Goal: Task Accomplishment & Management: Manage account settings

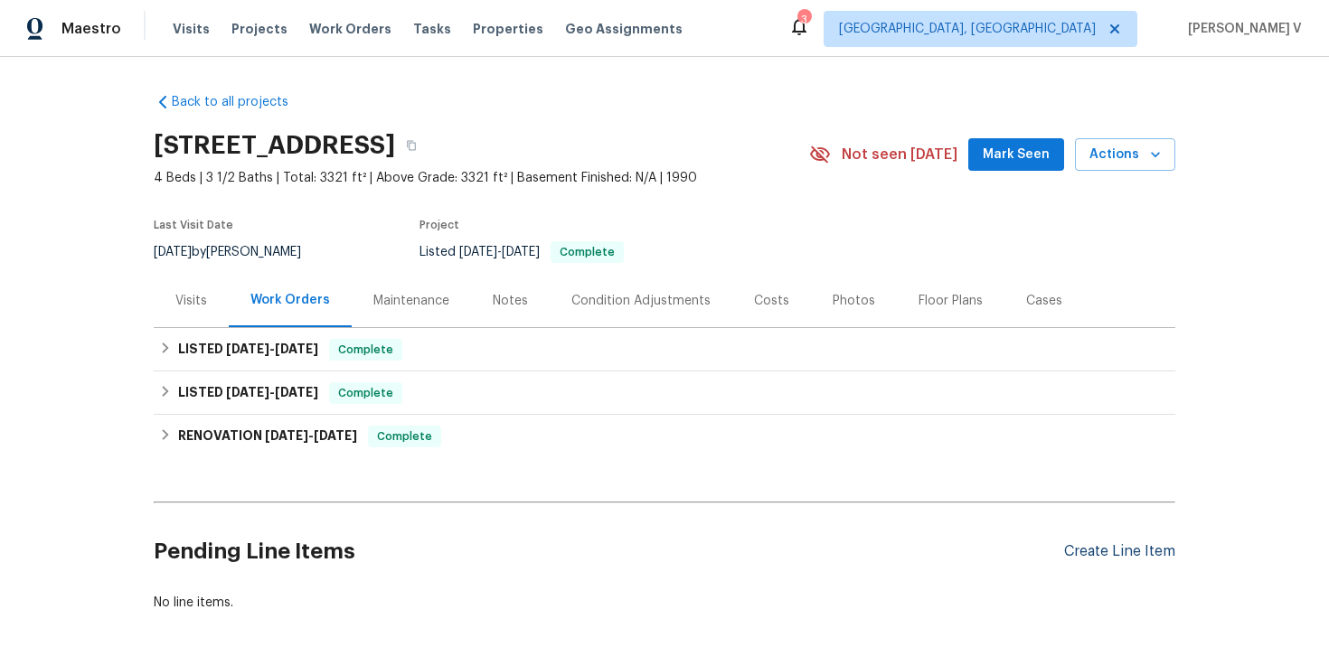
click at [1146, 554] on div "Create Line Item" at bounding box center [1119, 551] width 111 height 17
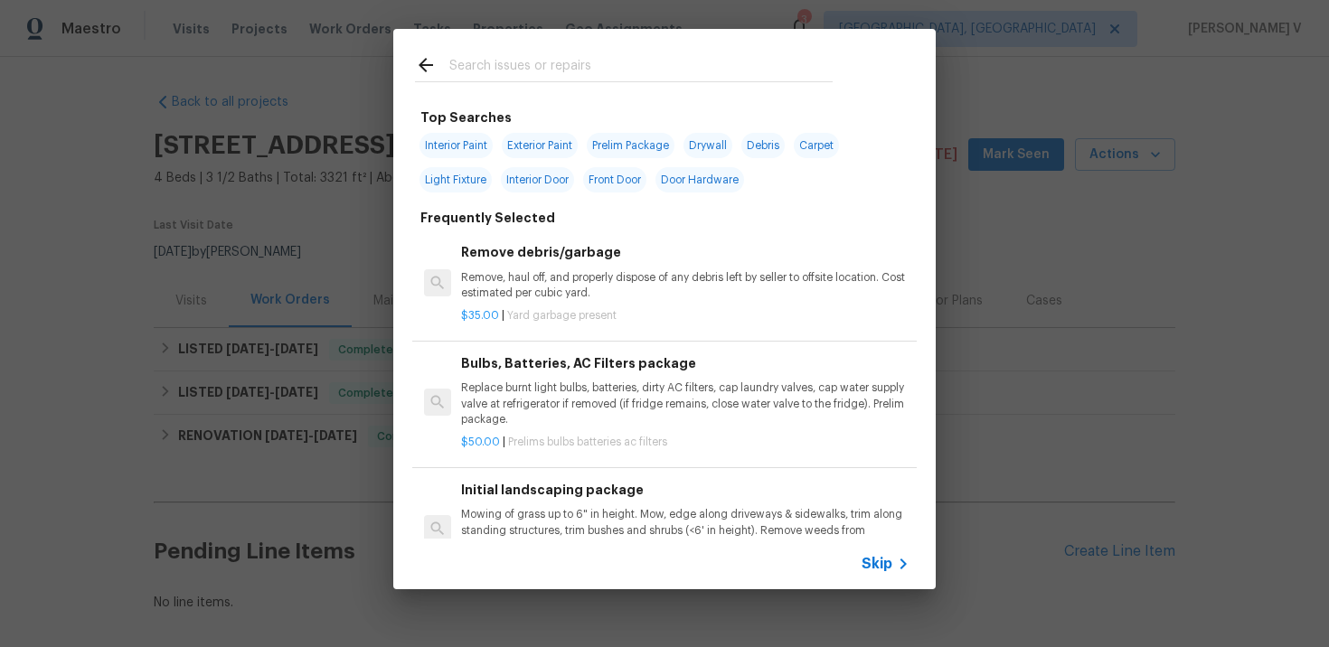
click at [893, 567] on icon at bounding box center [904, 564] width 22 height 22
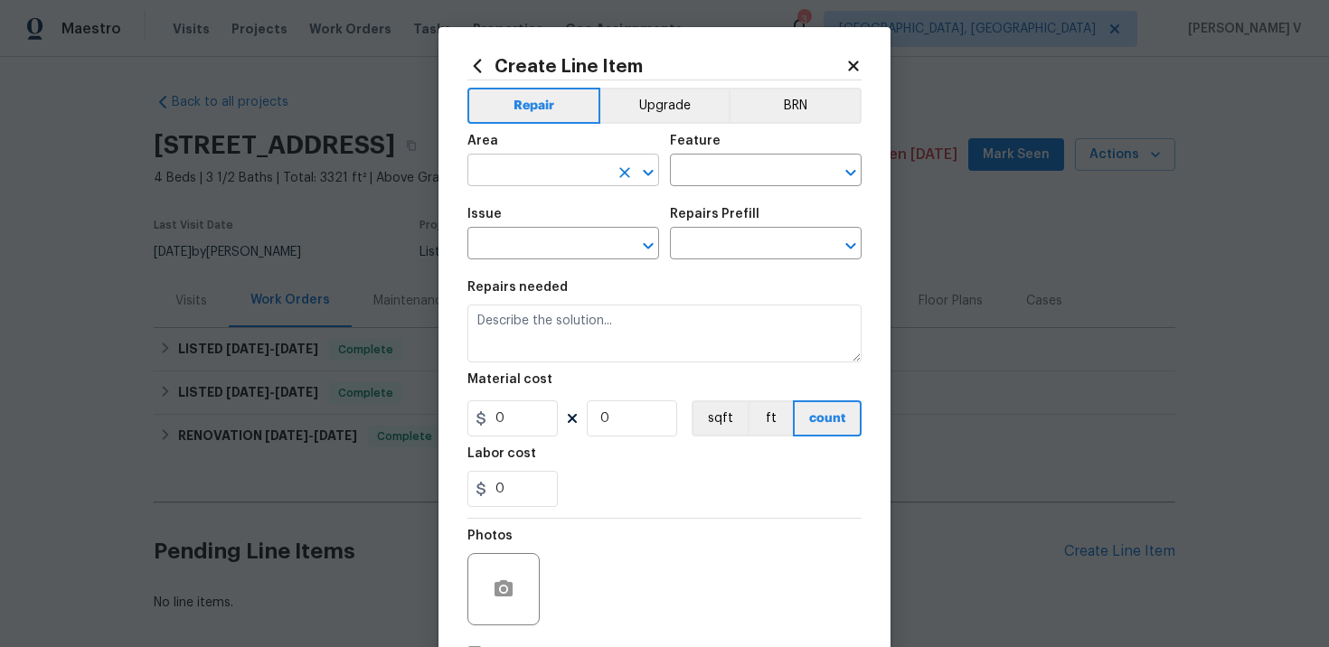
click at [538, 168] on input "text" at bounding box center [538, 172] width 141 height 28
click at [545, 212] on li "HVAC" at bounding box center [564, 213] width 192 height 30
type input "HVAC"
click at [705, 173] on input "text" at bounding box center [740, 172] width 141 height 28
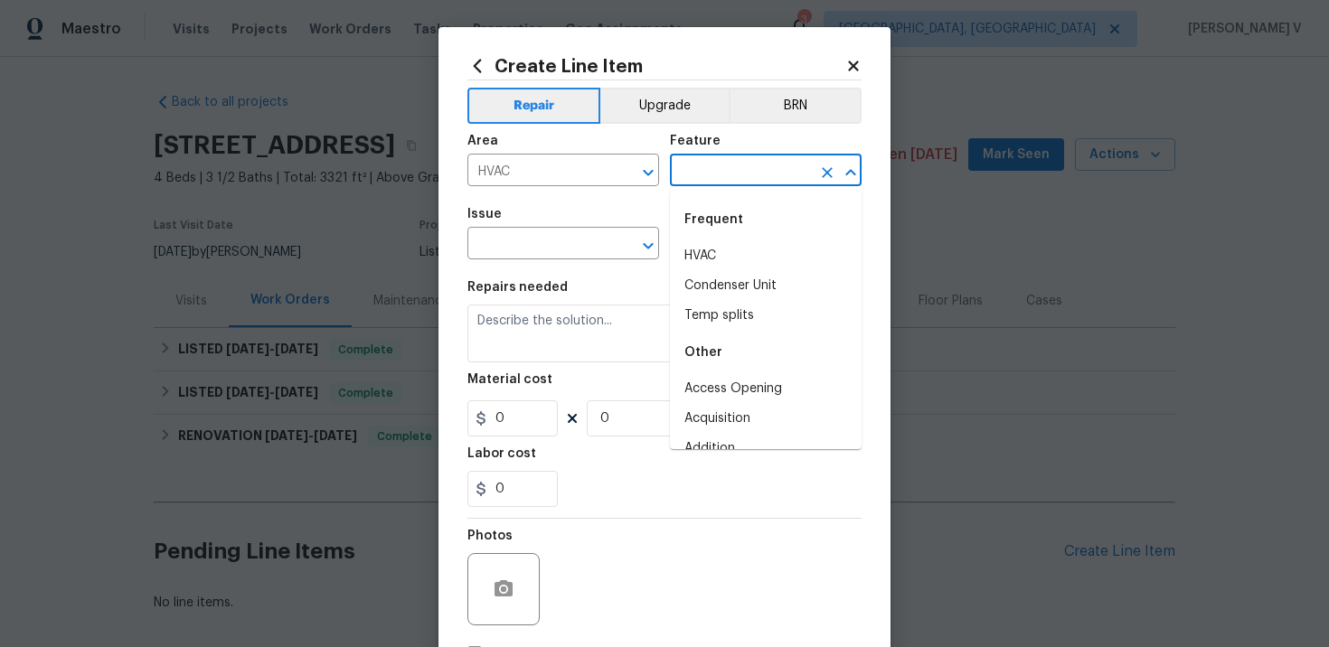
click at [715, 215] on div "Frequent" at bounding box center [766, 219] width 192 height 43
click at [689, 252] on li "HVAC" at bounding box center [766, 256] width 192 height 30
type input "HVAC"
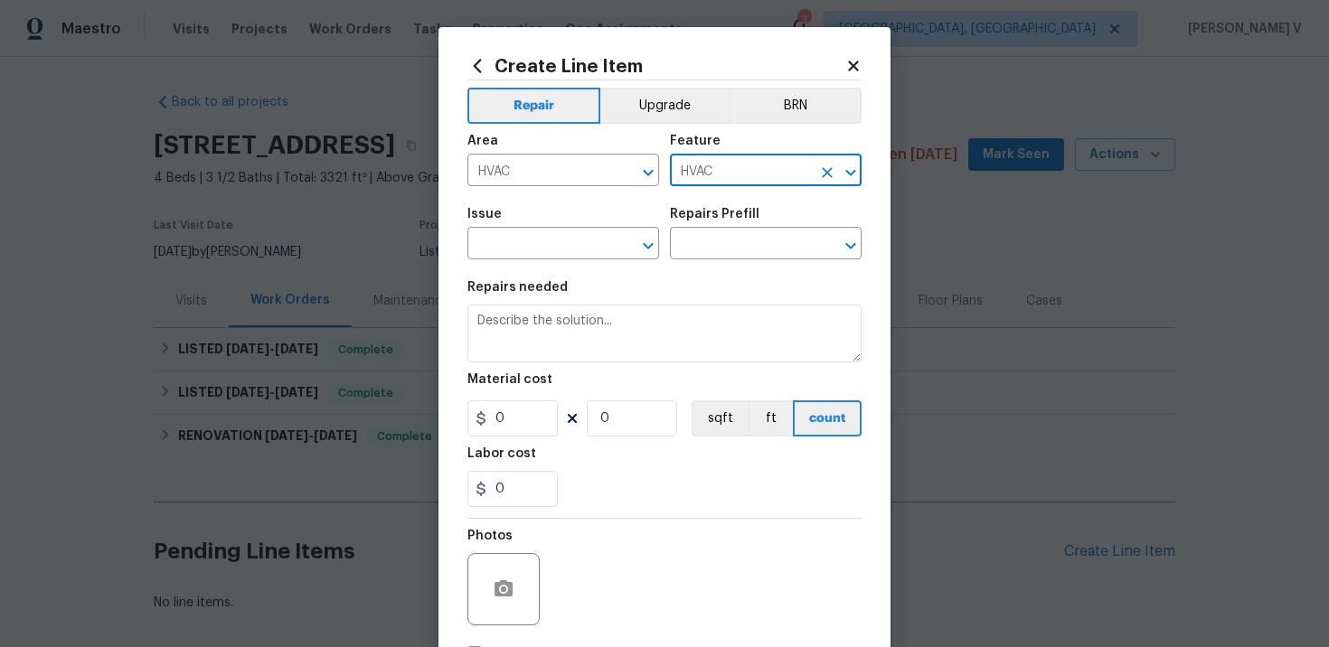
click at [566, 260] on span "Issue ​" at bounding box center [564, 233] width 192 height 73
click at [562, 259] on input "text" at bounding box center [538, 245] width 141 height 28
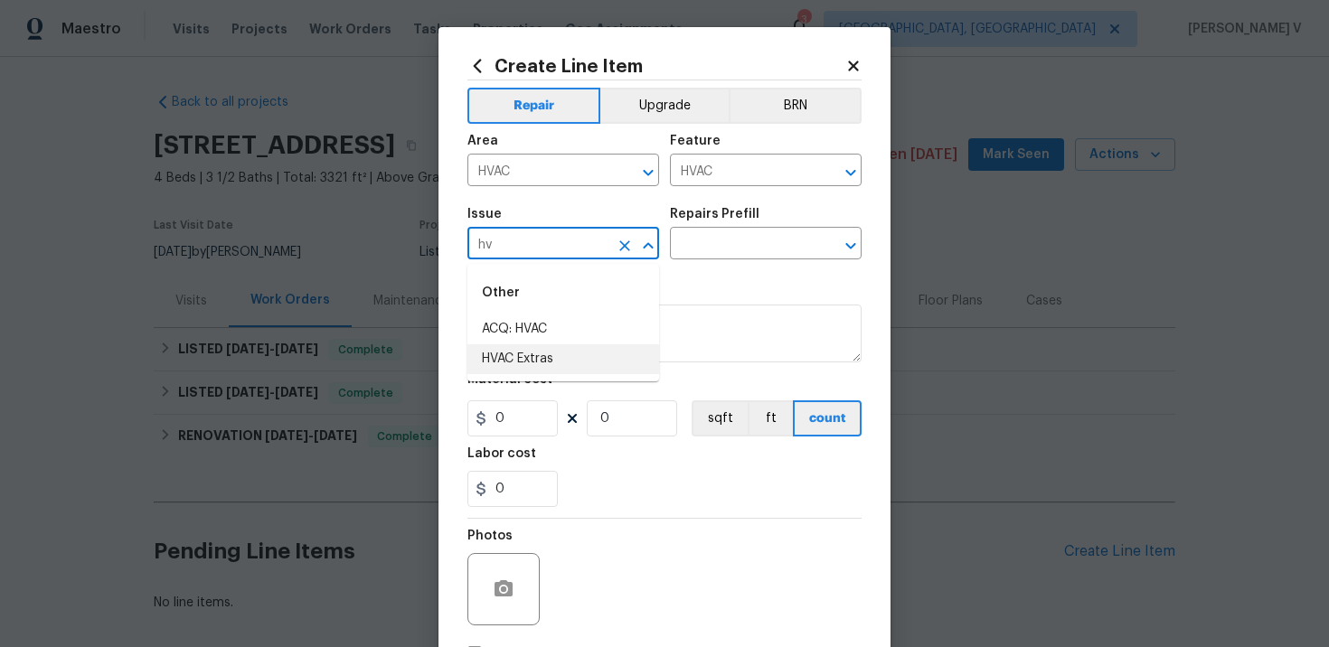
click at [565, 355] on li "HVAC Extras" at bounding box center [564, 360] width 192 height 30
type input "HVAC Extras"
click at [786, 199] on div "Issue HVAC Extras ​ Repairs Prefill ​" at bounding box center [665, 233] width 394 height 73
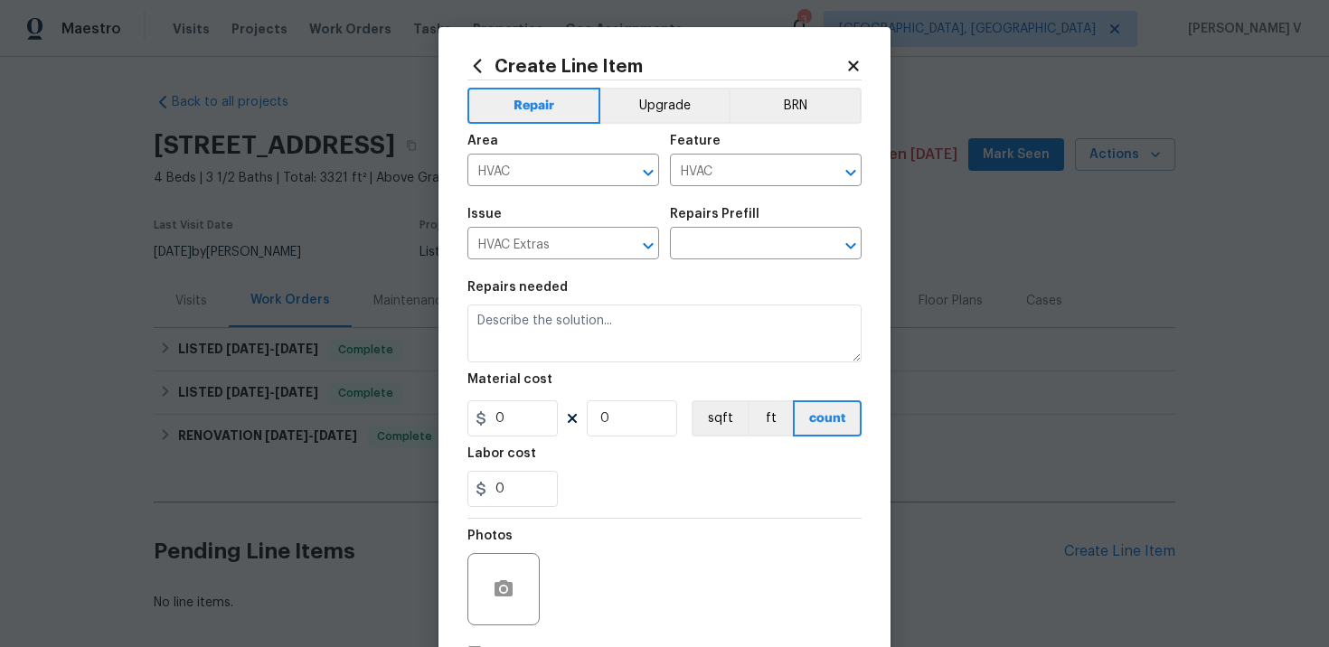
click at [767, 231] on div "Repairs Prefill" at bounding box center [766, 220] width 192 height 24
click at [743, 247] on input "text" at bounding box center [740, 245] width 141 height 28
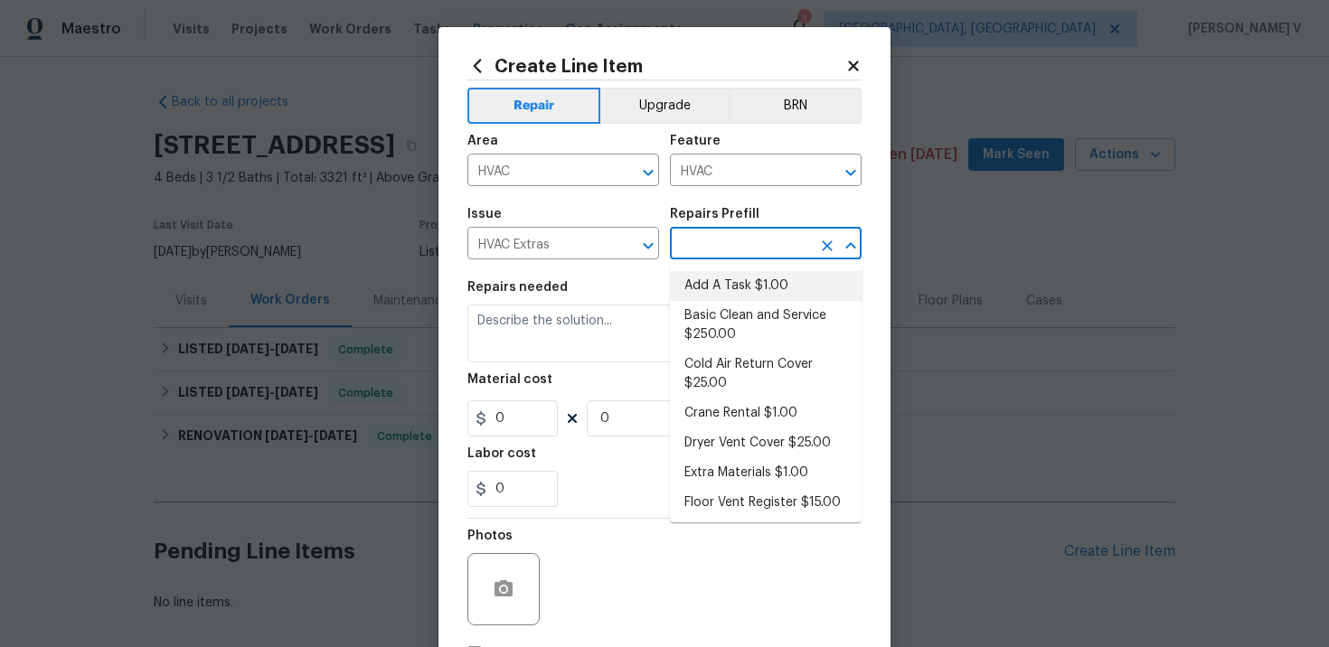
click at [710, 277] on li "Add A Task $1.00" at bounding box center [766, 286] width 192 height 30
type input "Add A Task $1.00"
type textarea "HPM to detail"
type input "1"
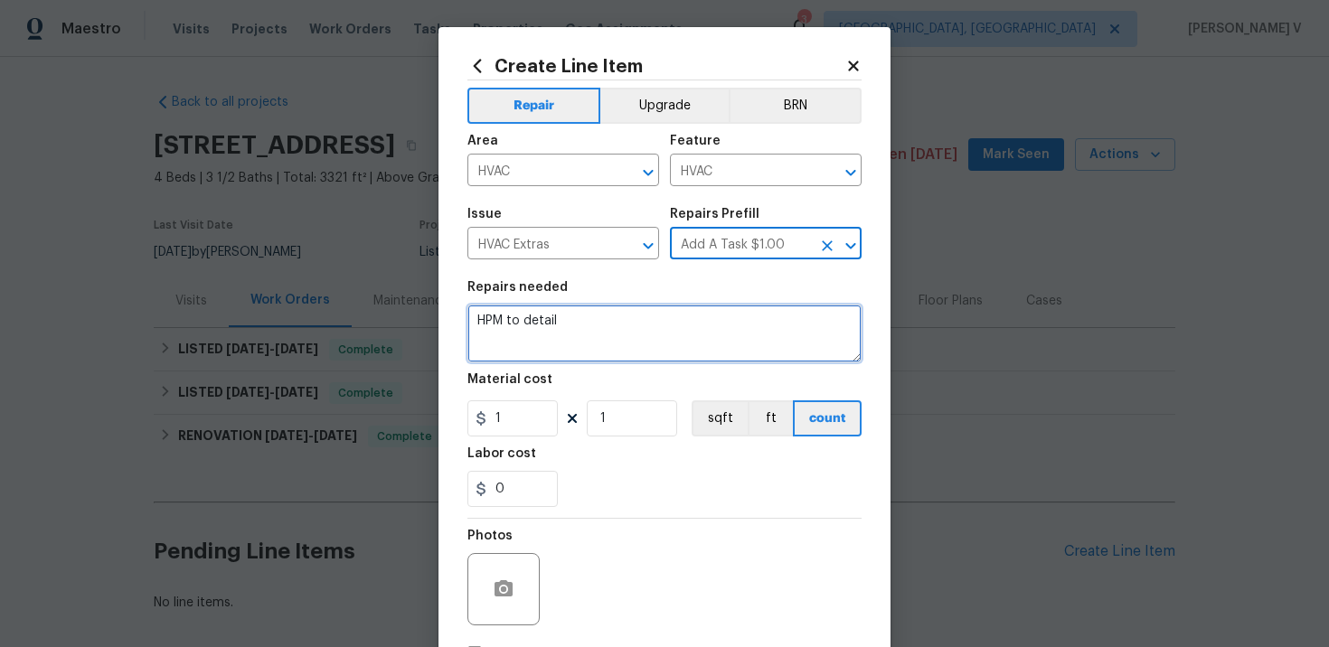
click at [568, 334] on textarea "HPM to detail" at bounding box center [665, 334] width 394 height 58
paste textarea "Rework: The outside condenser is not working, and the home is hot inside. Pleas…"
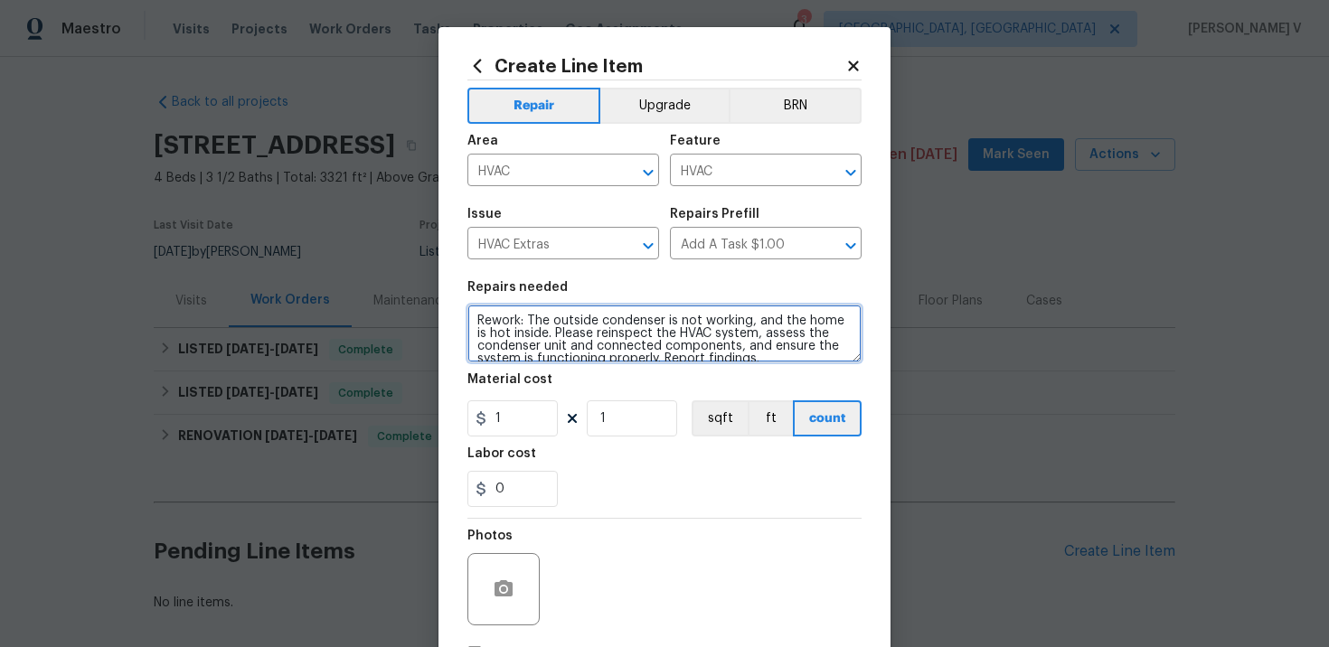
scroll to position [4, 0]
type textarea "Rework: The outside condenser is not working, and the home is hot inside. Pleas…"
click at [791, 244] on input "Add A Task $1.00" at bounding box center [740, 245] width 141 height 28
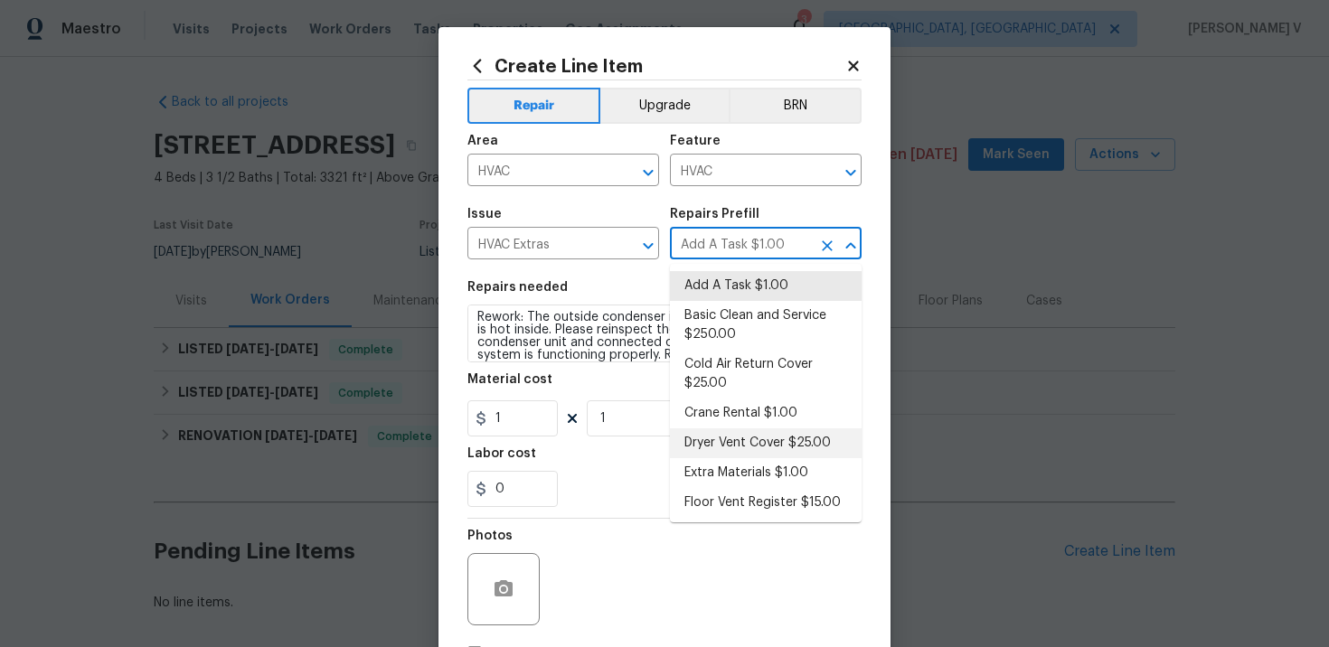
scroll to position [121, 0]
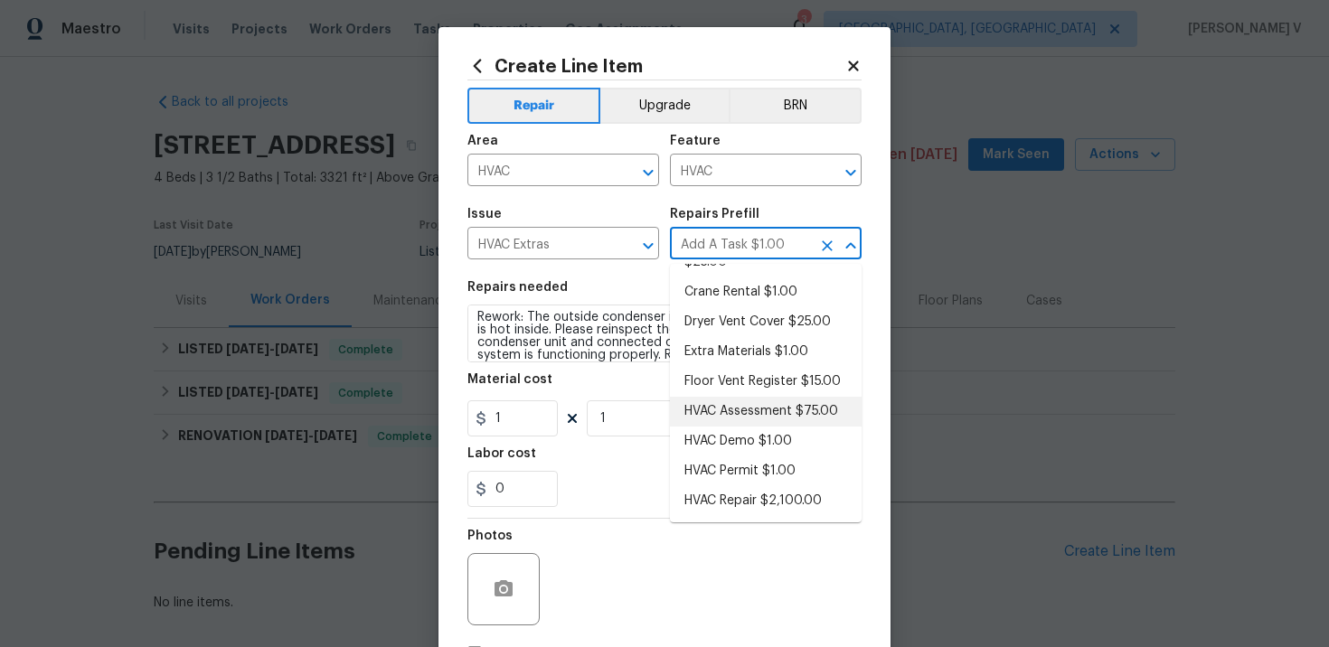
click at [756, 417] on li "HVAC Assessment $75.00" at bounding box center [766, 412] width 192 height 30
type input "HVAC Assessment $75.00"
type textarea "HVAC not working properly. Inspect system and diagnose problem."
type input "75"
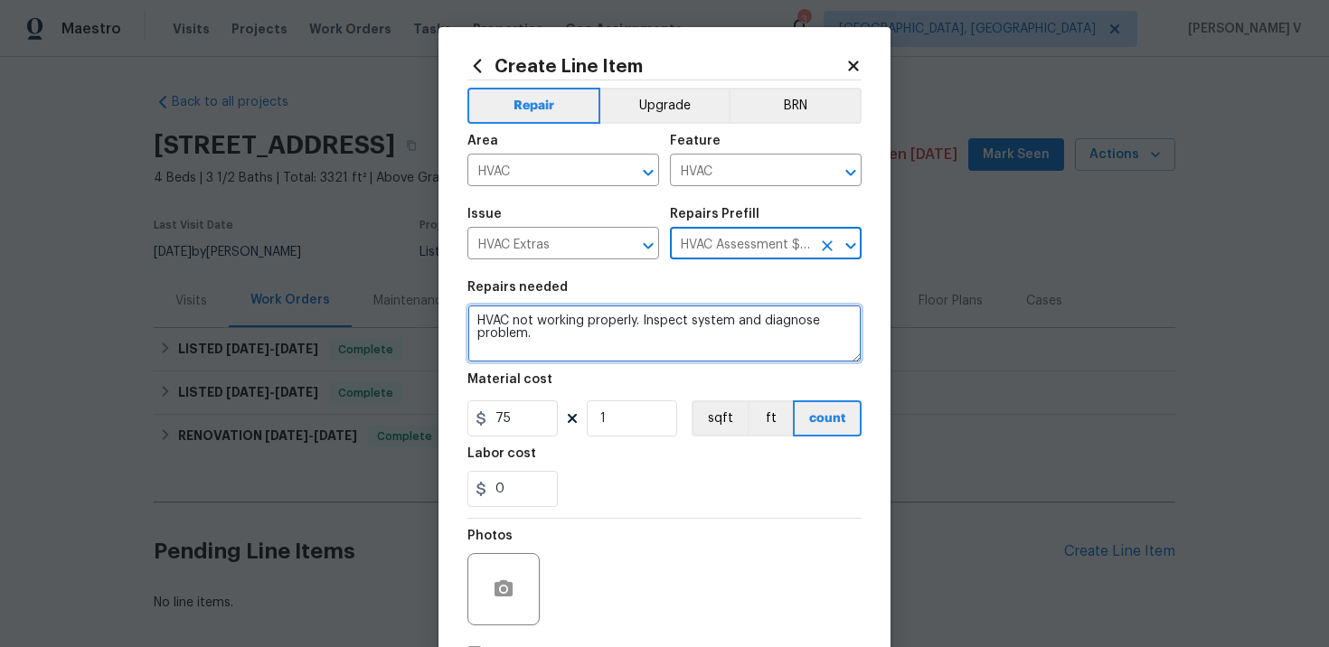
click at [672, 343] on textarea "HVAC not working properly. Inspect system and diagnose problem." at bounding box center [665, 334] width 394 height 58
paste textarea "Rework: The outside condenser is not working, and the home is hot inside. Pleas…"
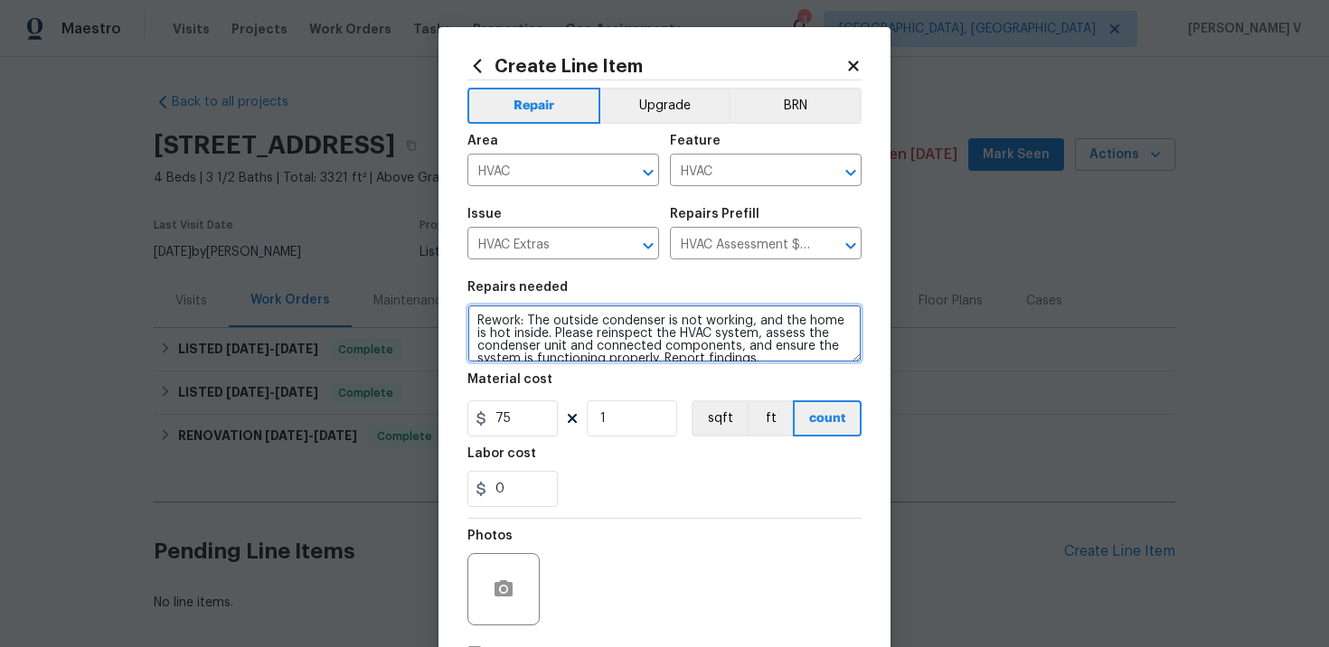
scroll to position [4, 0]
type textarea "Rework: The outside condenser is not working, and the home is hot inside. Pleas…"
click at [511, 432] on input "75" at bounding box center [513, 419] width 90 height 36
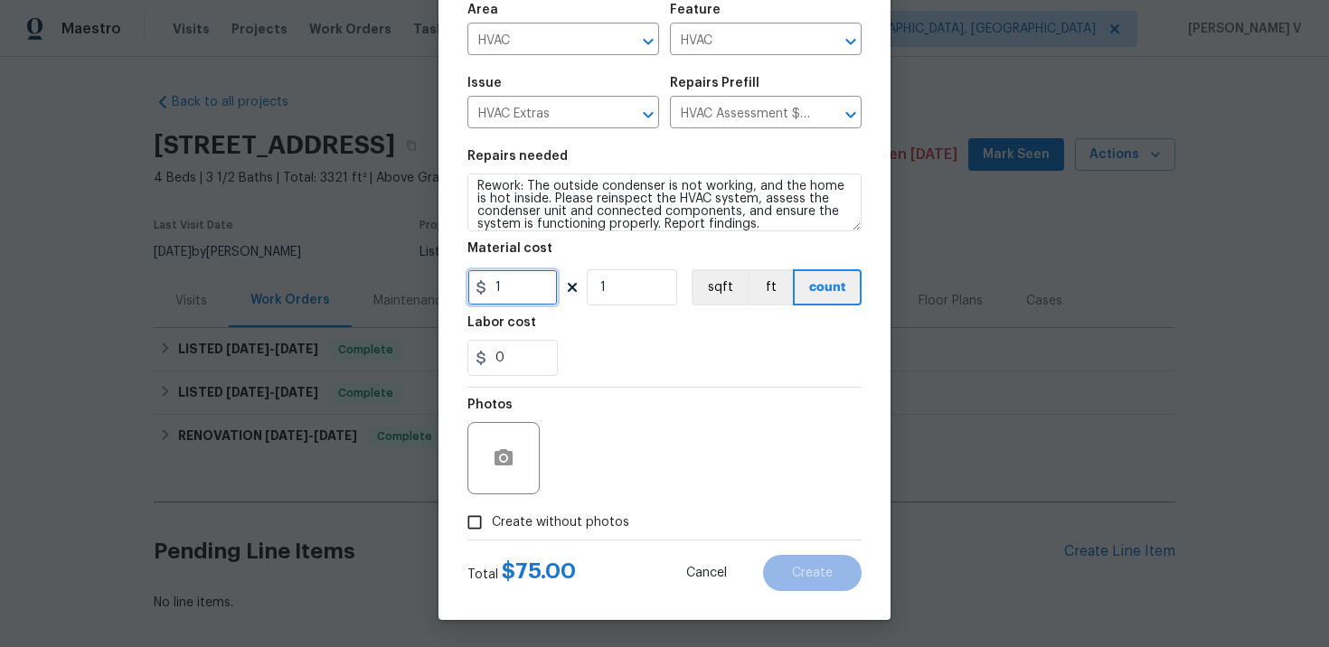
type input "1"
click at [488, 509] on input "Create without photos" at bounding box center [475, 522] width 34 height 34
checkbox input "true"
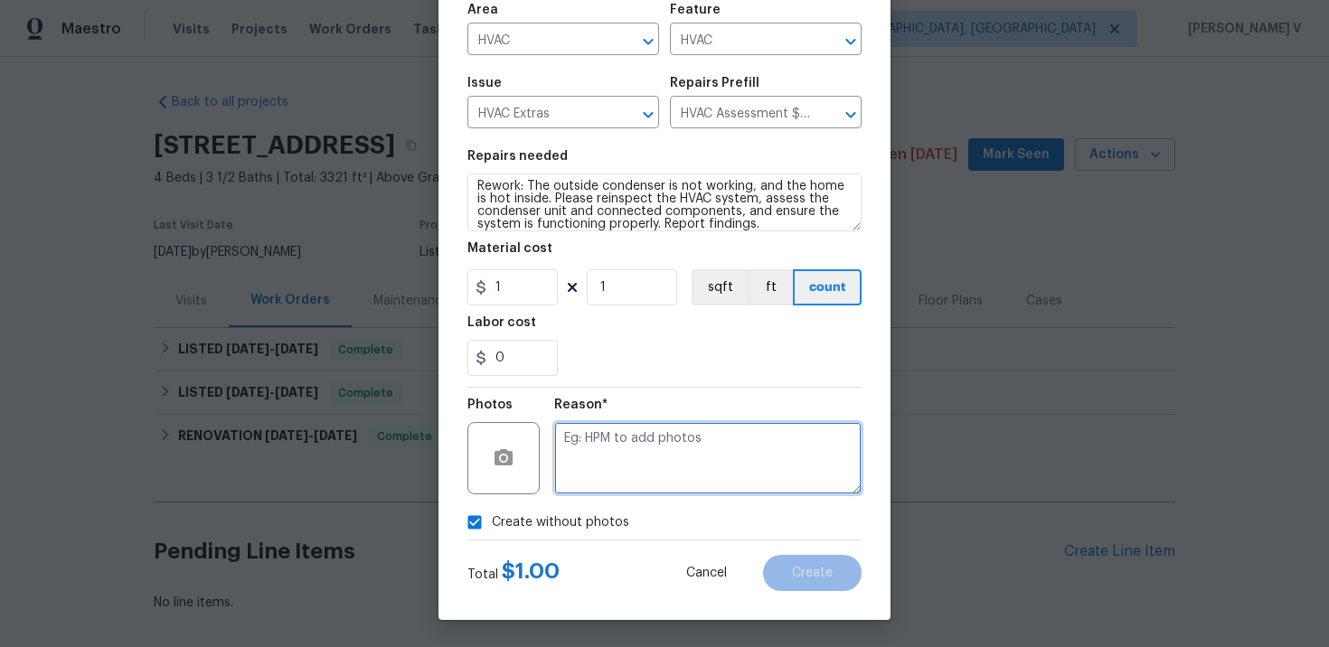
click at [590, 469] on textarea at bounding box center [707, 458] width 307 height 72
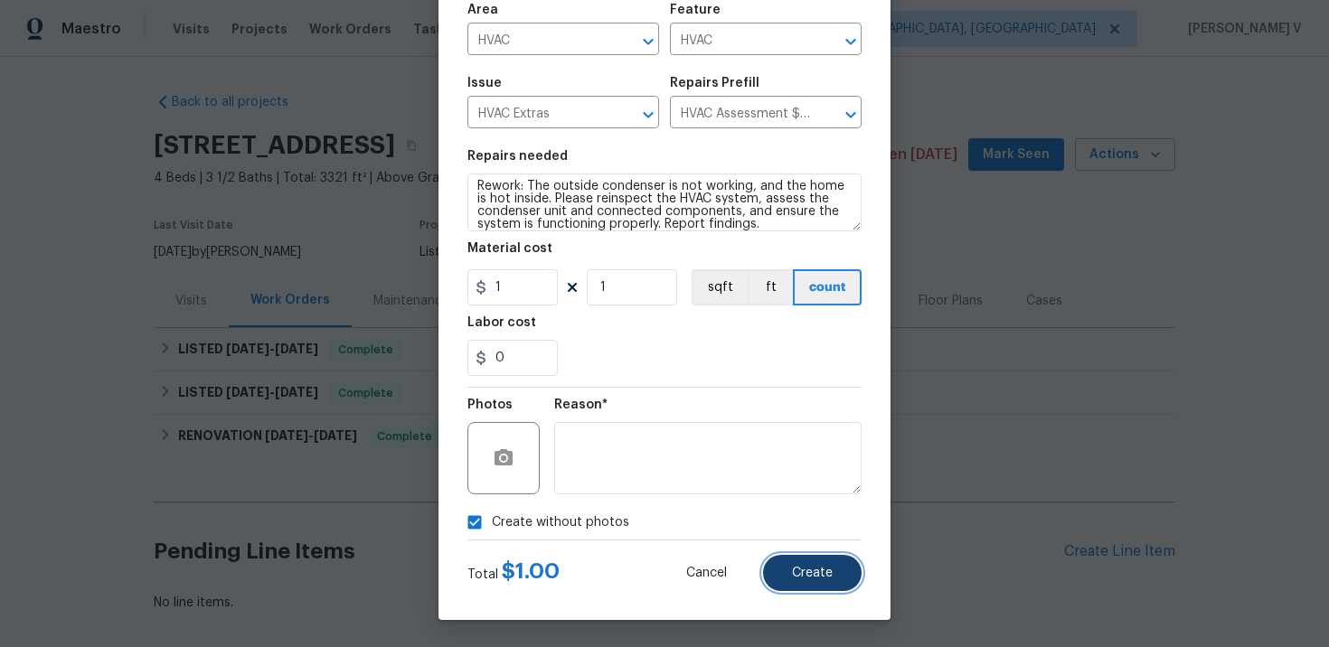
click at [837, 582] on button "Create" at bounding box center [812, 573] width 99 height 36
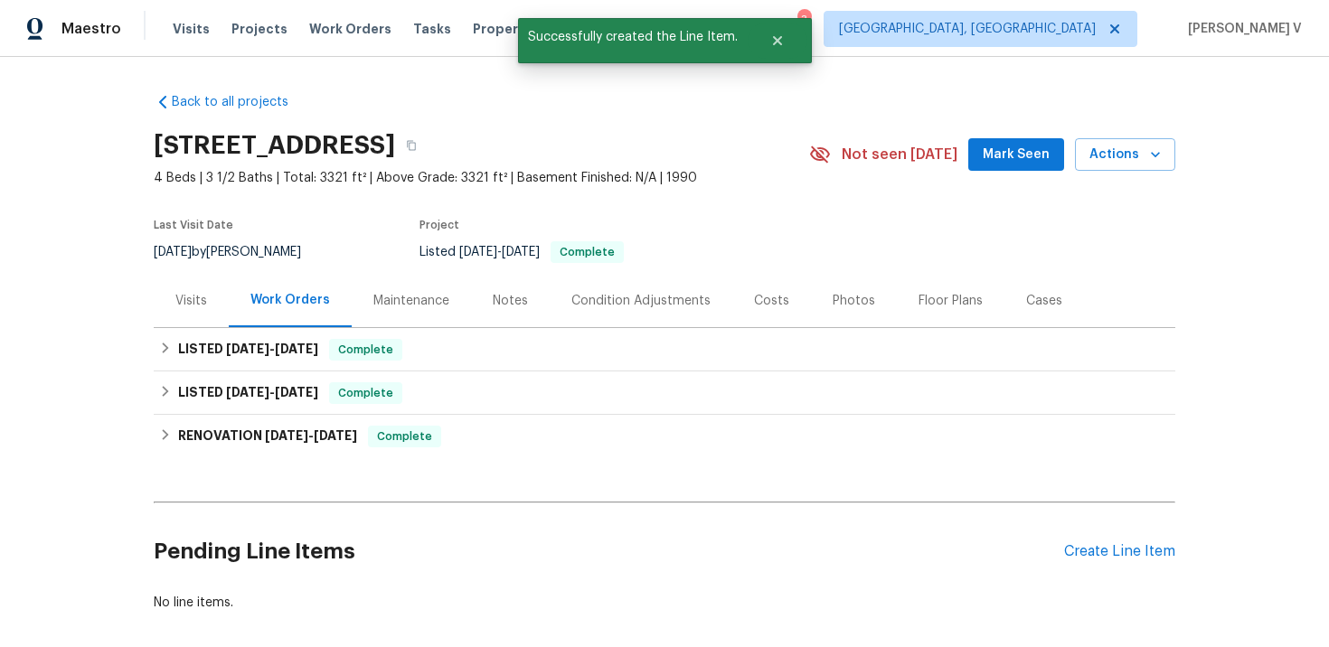
scroll to position [88, 0]
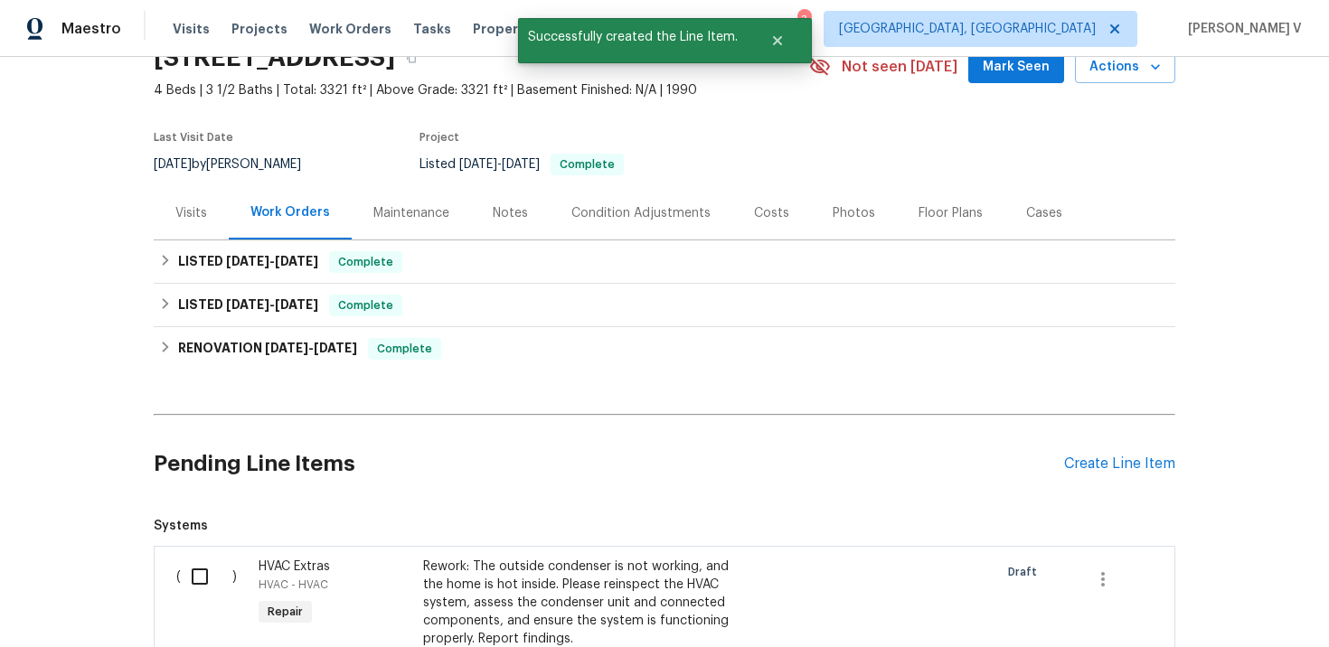
click at [183, 572] on input "checkbox" at bounding box center [207, 577] width 52 height 38
checkbox input "true"
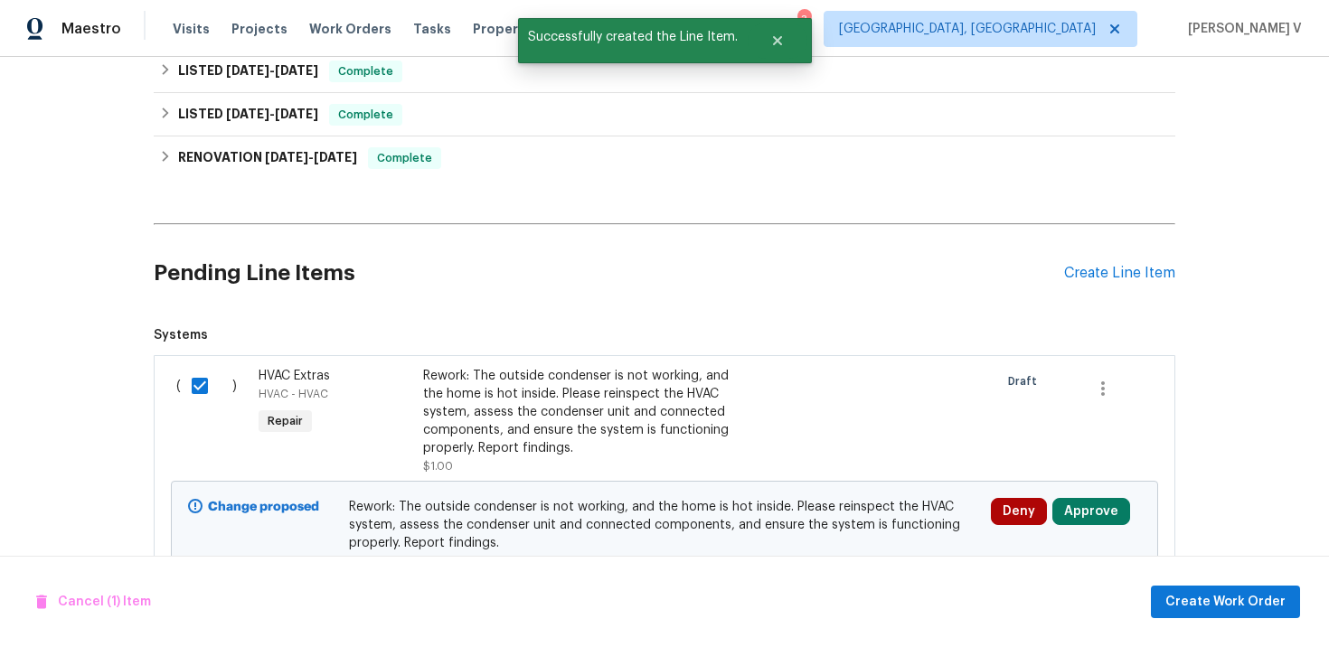
scroll to position [366, 0]
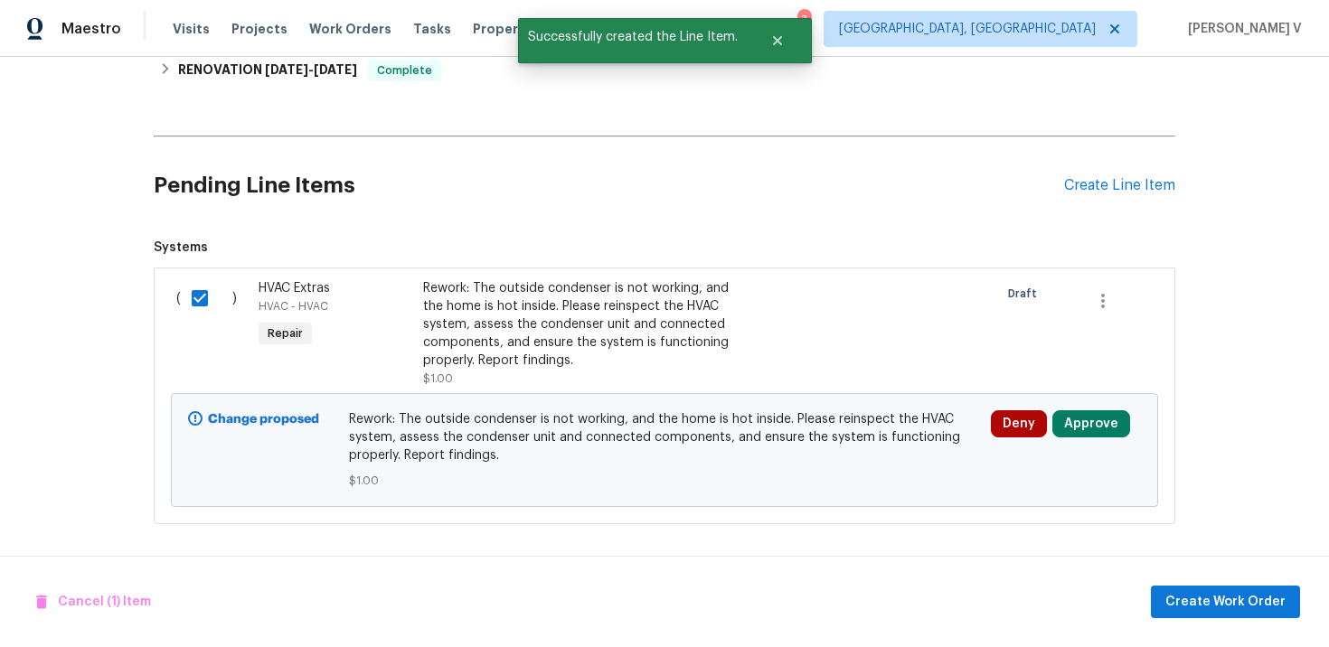
click at [1228, 583] on div "Cancel (1) Item Create Work Order" at bounding box center [664, 602] width 1329 height 92
click at [1227, 605] on span "Create Work Order" at bounding box center [1226, 602] width 120 height 23
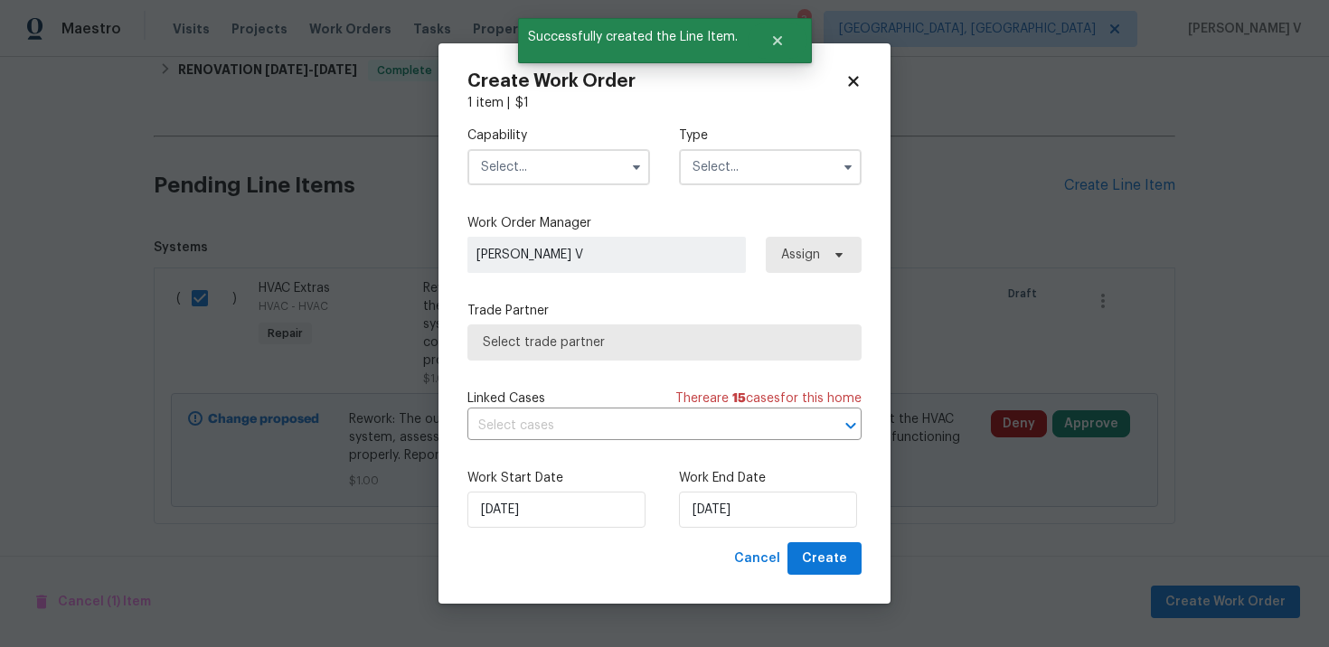
click at [527, 171] on input "text" at bounding box center [559, 167] width 183 height 36
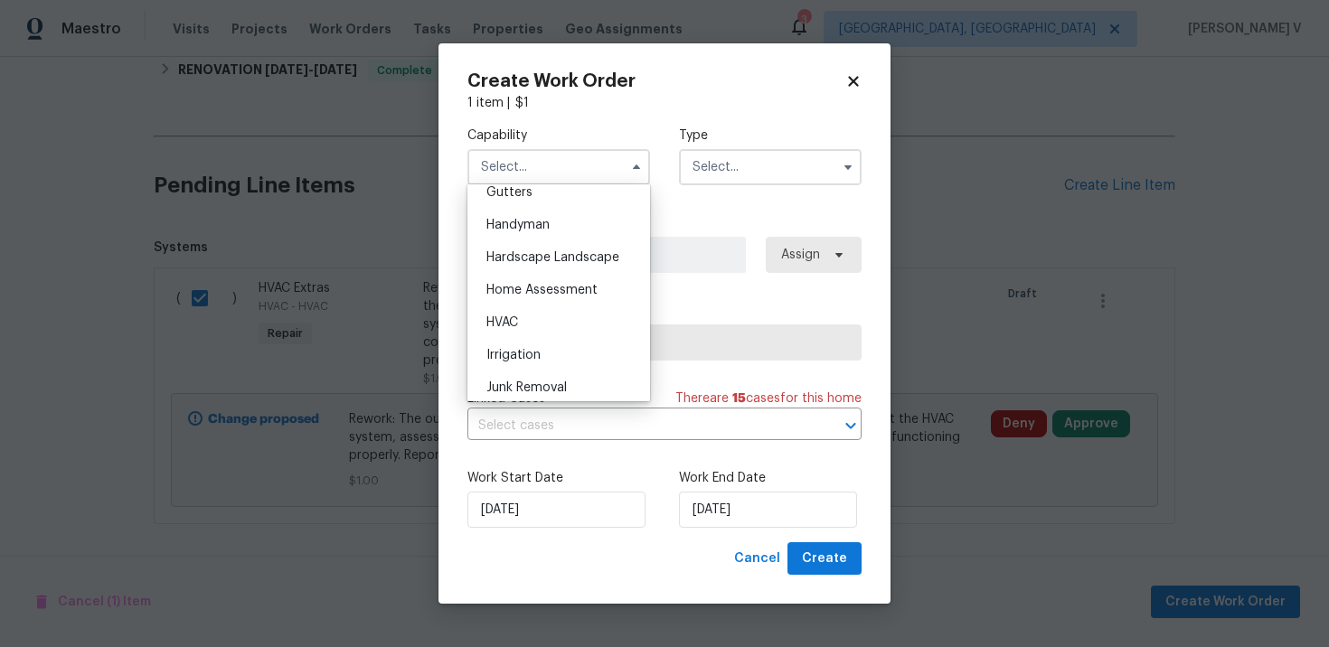
scroll to position [1003, 0]
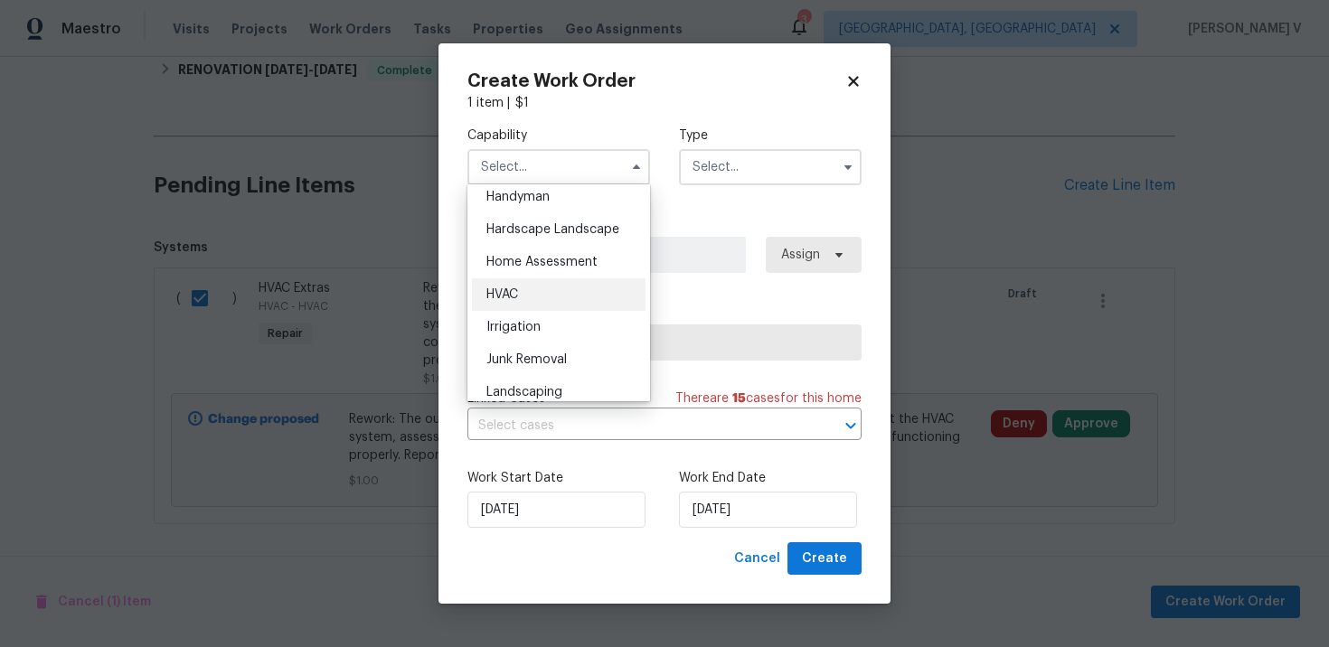
click at [572, 295] on div "HVAC" at bounding box center [559, 295] width 174 height 33
type input "HVAC"
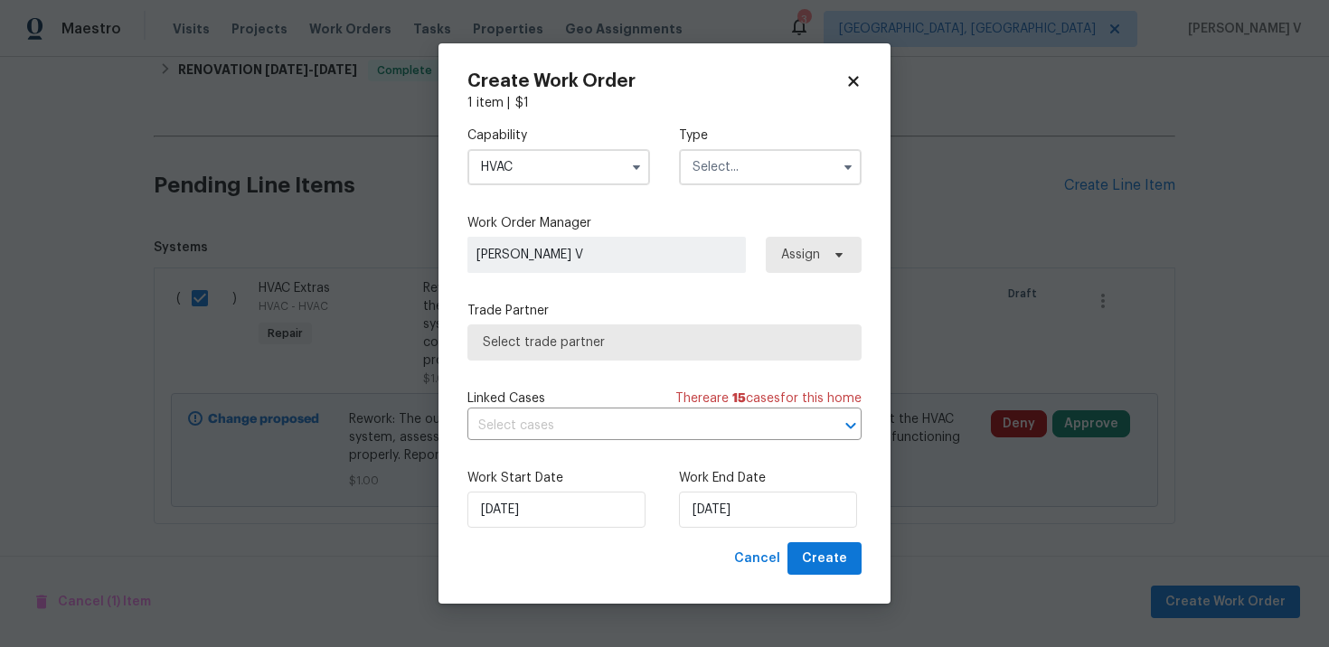
click at [790, 184] on div "Capability HVAC Agent Appliance Bathtub Resurfacing BRN And Lrr Broker Cabinets…" at bounding box center [665, 156] width 394 height 88
click at [772, 184] on div "Capability HVAC Type" at bounding box center [665, 156] width 394 height 88
click at [736, 190] on div "Capability HVAC Type" at bounding box center [665, 156] width 394 height 88
click at [761, 178] on input "text" at bounding box center [770, 167] width 183 height 36
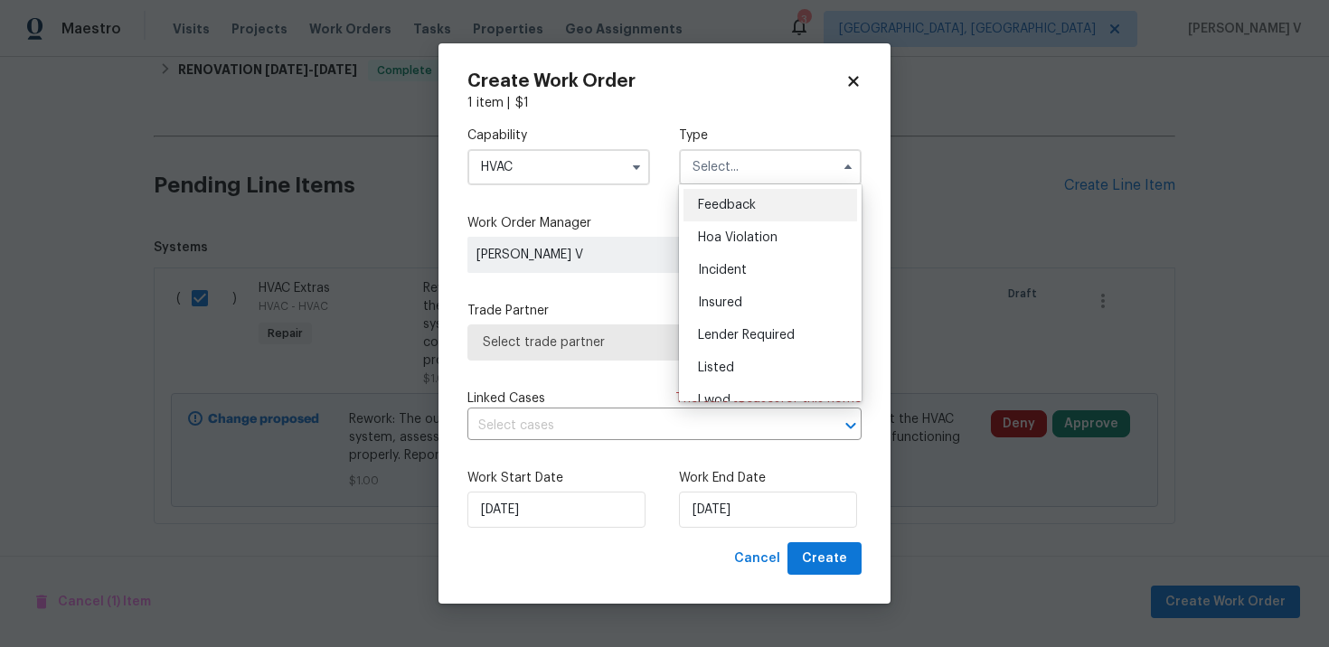
click at [730, 196] on div "Feedback" at bounding box center [771, 205] width 174 height 33
type input "Feedback"
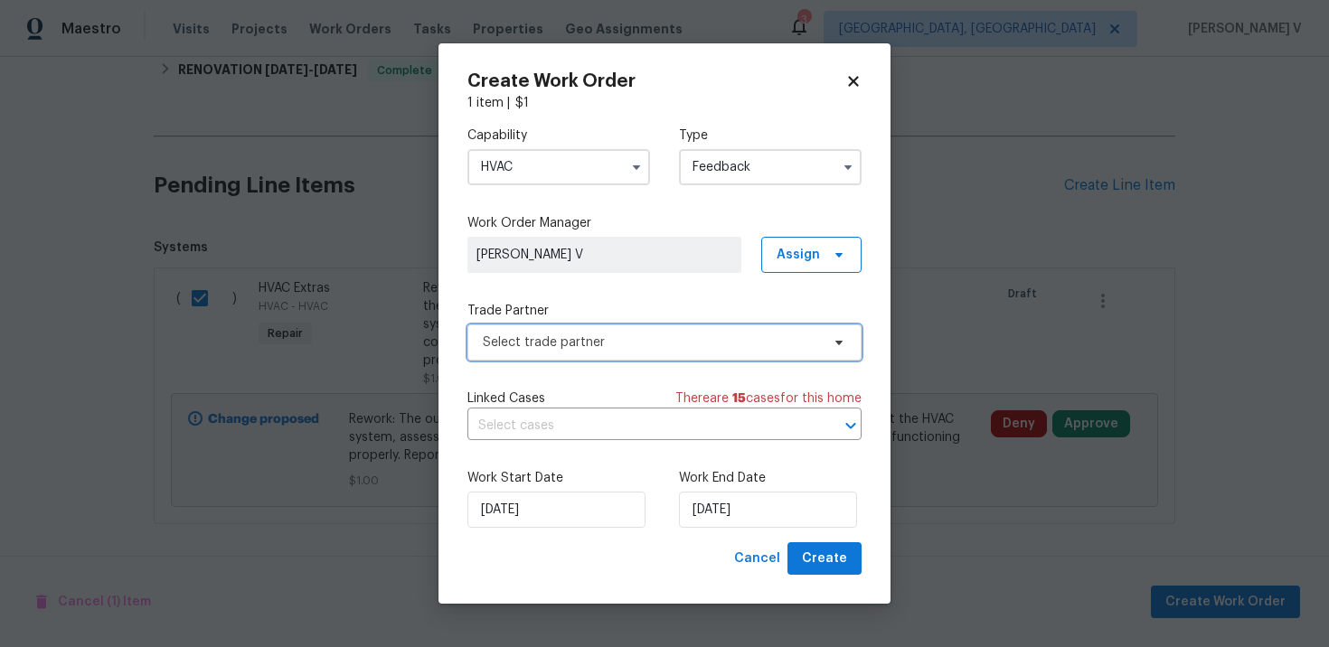
click at [559, 346] on span "Select trade partner" at bounding box center [651, 343] width 337 height 18
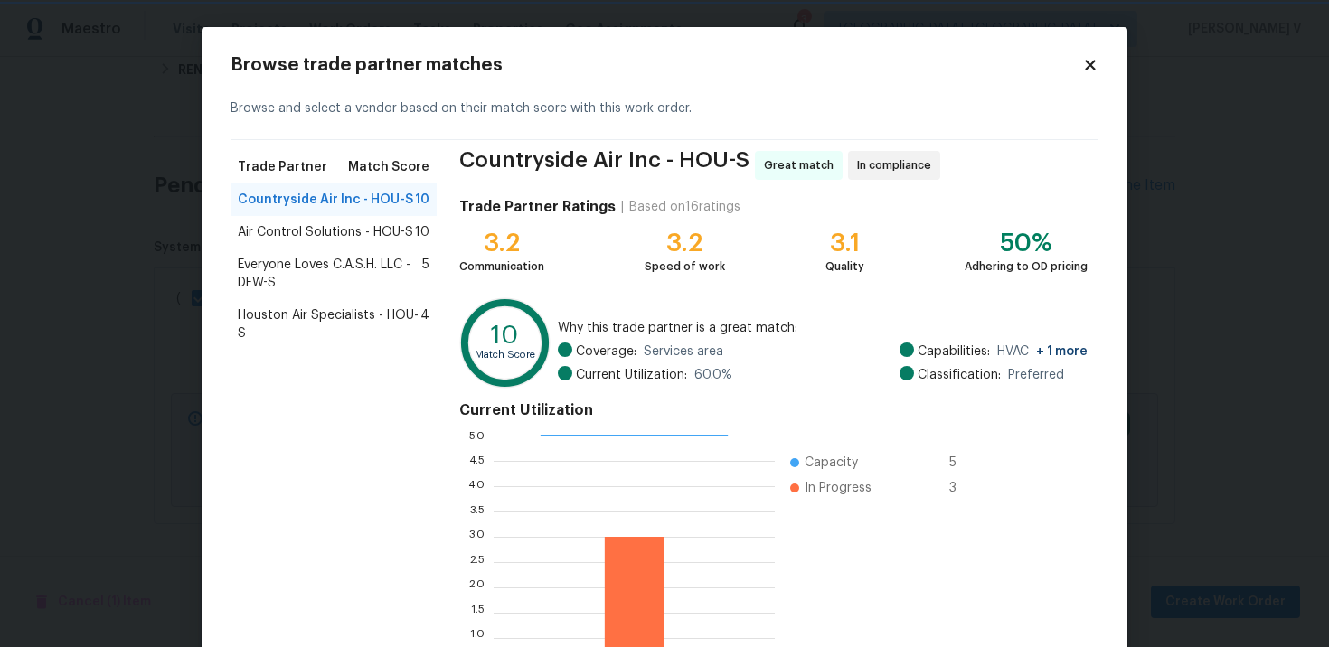
scroll to position [150, 0]
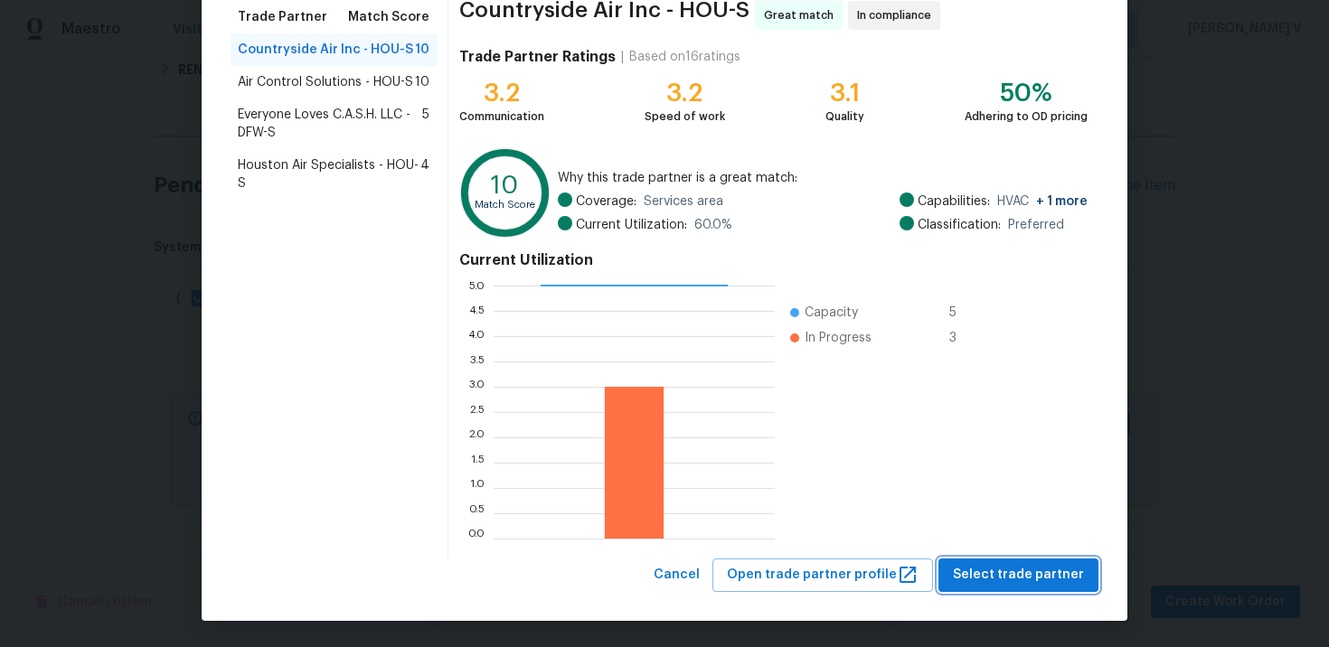
click at [1048, 581] on span "Select trade partner" at bounding box center [1018, 575] width 131 height 23
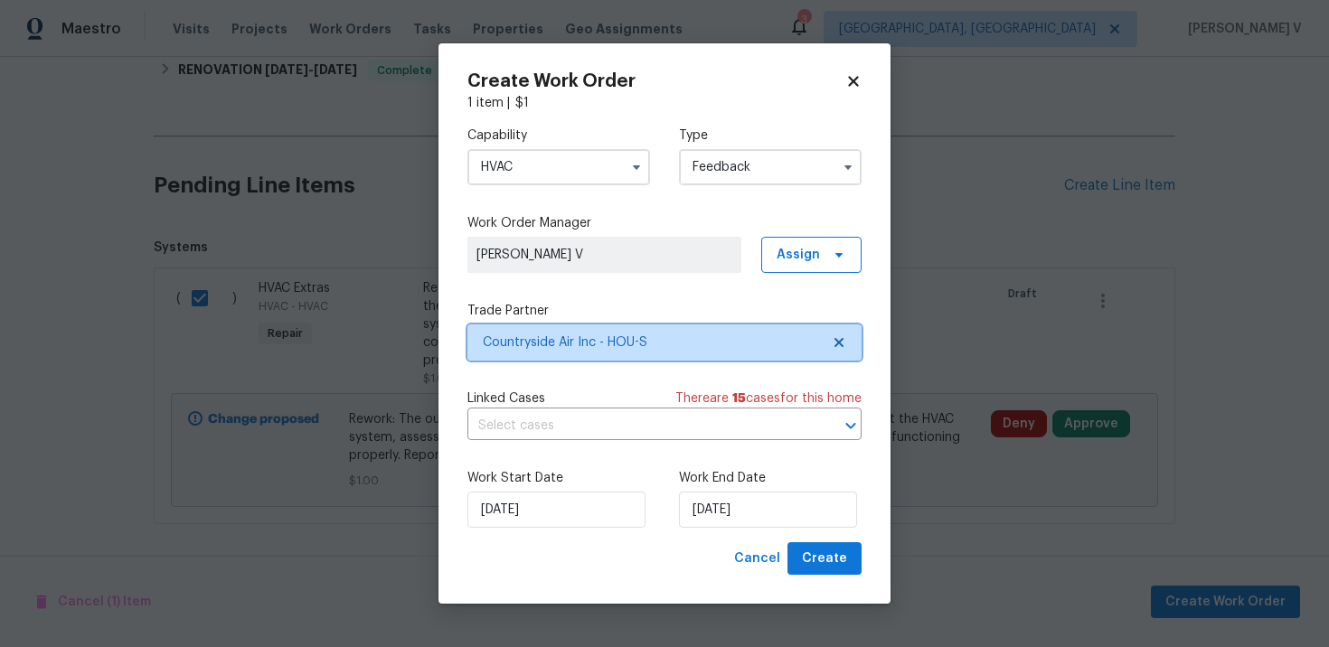
scroll to position [0, 0]
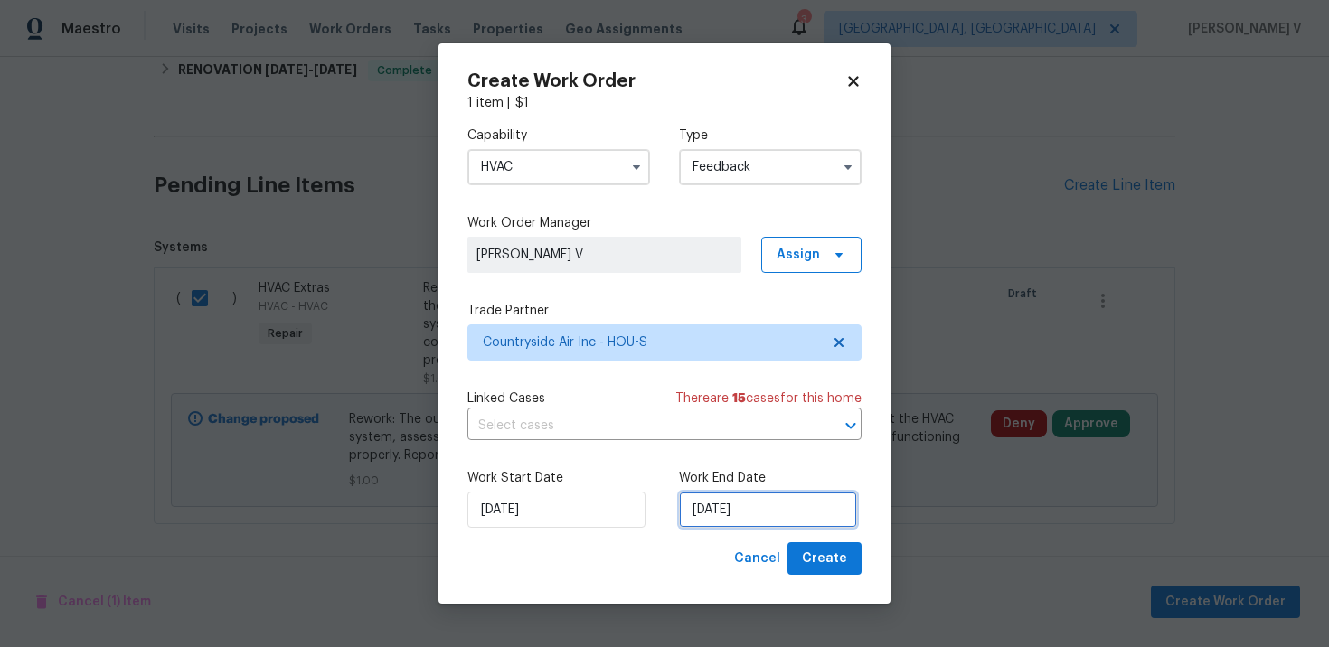
click at [730, 515] on input "06/10/2025" at bounding box center [768, 510] width 178 height 36
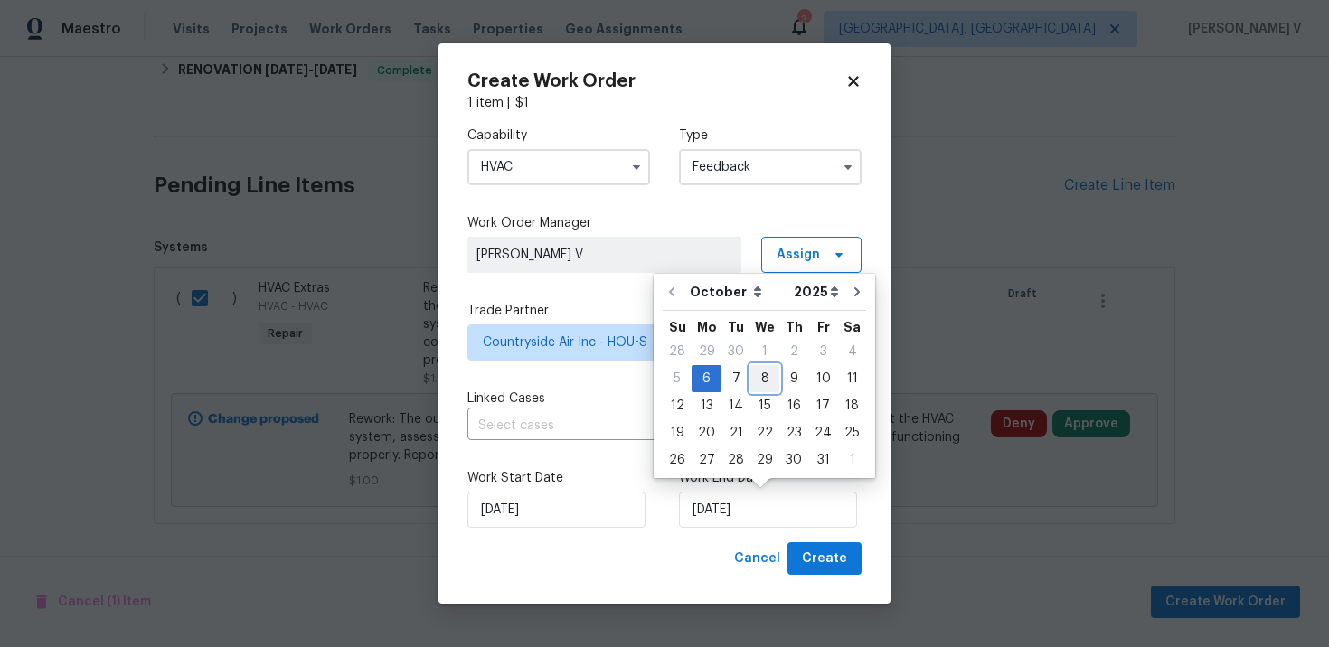
click at [770, 380] on div "8" at bounding box center [765, 378] width 29 height 25
type input "08/10/2025"
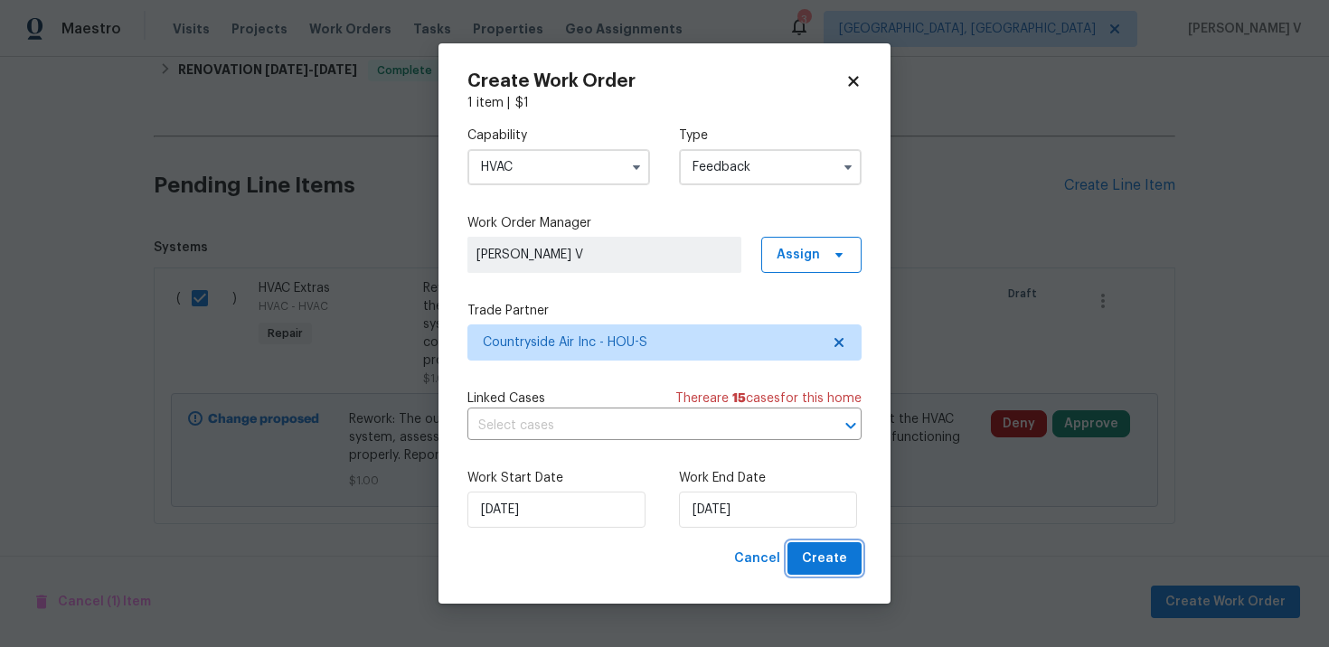
click at [816, 544] on button "Create" at bounding box center [825, 559] width 74 height 33
checkbox input "false"
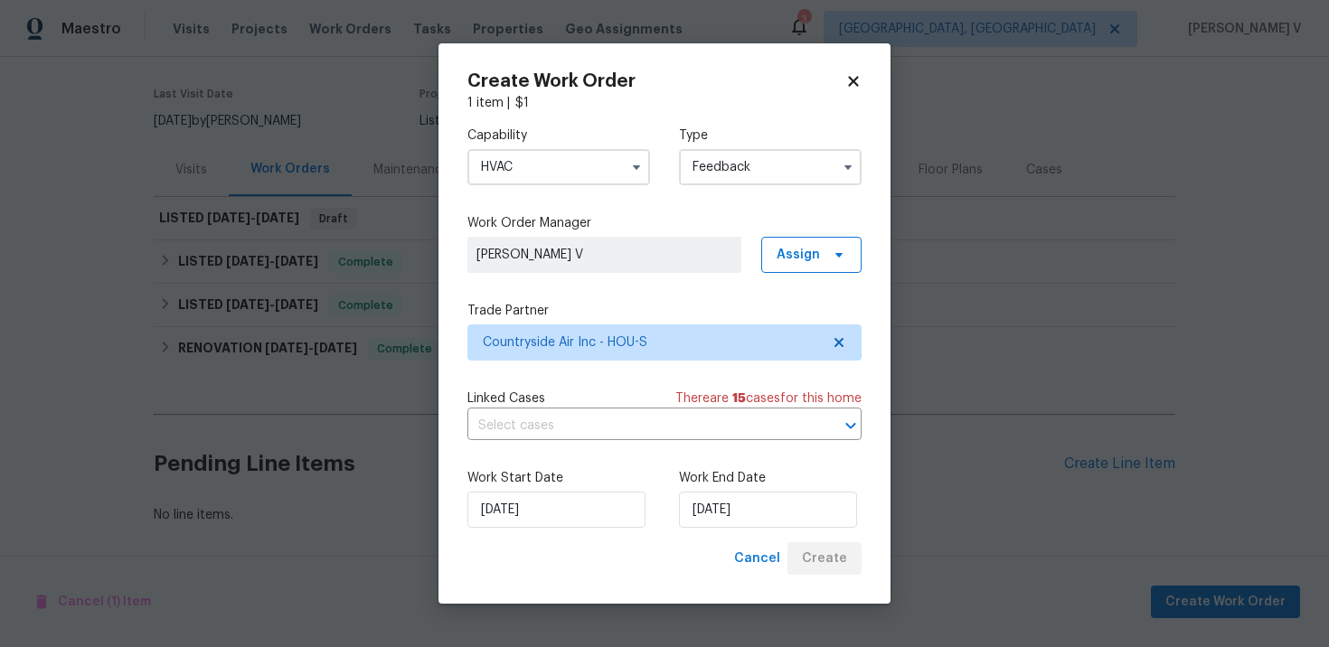
scroll to position [131, 0]
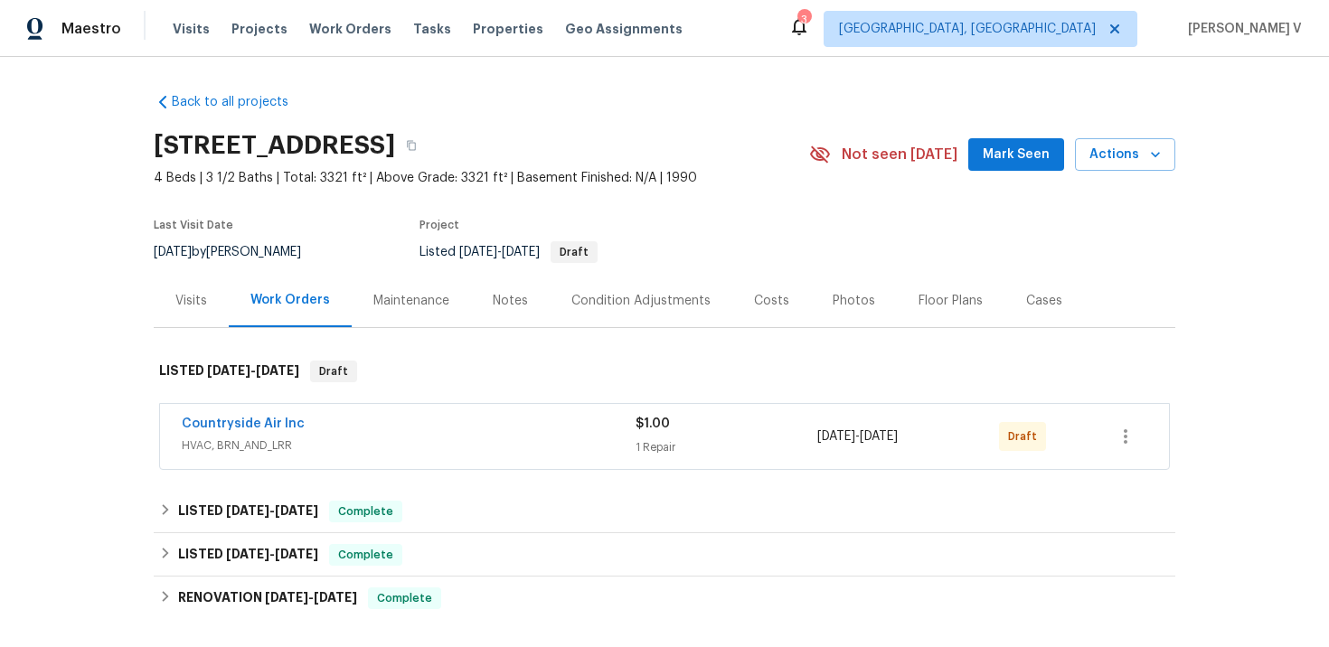
click at [297, 430] on span "Countryside Air Inc" at bounding box center [243, 424] width 123 height 18
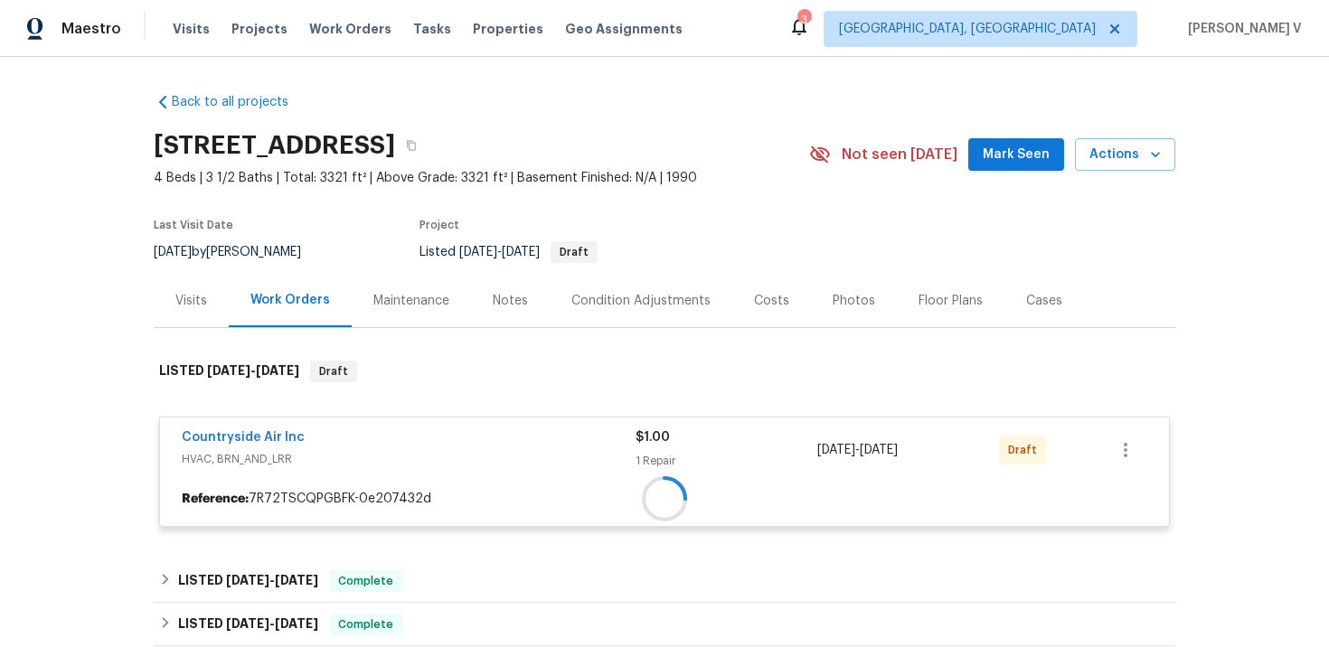
click at [285, 428] on div "Countryside Air Inc HVAC, BRN_AND_LRR $1.00 1 Repair 10/6/2025 - 10/8/2025 Draf…" at bounding box center [664, 472] width 1011 height 110
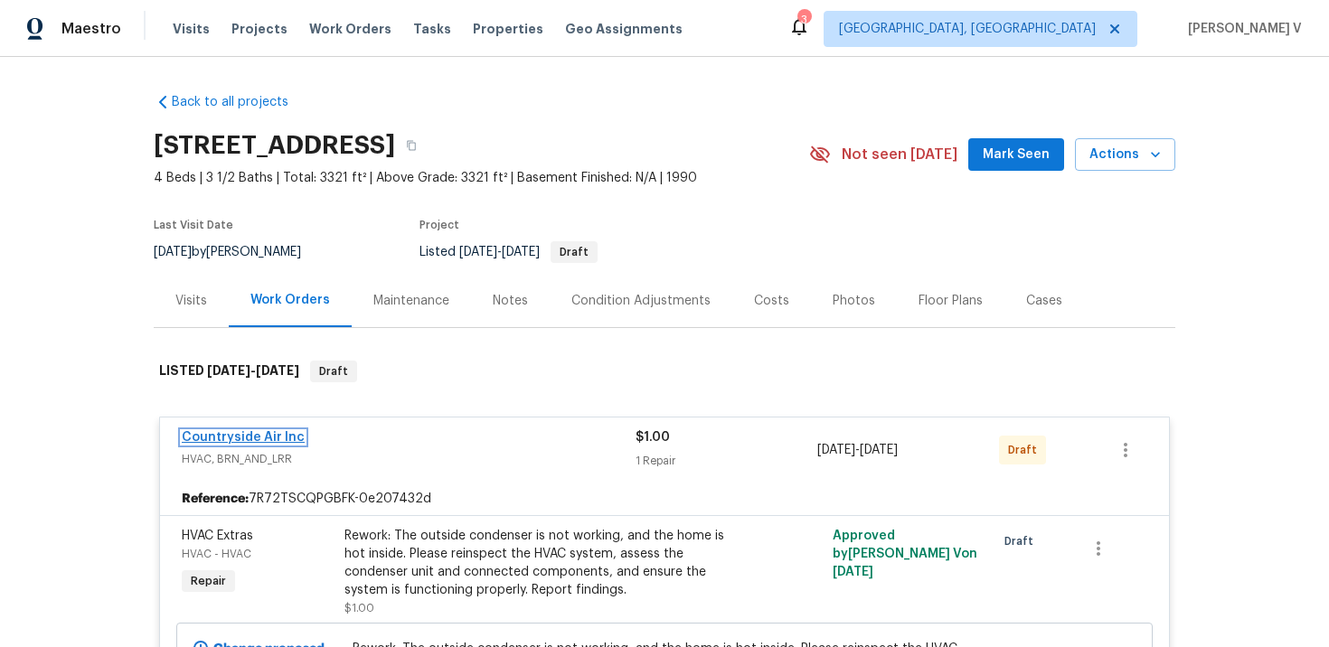
click at [269, 431] on link "Countryside Air Inc" at bounding box center [243, 437] width 123 height 13
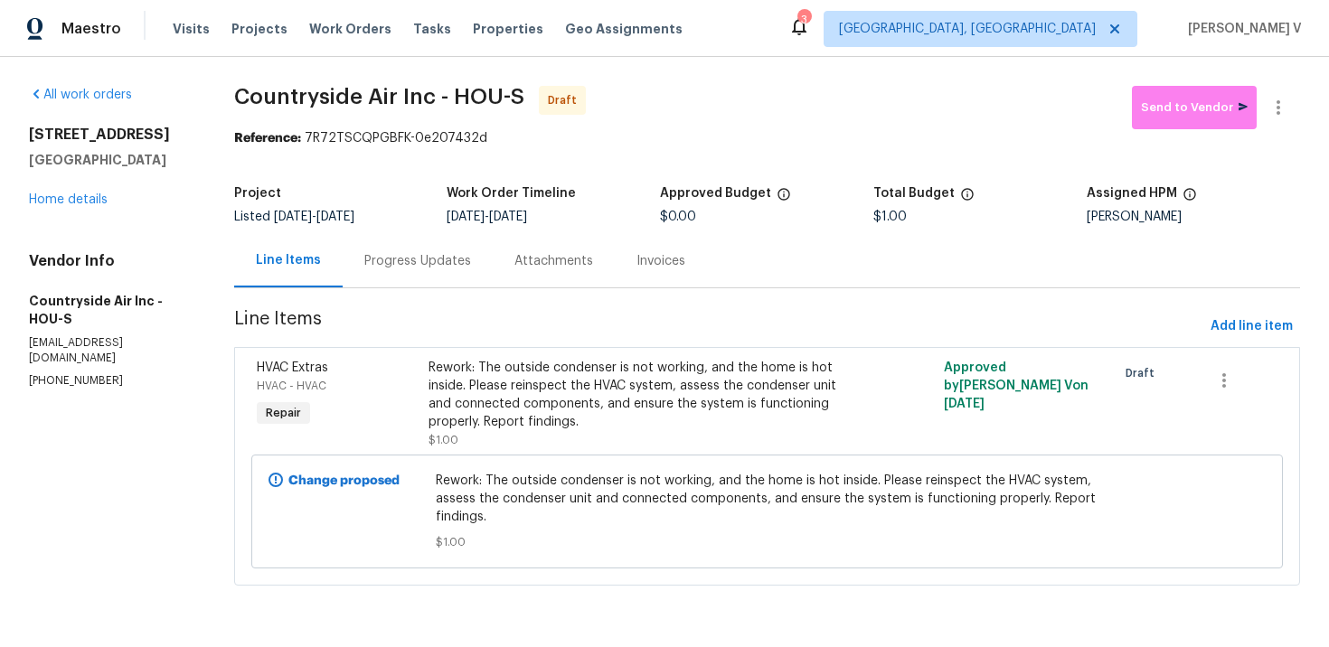
click at [427, 270] on div "Progress Updates" at bounding box center [418, 260] width 150 height 53
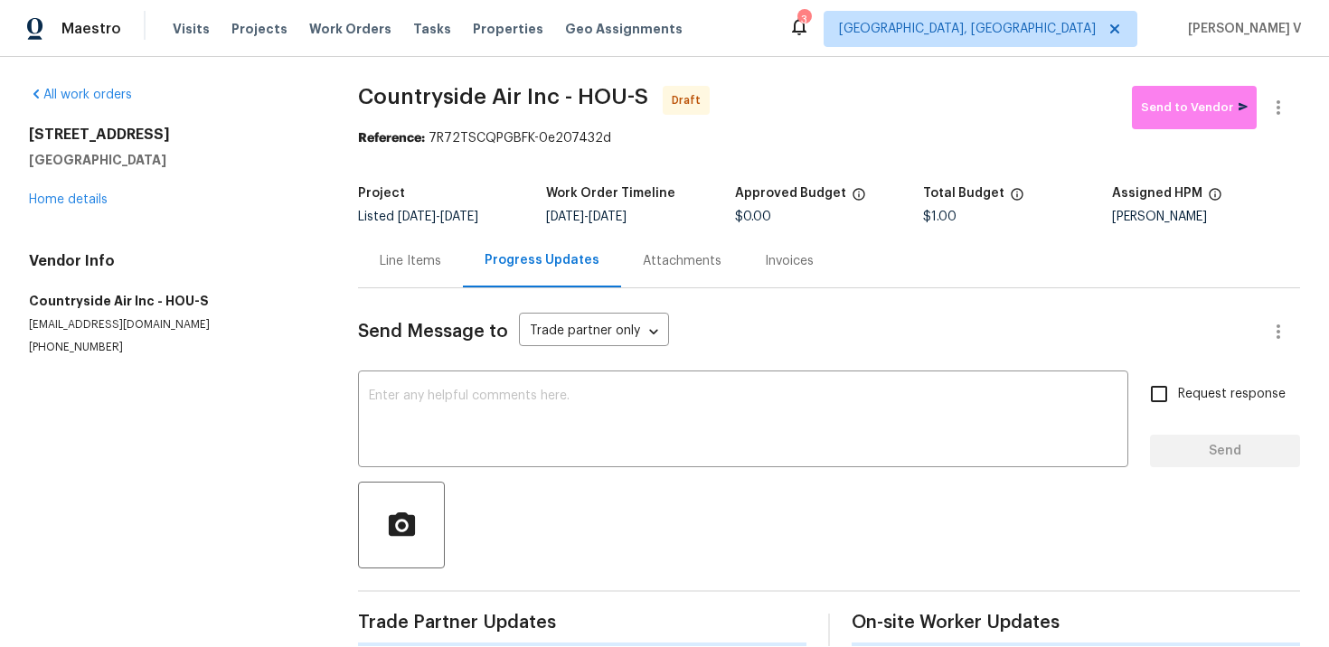
click at [455, 385] on div "x ​" at bounding box center [743, 421] width 770 height 92
paste textarea "Hi this is Divya with Opendoor. I’m confirming you received the WO for the prop…"
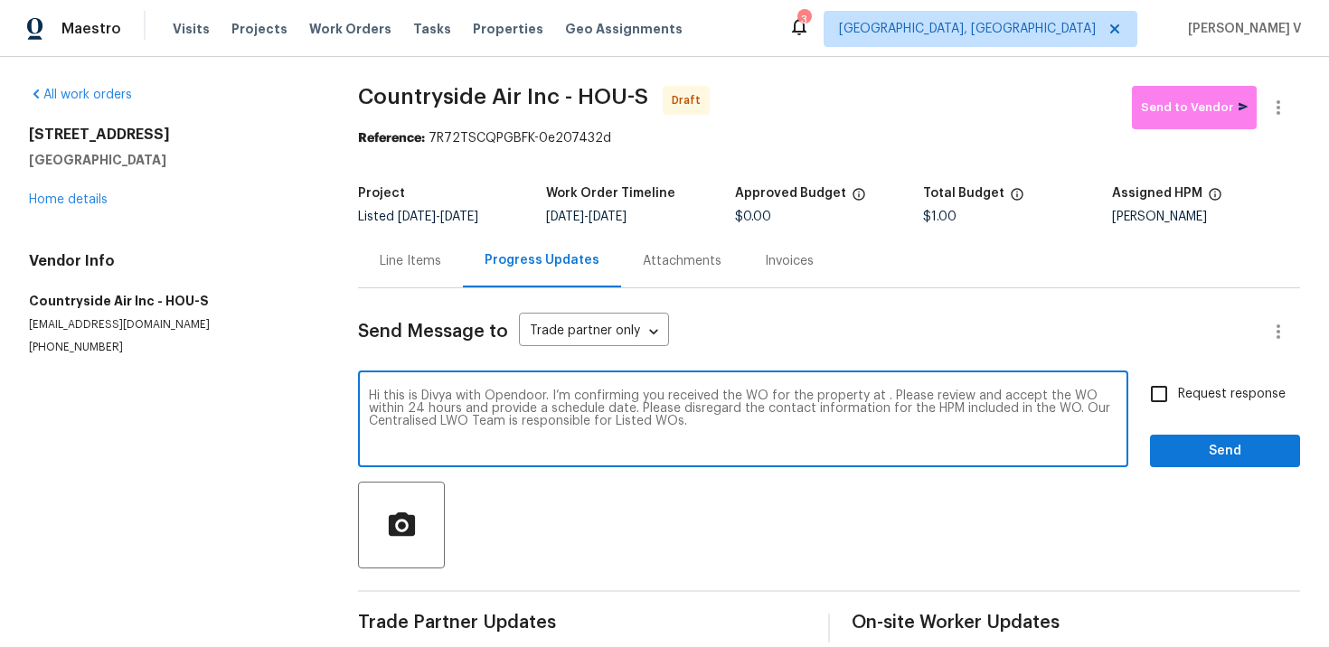
click at [882, 396] on textarea "Hi this is Divya with Opendoor. I’m confirming you received the WO for the prop…" at bounding box center [743, 421] width 749 height 63
paste textarea "6719 Trimstone Dr, Pasadena, TX 77505"
type textarea "Hi this is Divya with Opendoor. I’m confirming you received the WO for the prop…"
click at [1180, 419] on div "Request response Send" at bounding box center [1225, 421] width 150 height 92
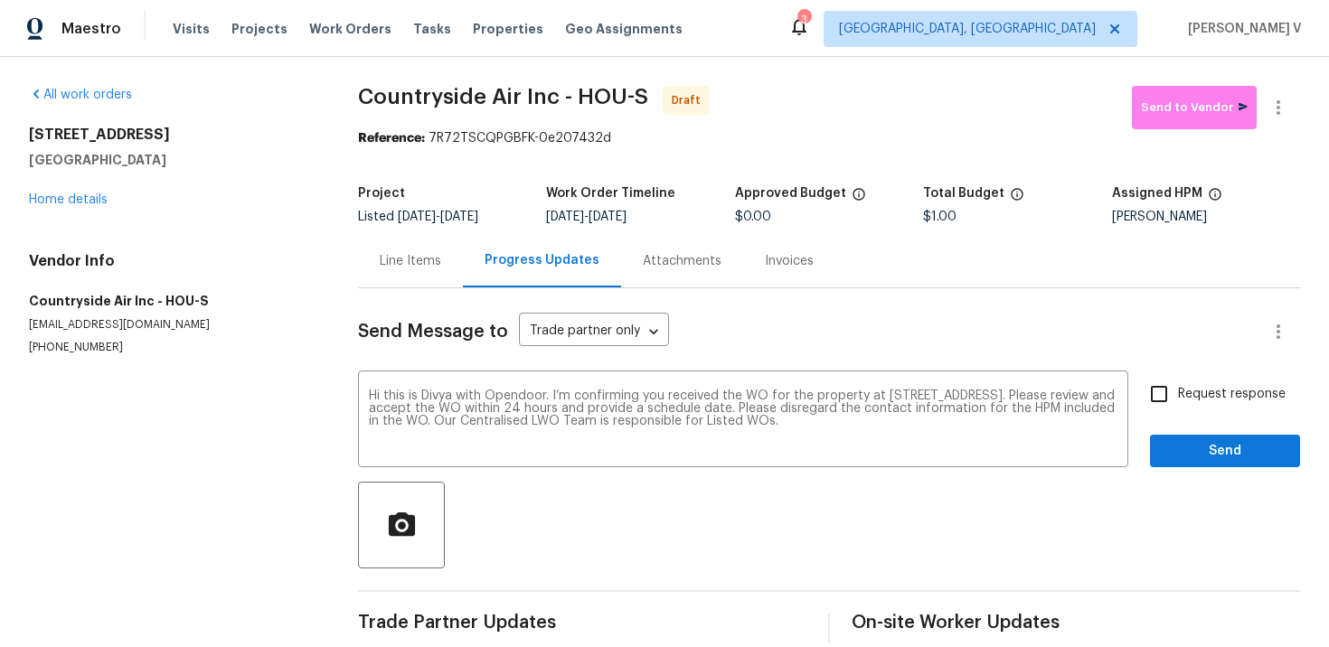
click at [1176, 399] on input "Request response" at bounding box center [1159, 394] width 38 height 38
checkbox input "true"
click at [1196, 448] on span "Send" at bounding box center [1225, 451] width 121 height 23
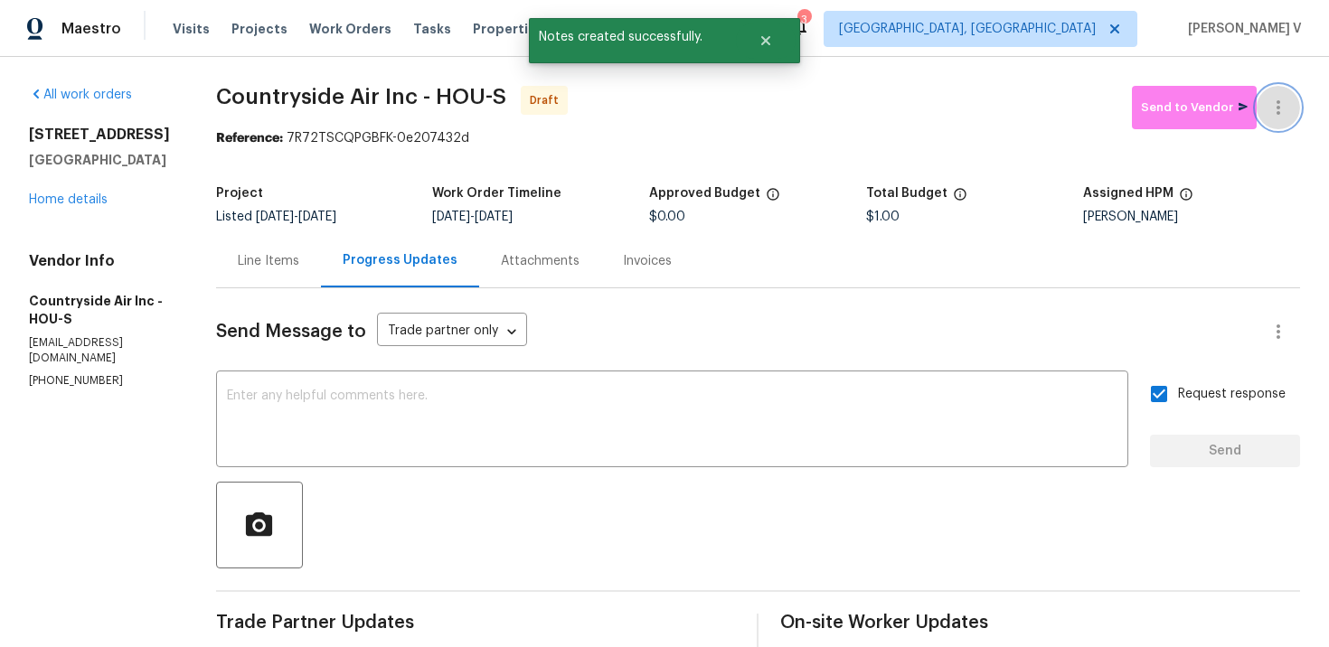
click at [1268, 113] on icon "button" at bounding box center [1279, 108] width 22 height 22
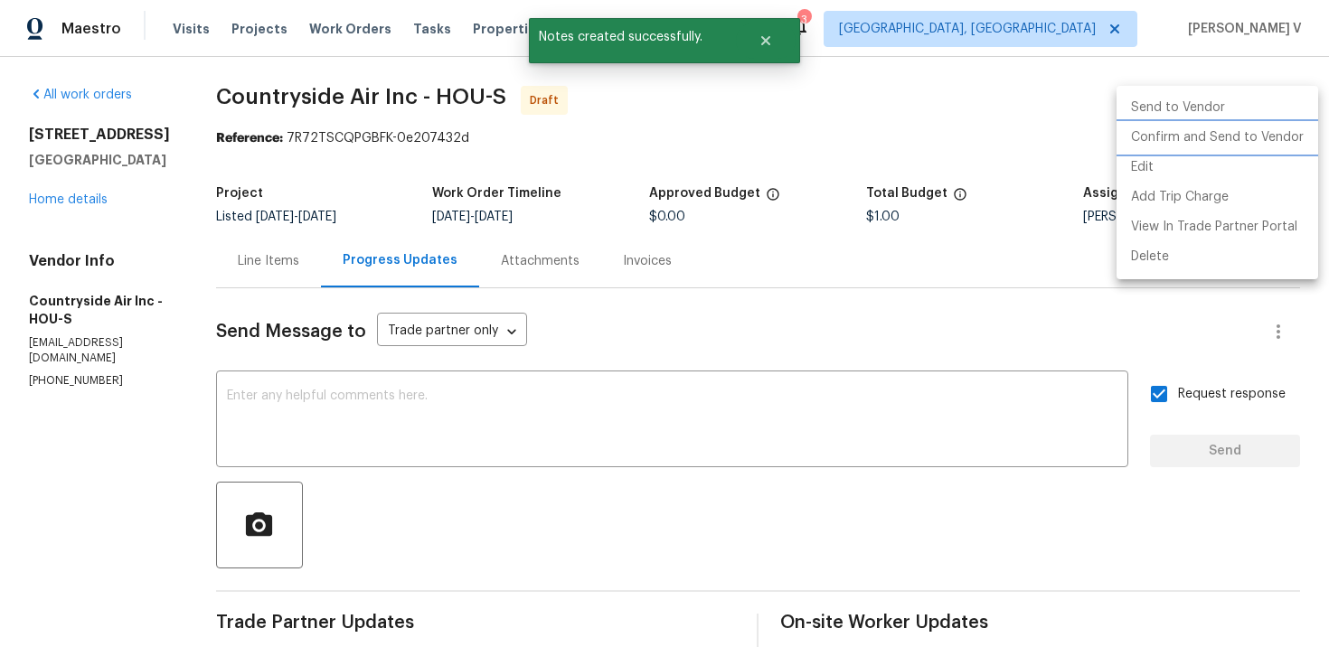
click at [1187, 132] on li "Confirm and Send to Vendor" at bounding box center [1218, 138] width 202 height 30
click at [329, 108] on div at bounding box center [664, 323] width 1329 height 647
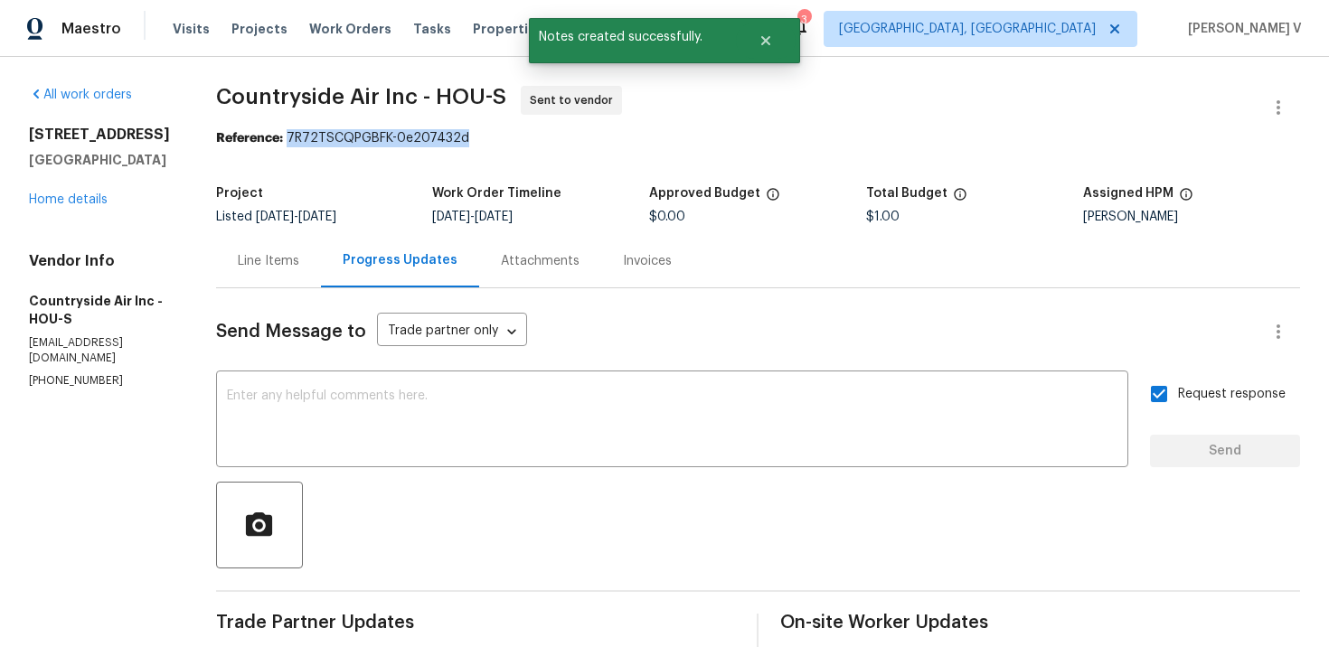
drag, startPoint x: 282, startPoint y: 137, endPoint x: 598, endPoint y: 136, distance: 315.6
click at [598, 137] on div "Reference: 7R72TSCQPGBFK-0e207432d" at bounding box center [758, 138] width 1084 height 18
copy div "7R72TSCQPGBFK-0e207432d"
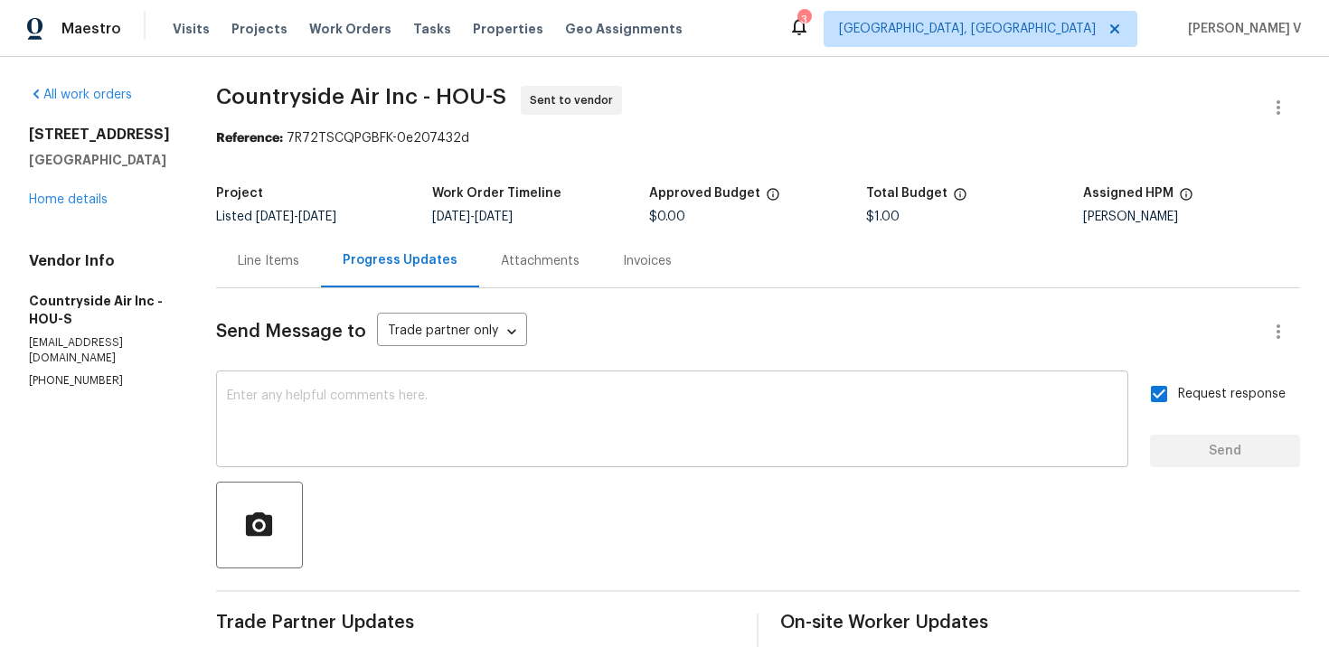
click at [452, 468] on div "x ​" at bounding box center [672, 421] width 912 height 92
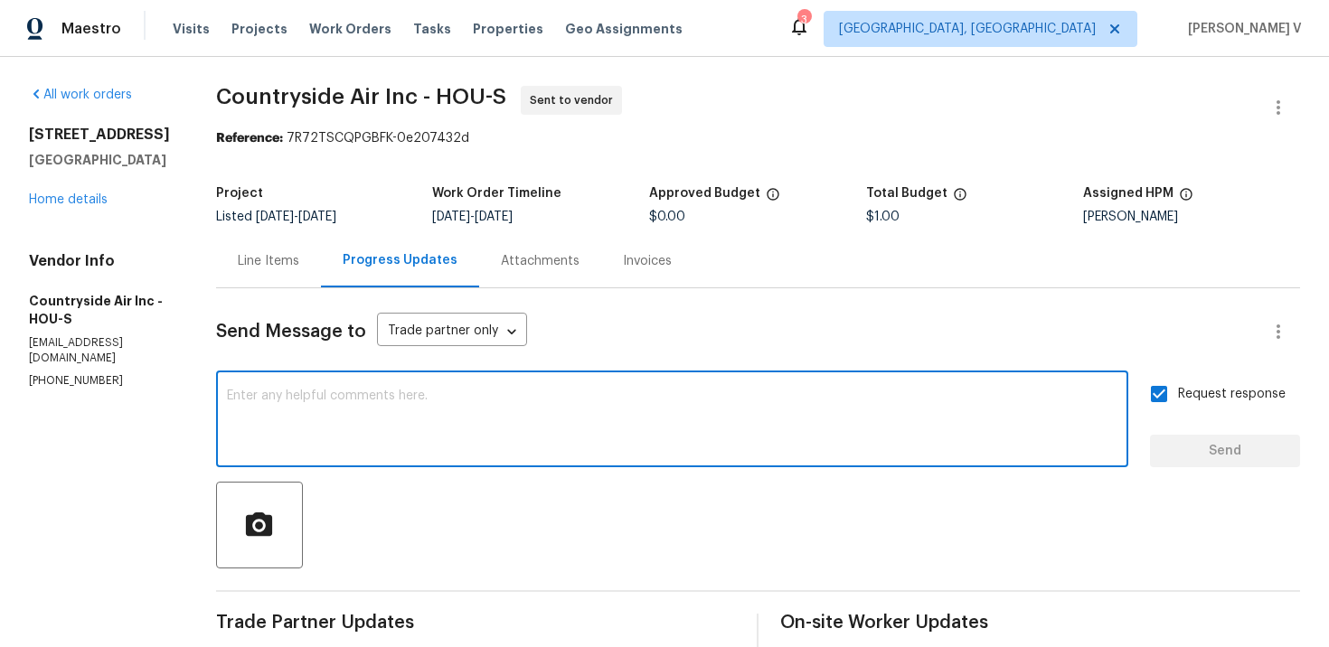
click at [531, 449] on textarea at bounding box center [672, 421] width 891 height 63
paste textarea "Attention All Work Orders must include before-photos (both close-up and wide-an…"
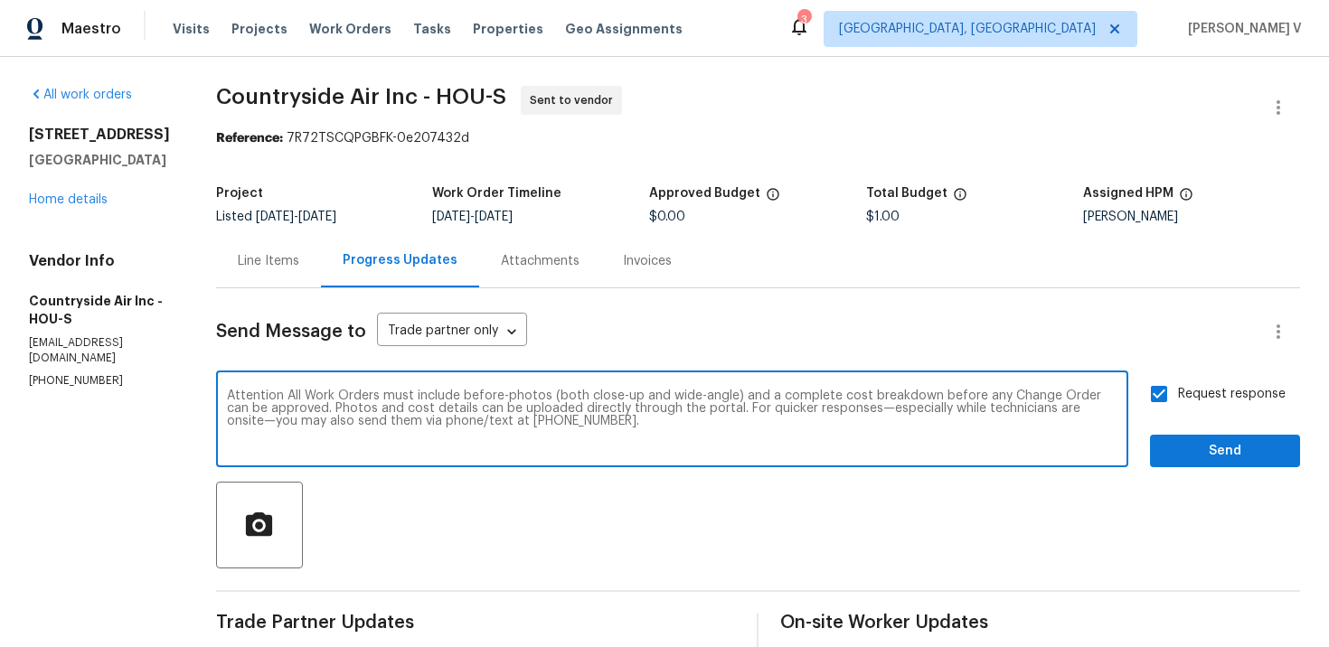
type textarea "Attention All Work Orders must include before-photos (both close-up and wide-an…"
click at [1203, 461] on span "Send" at bounding box center [1225, 451] width 121 height 23
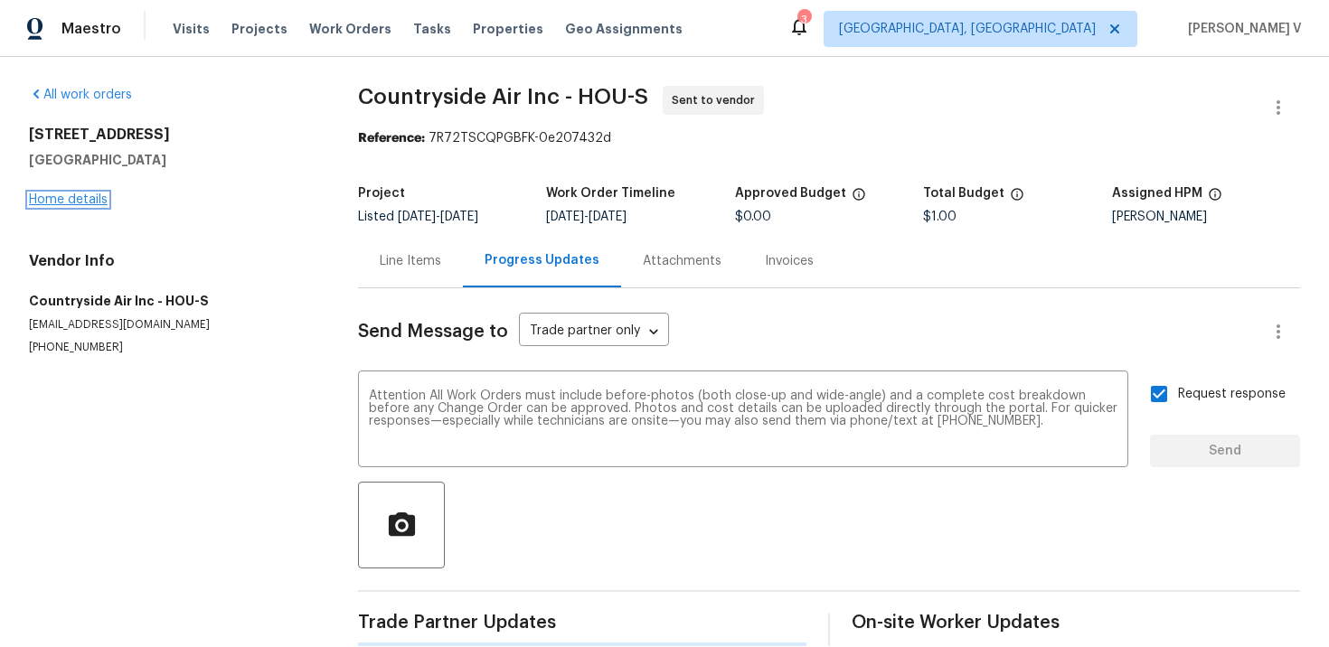
click at [99, 194] on link "Home details" at bounding box center [68, 200] width 79 height 13
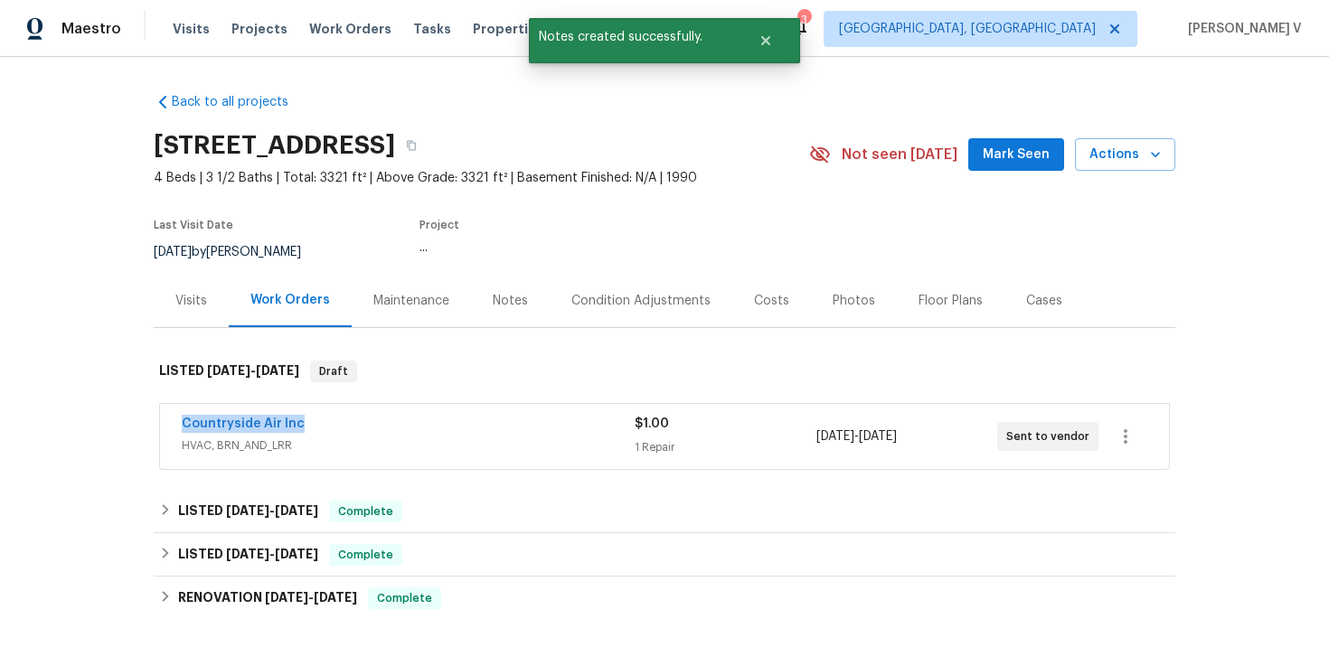
drag, startPoint x: 170, startPoint y: 423, endPoint x: 413, endPoint y: 423, distance: 243.3
click at [413, 423] on div "Countryside Air Inc HVAC, BRN_AND_LRR $1.00 1 Repair 10/6/2025 - 10/8/2025 Sent…" at bounding box center [664, 436] width 1009 height 65
copy link "Countryside Air Inc"
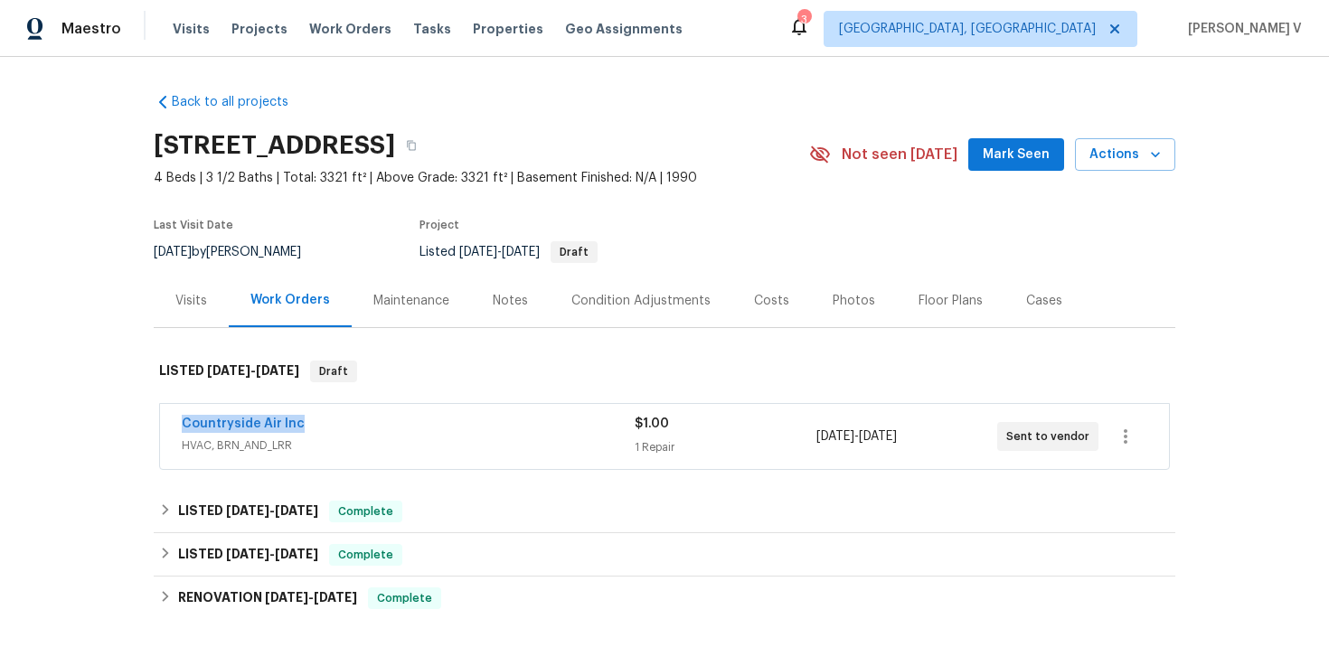
copy link "Countryside Air Inc"
click at [253, 423] on link "Countryside Air Inc" at bounding box center [243, 424] width 123 height 13
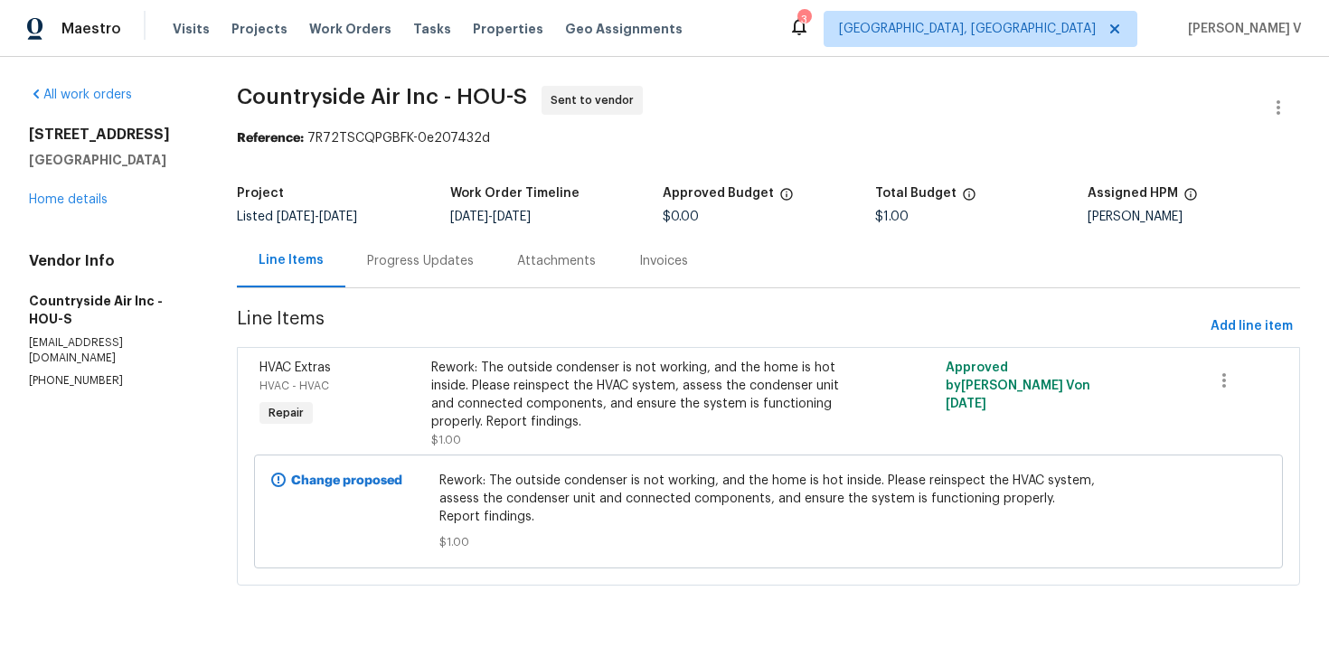
click at [397, 280] on div "Progress Updates" at bounding box center [420, 260] width 150 height 53
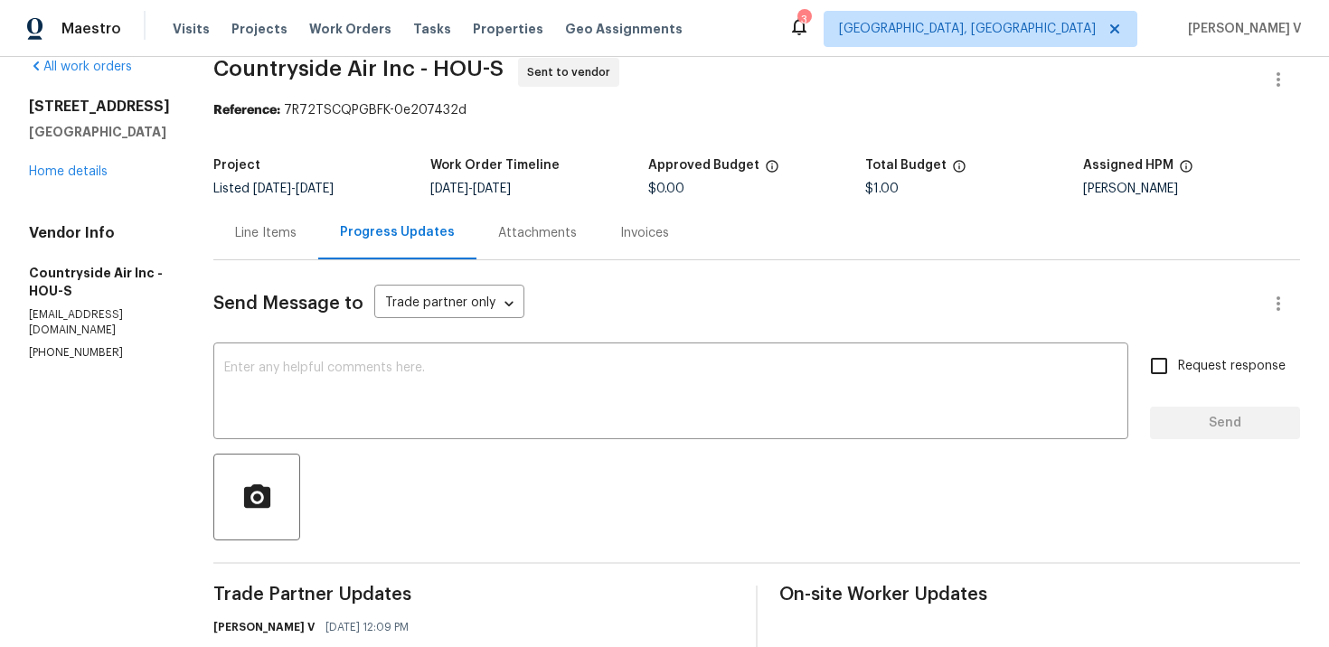
scroll to position [292, 0]
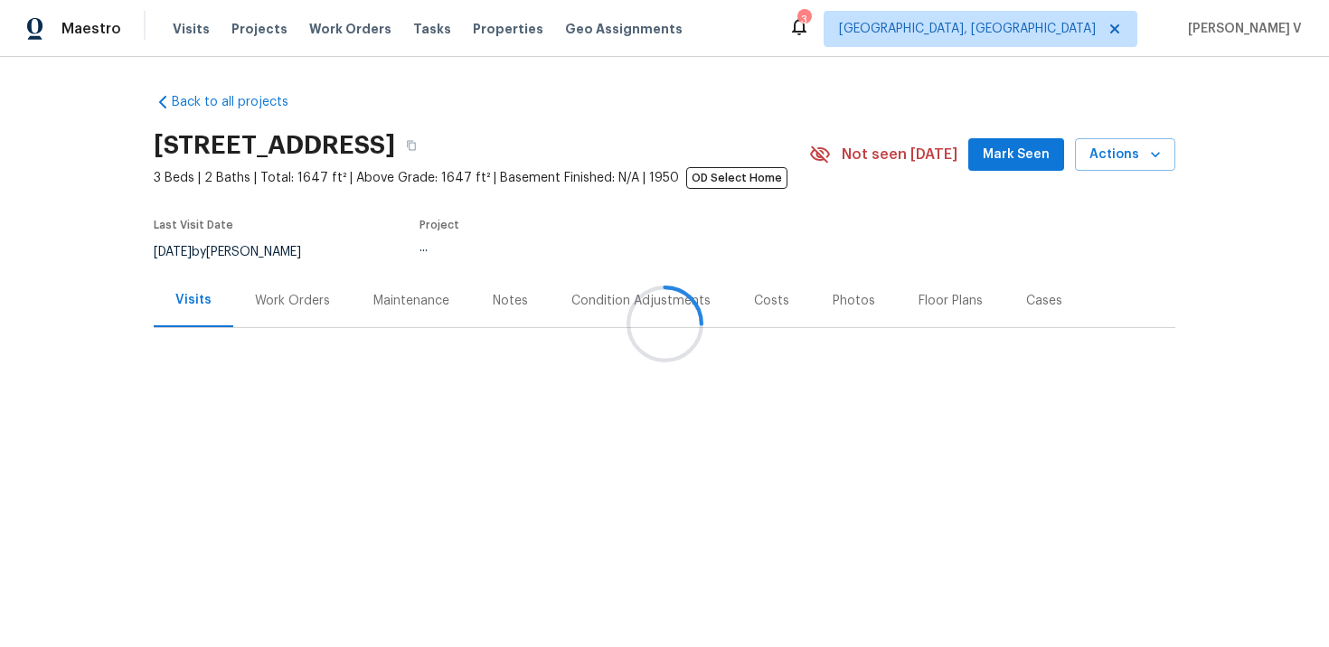
click at [277, 314] on div at bounding box center [664, 323] width 1329 height 647
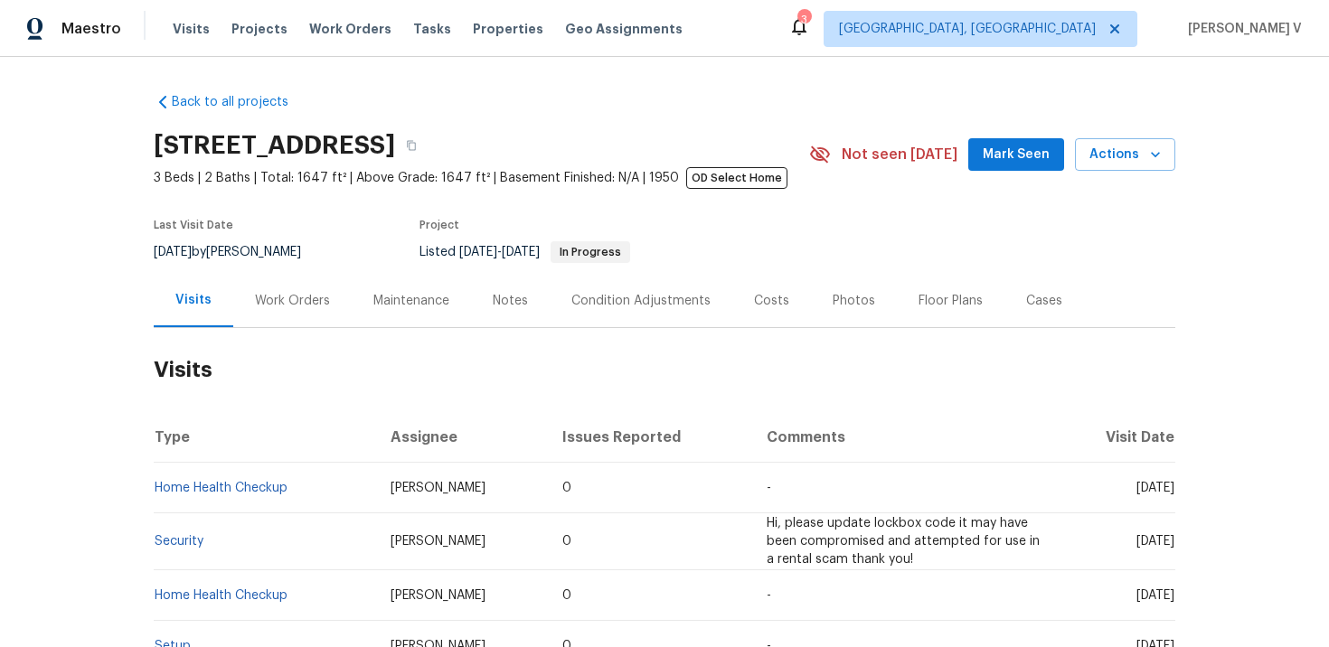
click at [277, 314] on div "Work Orders" at bounding box center [292, 300] width 118 height 53
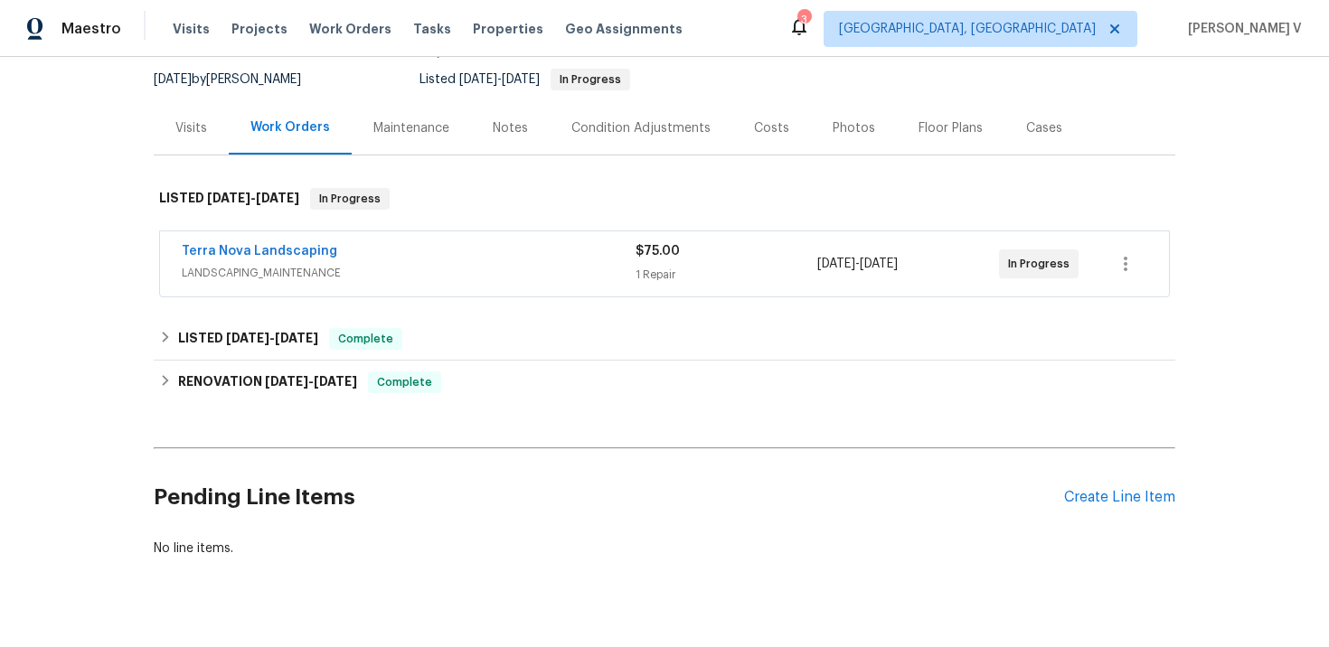
scroll to position [200, 0]
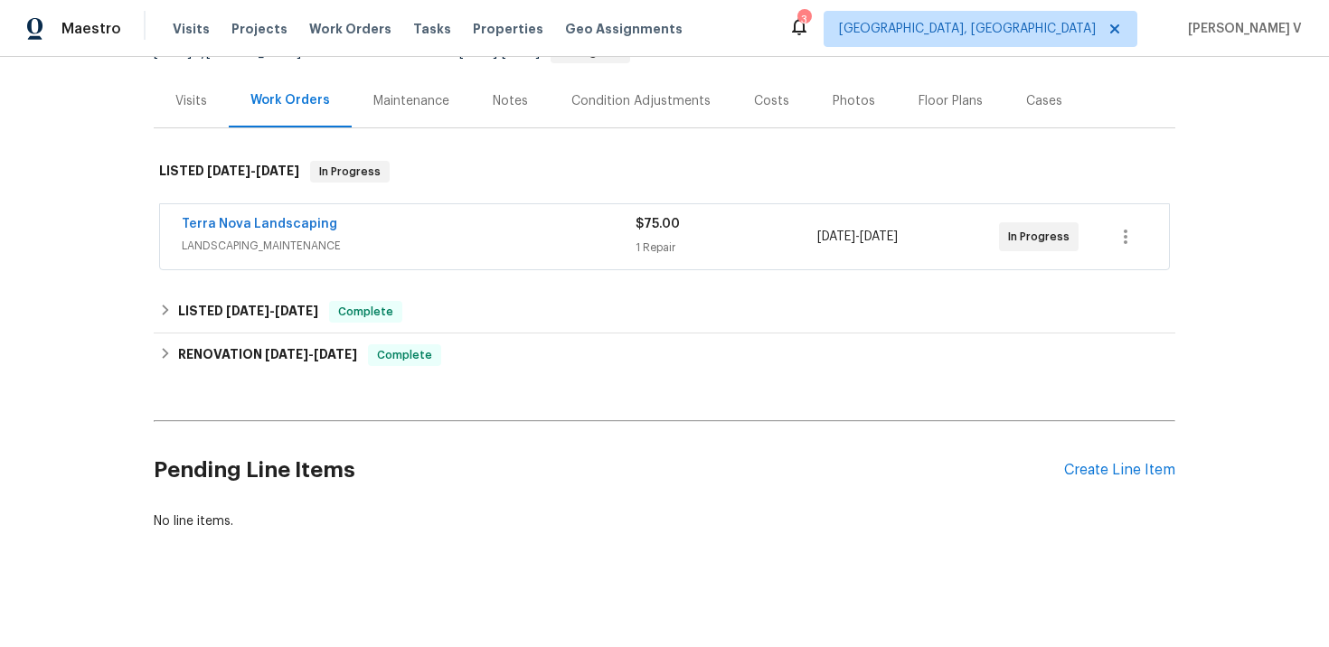
click at [406, 227] on div "Terra Nova Landscaping" at bounding box center [409, 226] width 454 height 22
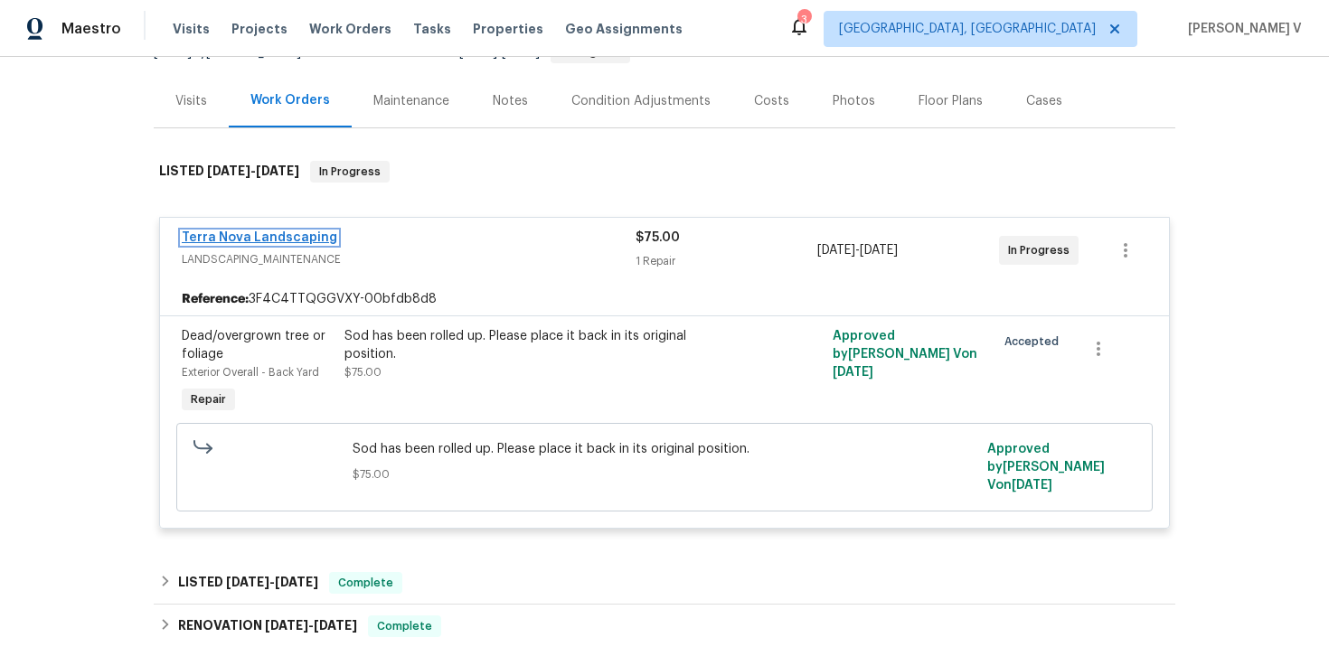
click at [309, 243] on link "Terra Nova Landscaping" at bounding box center [260, 237] width 156 height 13
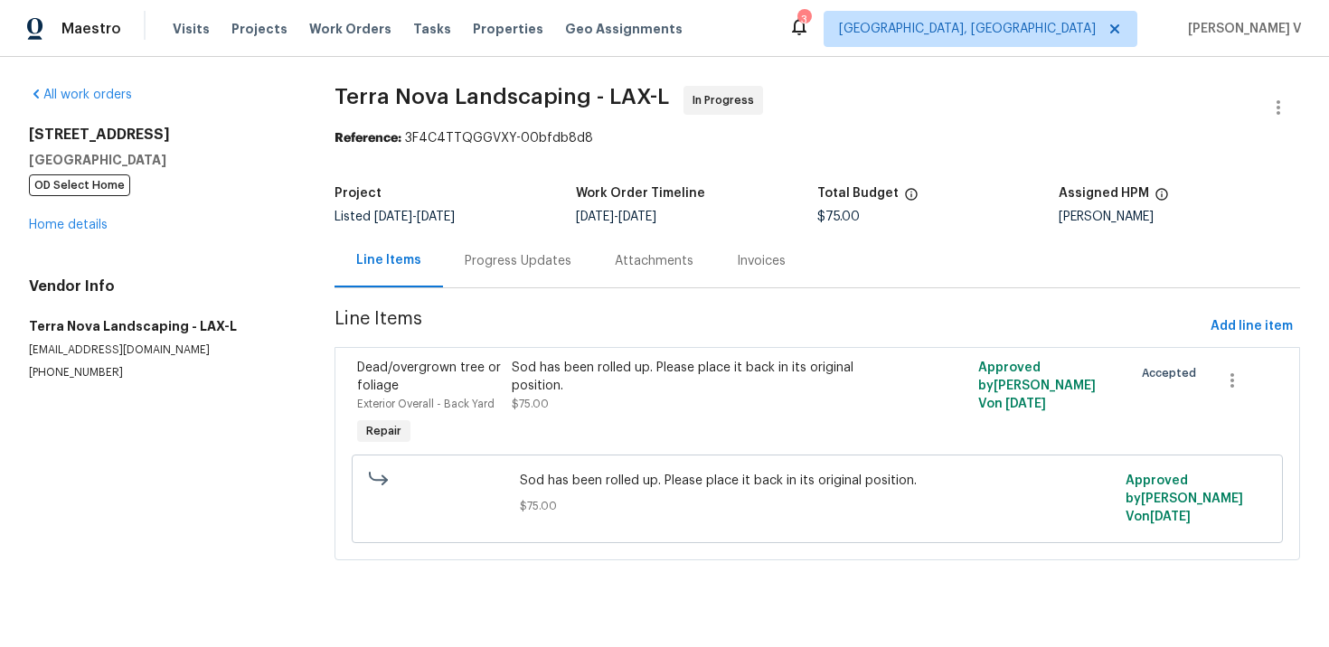
click at [481, 247] on div "Progress Updates" at bounding box center [518, 260] width 150 height 53
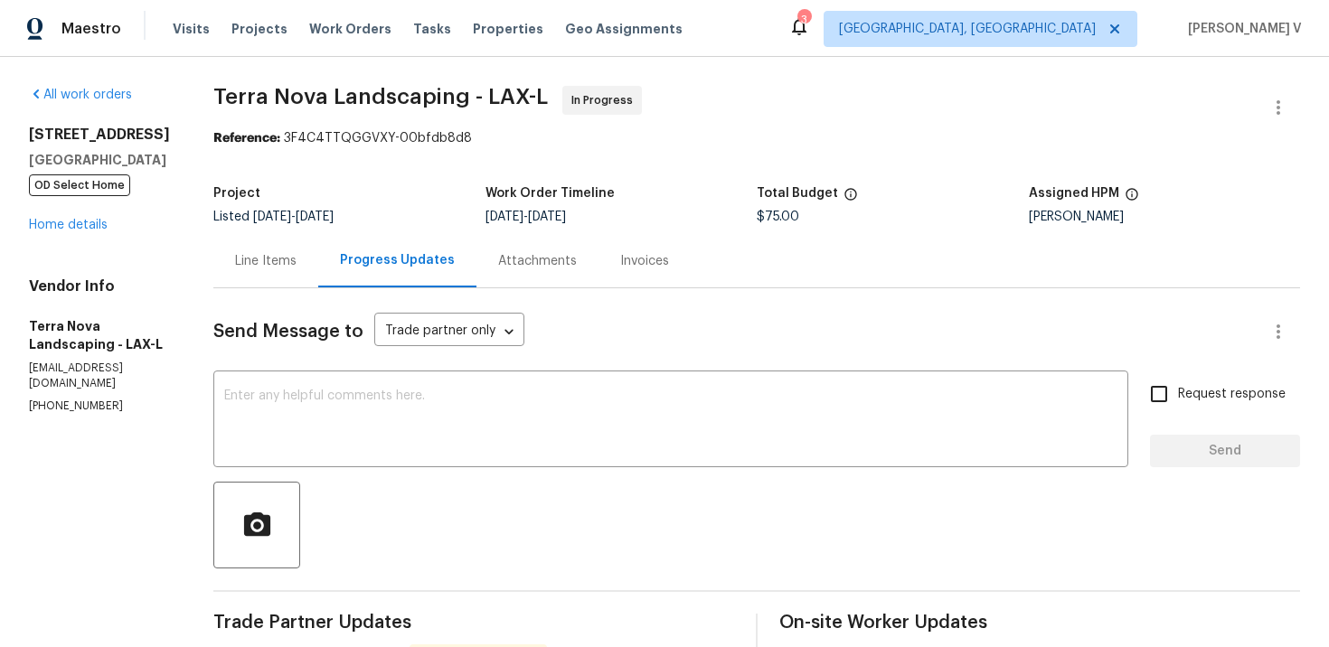
click at [260, 266] on div "Line Items" at bounding box center [265, 261] width 61 height 18
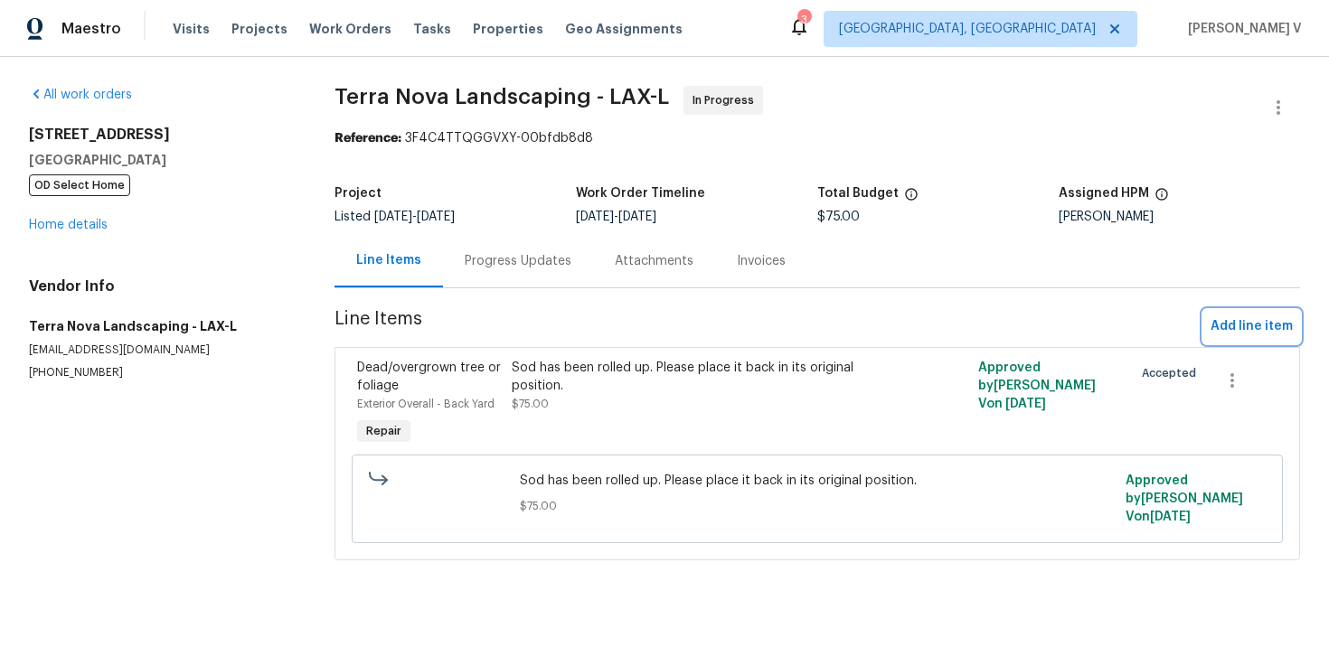
click at [1248, 318] on span "Add line item" at bounding box center [1252, 327] width 82 height 23
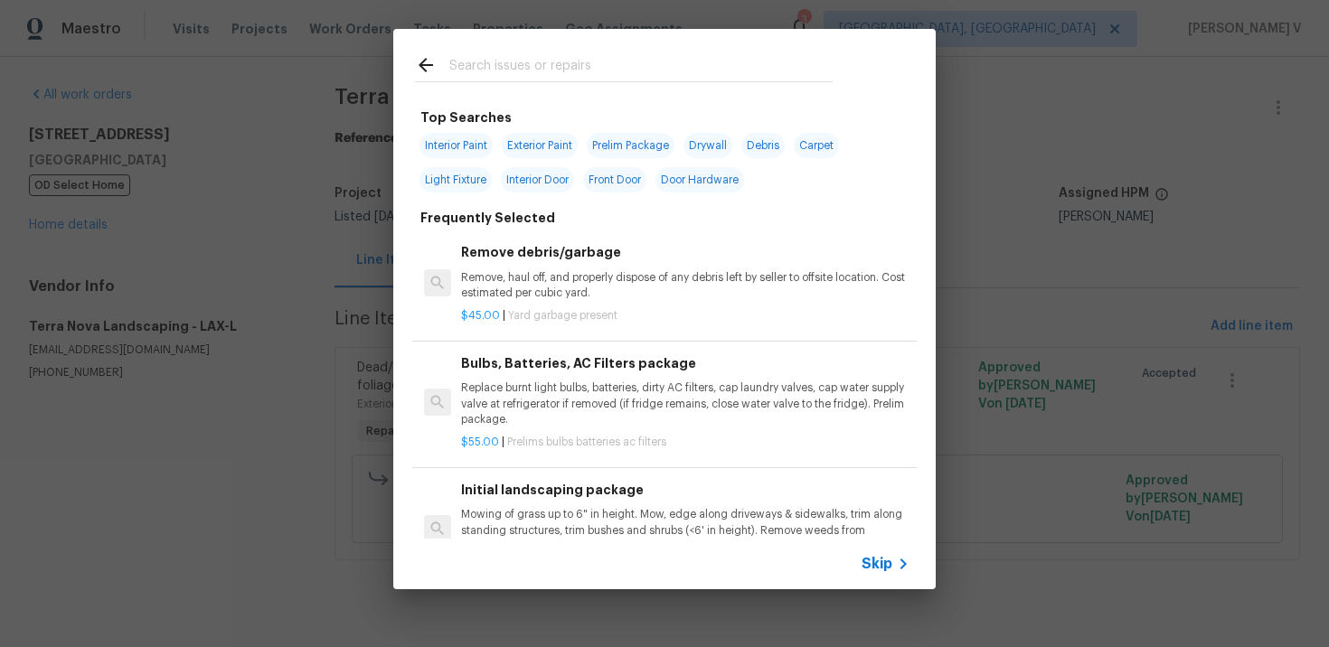
click at [862, 548] on div "Skip" at bounding box center [664, 564] width 543 height 51
click at [873, 555] on span "Skip" at bounding box center [877, 564] width 31 height 18
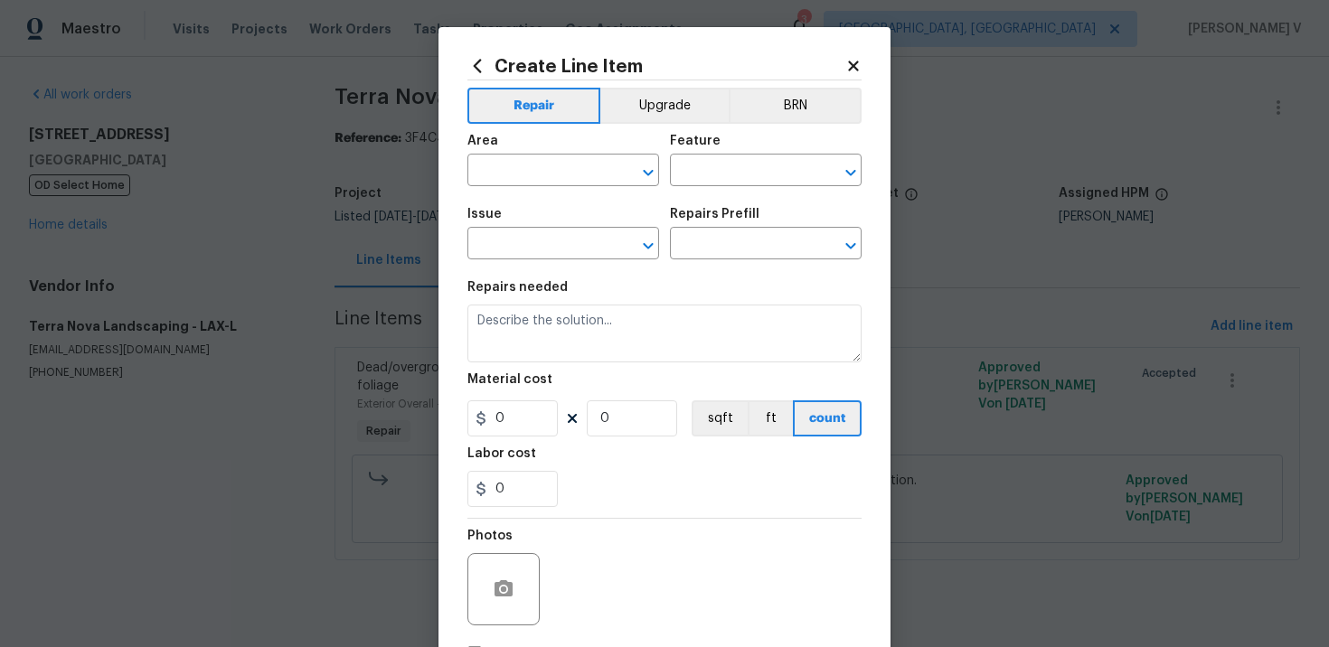
click at [491, 156] on div "Area" at bounding box center [564, 147] width 192 height 24
click at [496, 170] on input "text" at bounding box center [538, 172] width 141 height 28
click at [503, 205] on li "Irrigation" at bounding box center [564, 213] width 192 height 30
type input "Irrigation"
click at [676, 172] on input "text" at bounding box center [740, 172] width 141 height 28
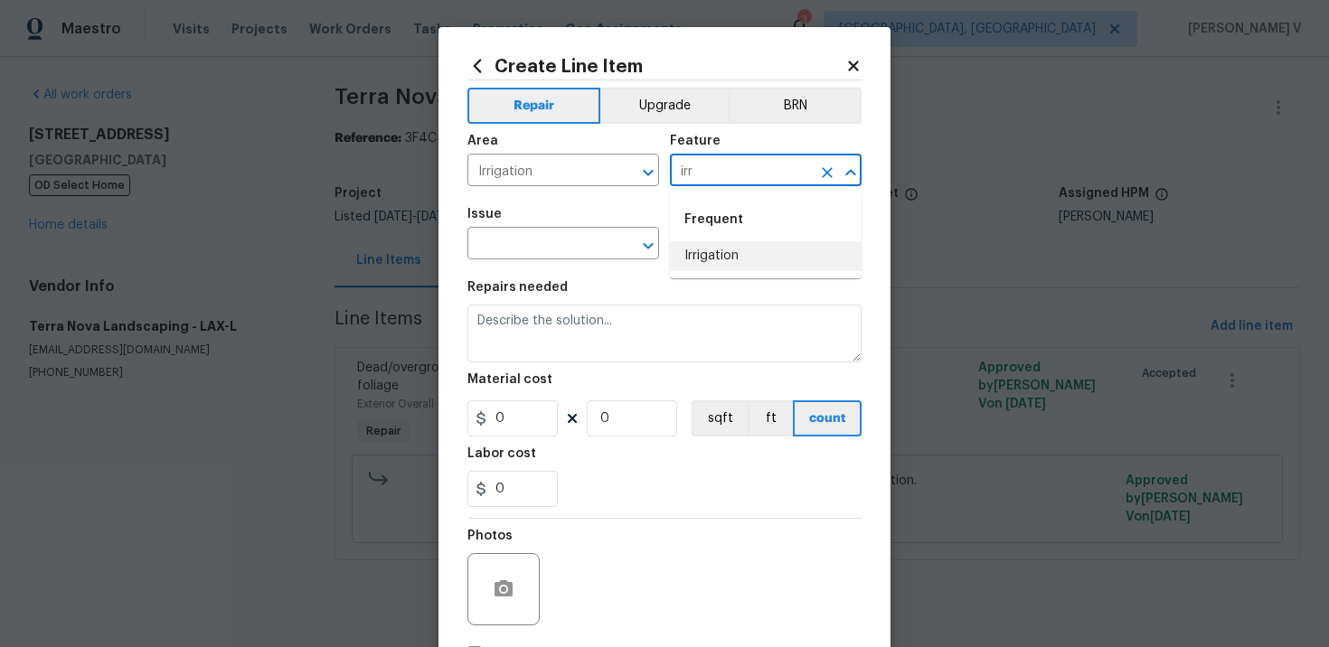
click at [685, 258] on li "Irrigation" at bounding box center [766, 256] width 192 height 30
type input "Irrigation"
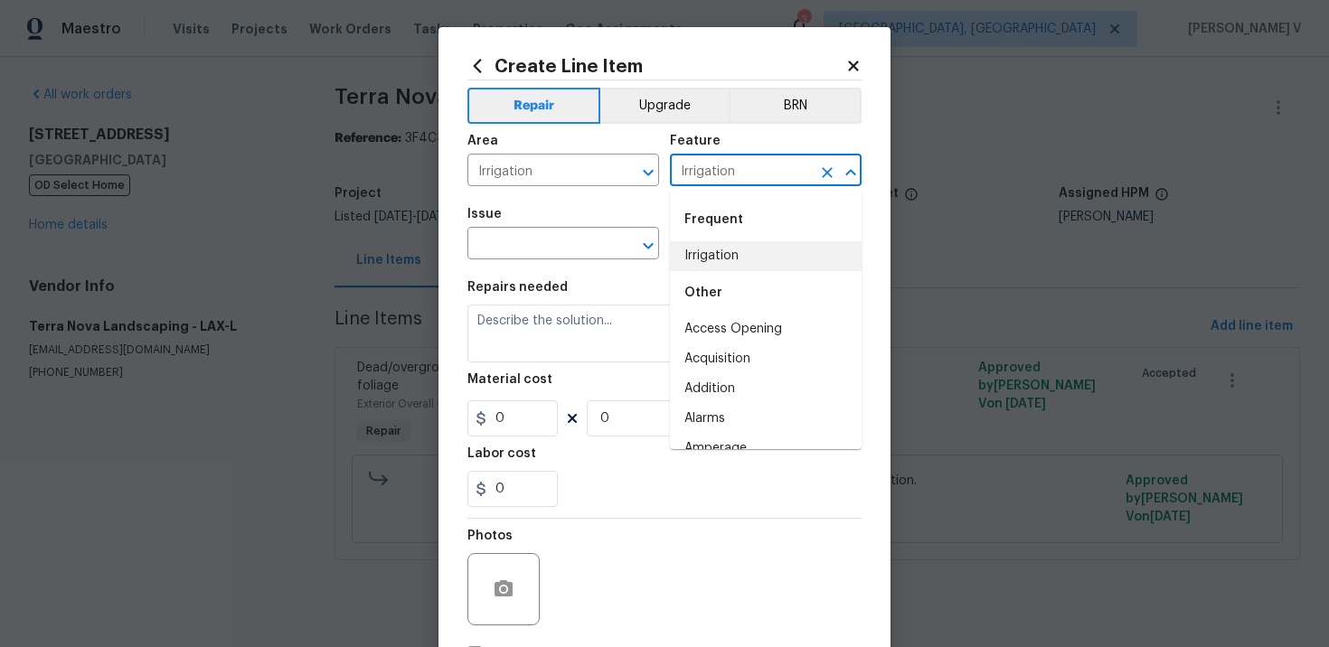
click at [507, 225] on div "Issue" at bounding box center [564, 220] width 192 height 24
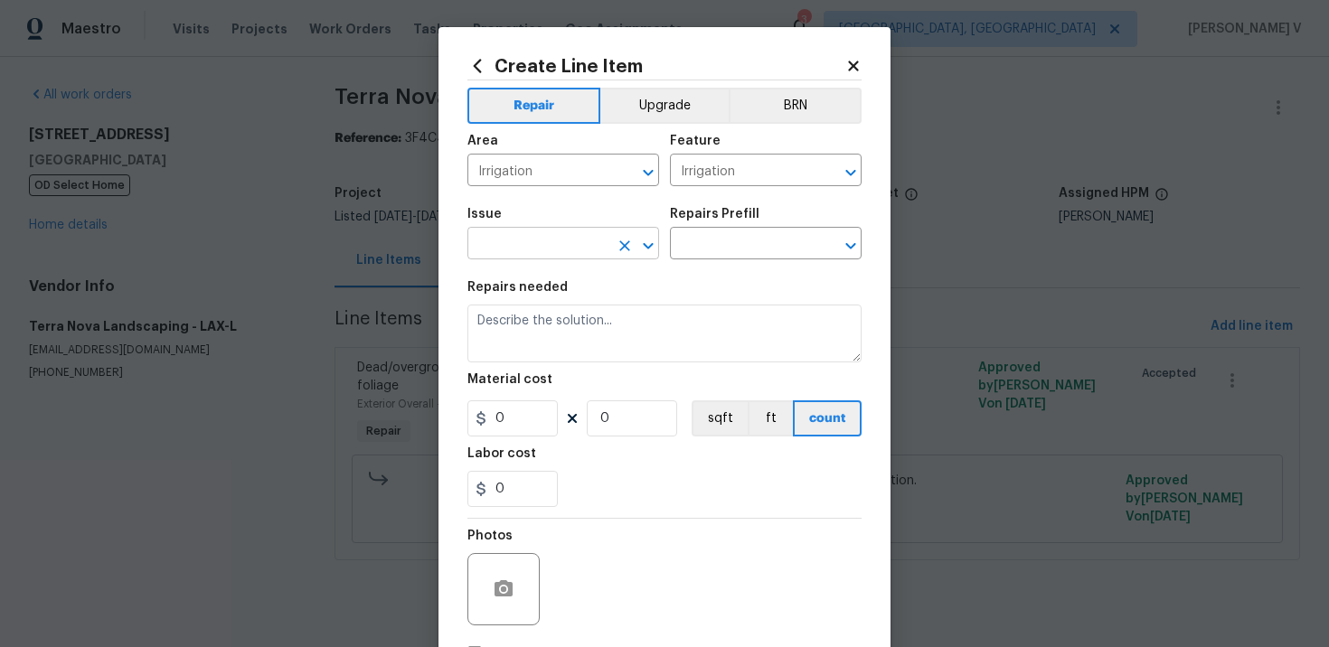
click at [512, 259] on input "text" at bounding box center [538, 245] width 141 height 28
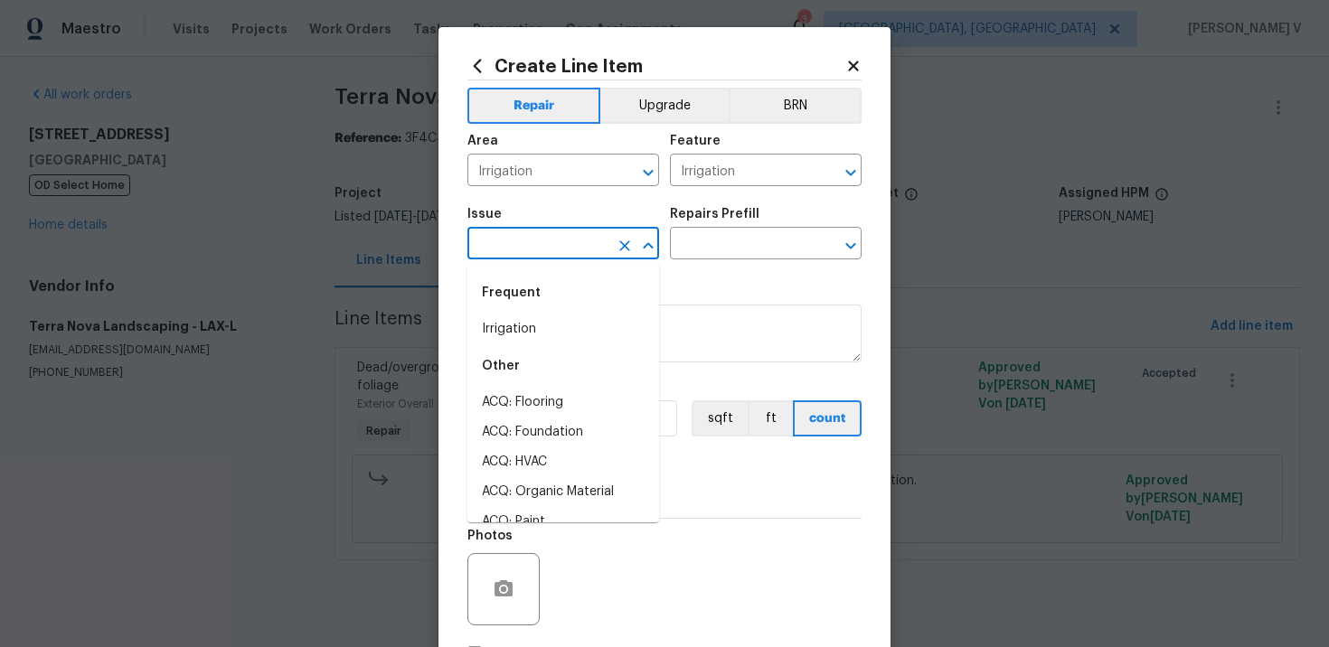
type input "k"
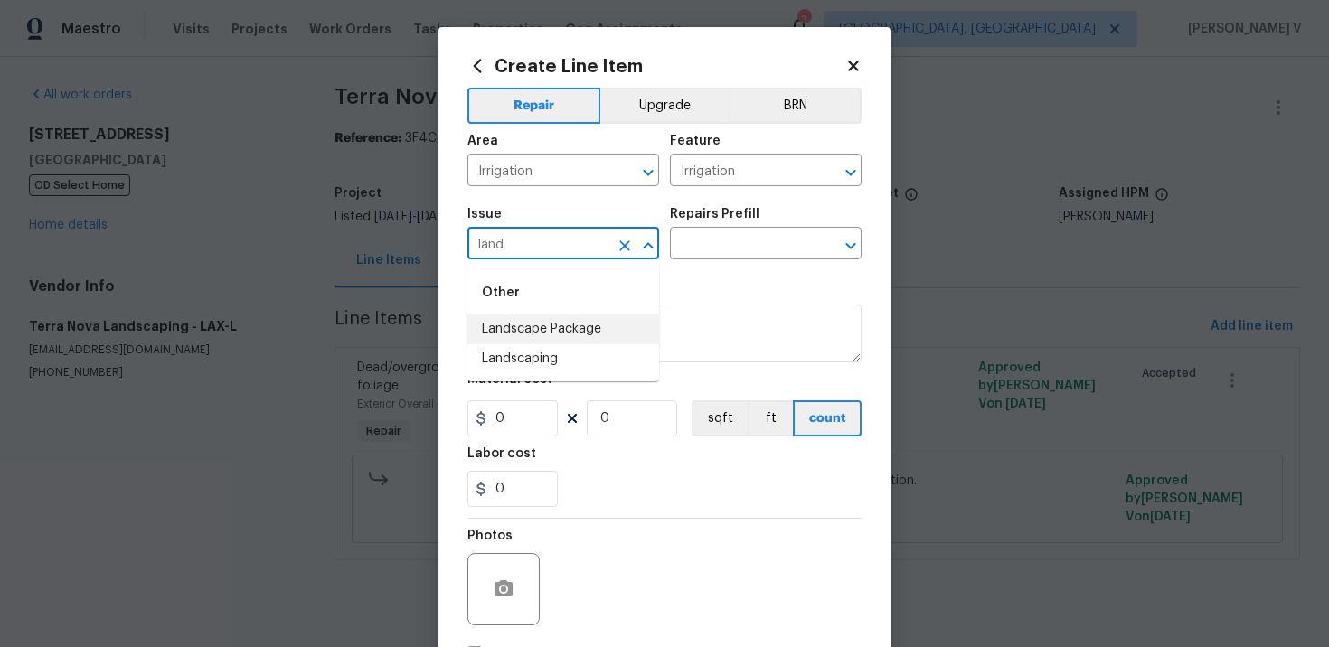
click at [517, 364] on li "Landscaping" at bounding box center [564, 360] width 192 height 30
type input "Landscaping"
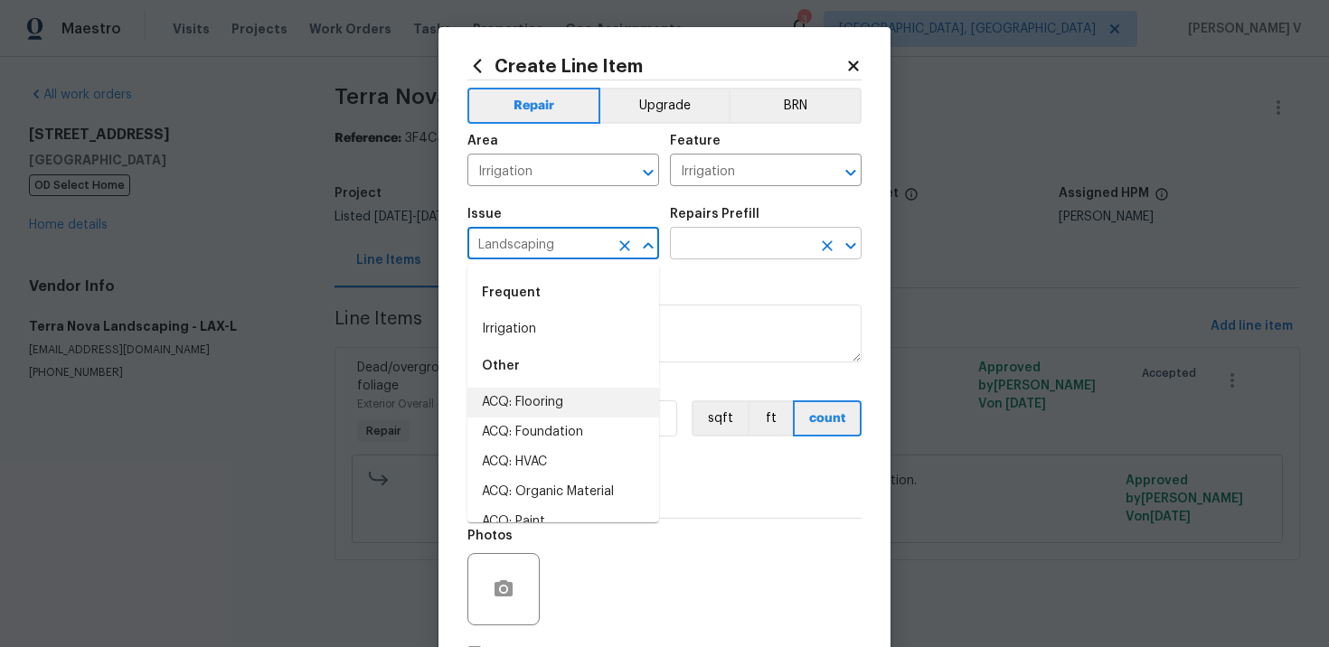
click at [719, 258] on input "text" at bounding box center [740, 245] width 141 height 28
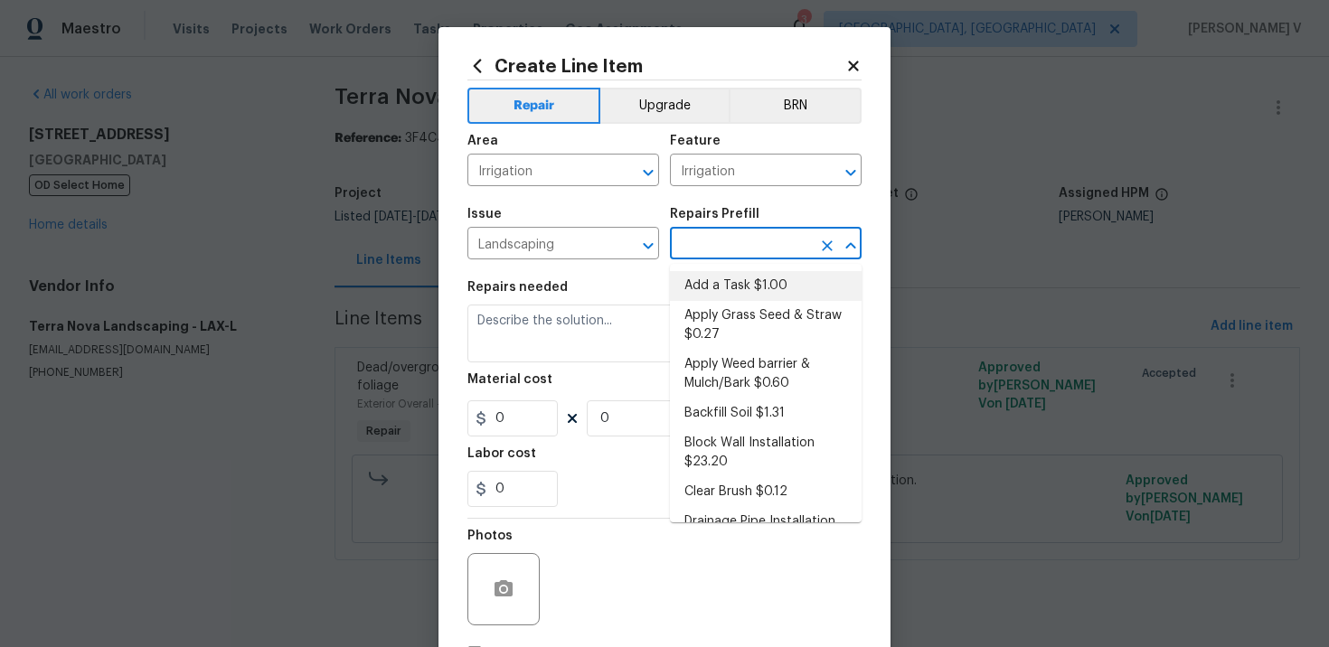
click at [713, 278] on li "Add a Task $1.00" at bounding box center [766, 286] width 192 height 30
type input "Add a Task $1.00"
type textarea "HPM to detail"
type input "1"
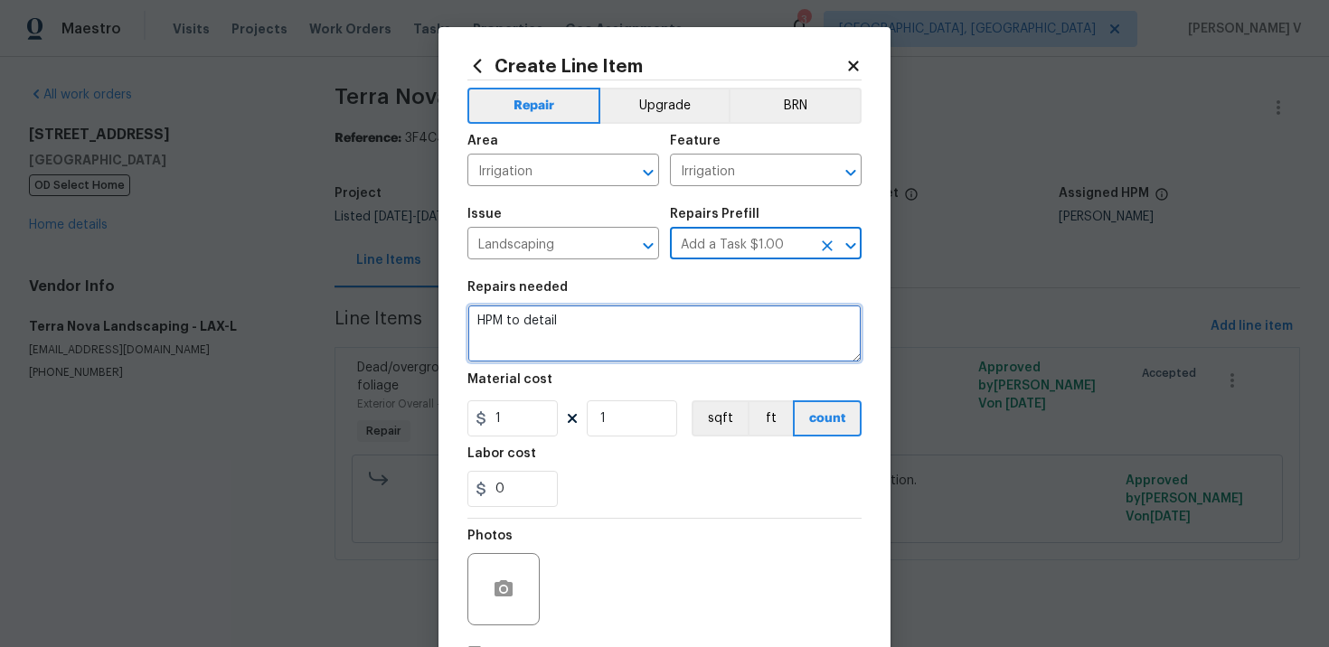
click at [589, 321] on textarea "HPM to detail" at bounding box center [665, 334] width 394 height 58
paste textarea "Feedback received that the sprinkler system isn’t working. Please inspect the i…"
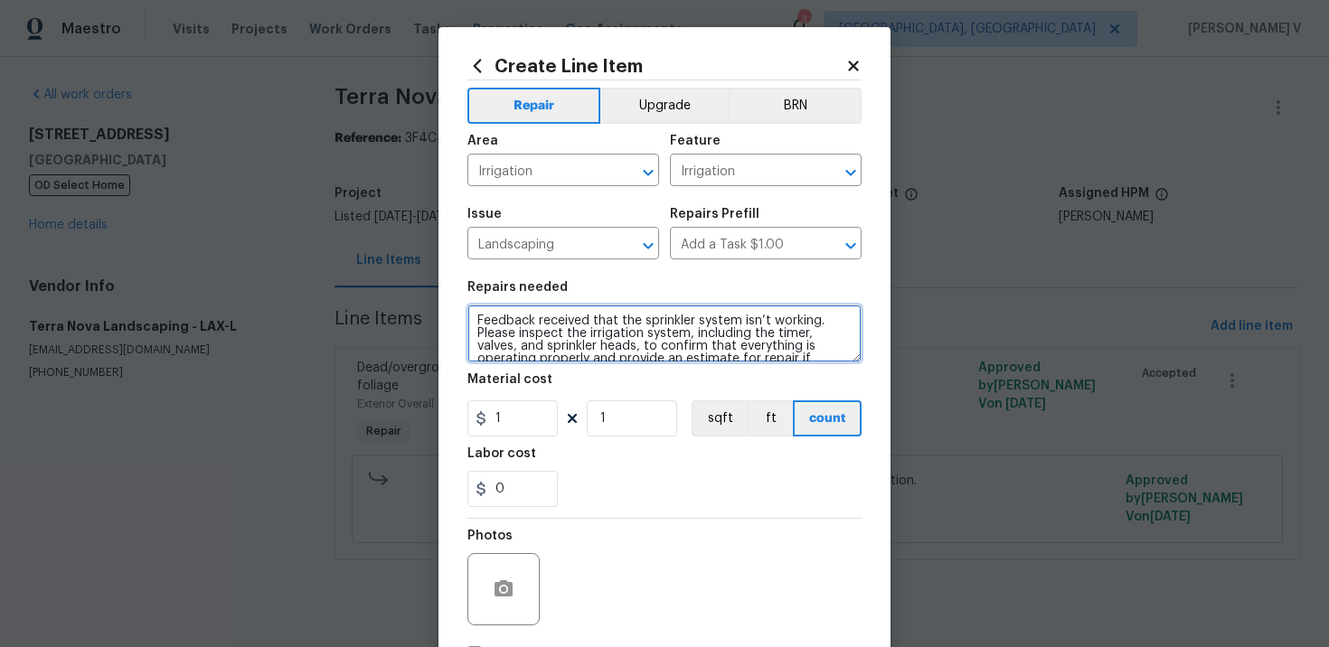
type textarea "Feedback received that the sprinkler system isn’t working. Please inspect the i…"
click at [519, 399] on figure "Material cost 1 1 sqft ft count" at bounding box center [665, 404] width 394 height 63
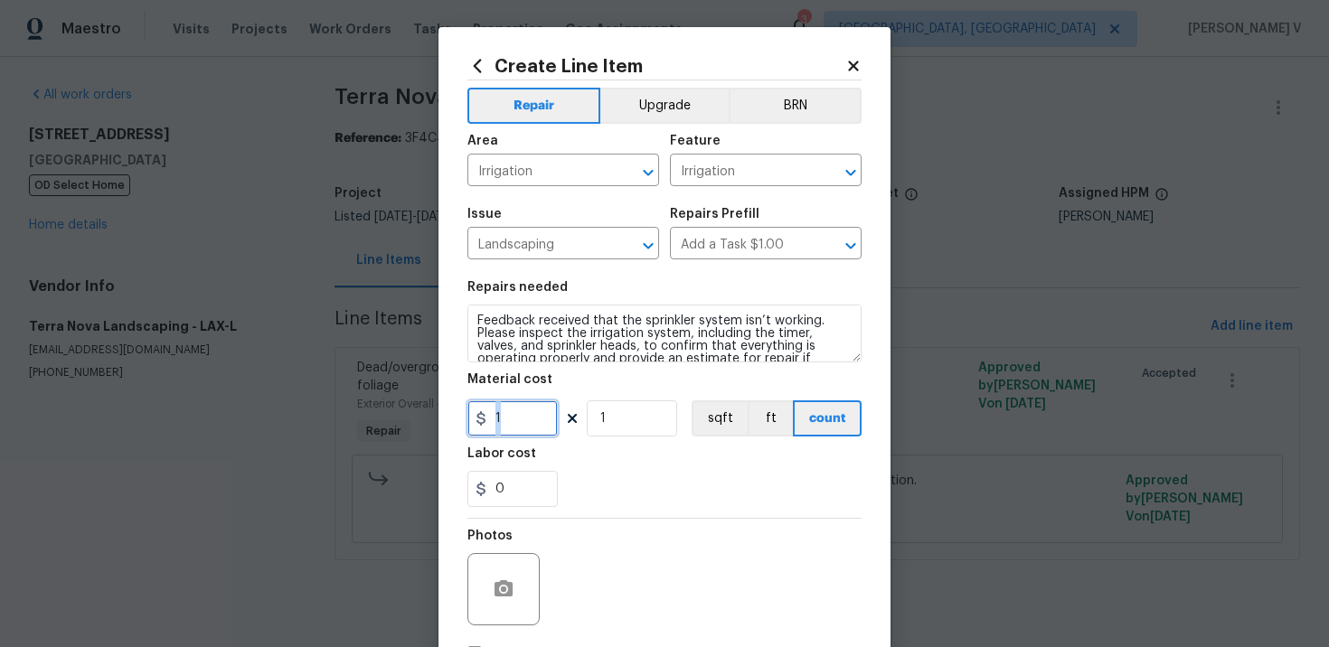
click at [516, 410] on input "1" at bounding box center [513, 419] width 90 height 36
type input "25"
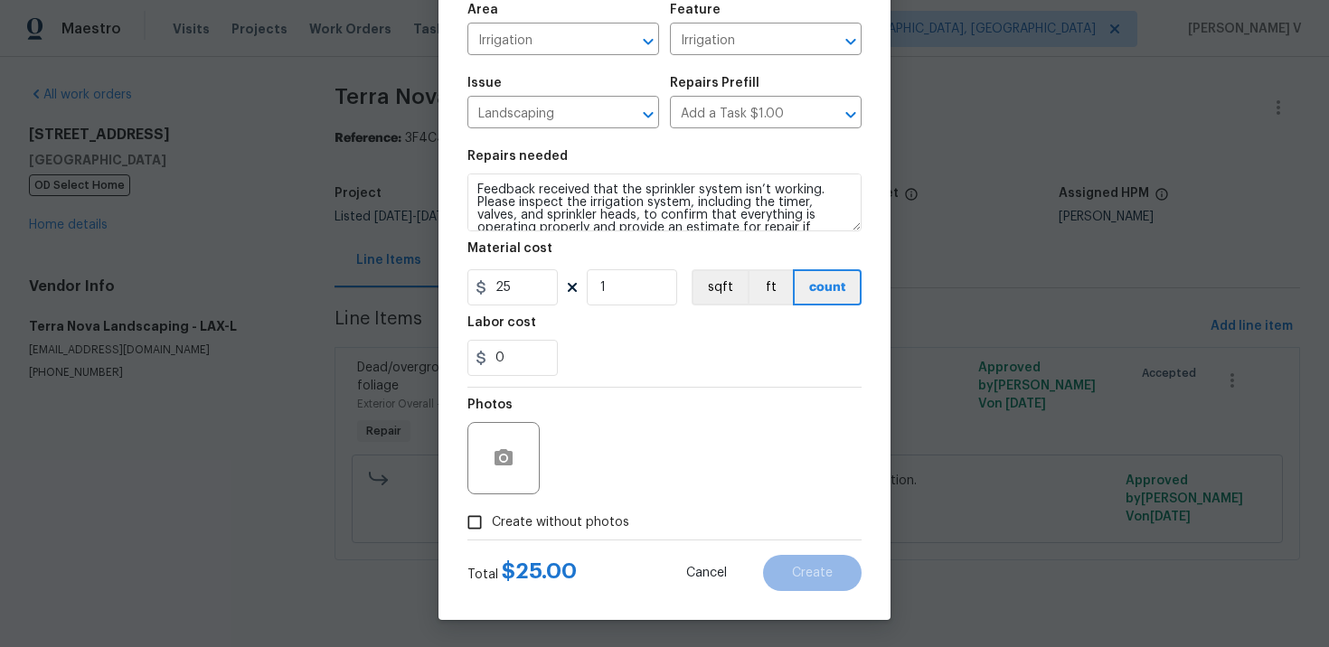
click at [473, 527] on input "Create without photos" at bounding box center [475, 522] width 34 height 34
checkbox input "true"
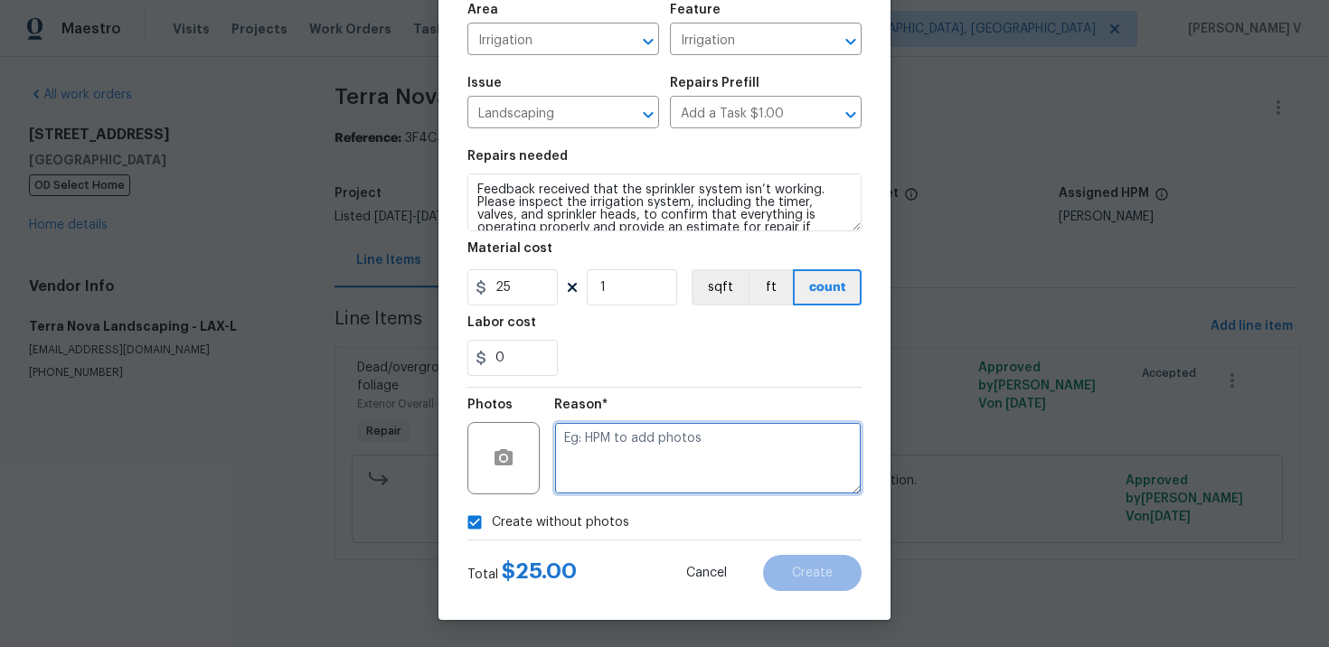
click at [655, 454] on textarea at bounding box center [707, 458] width 307 height 72
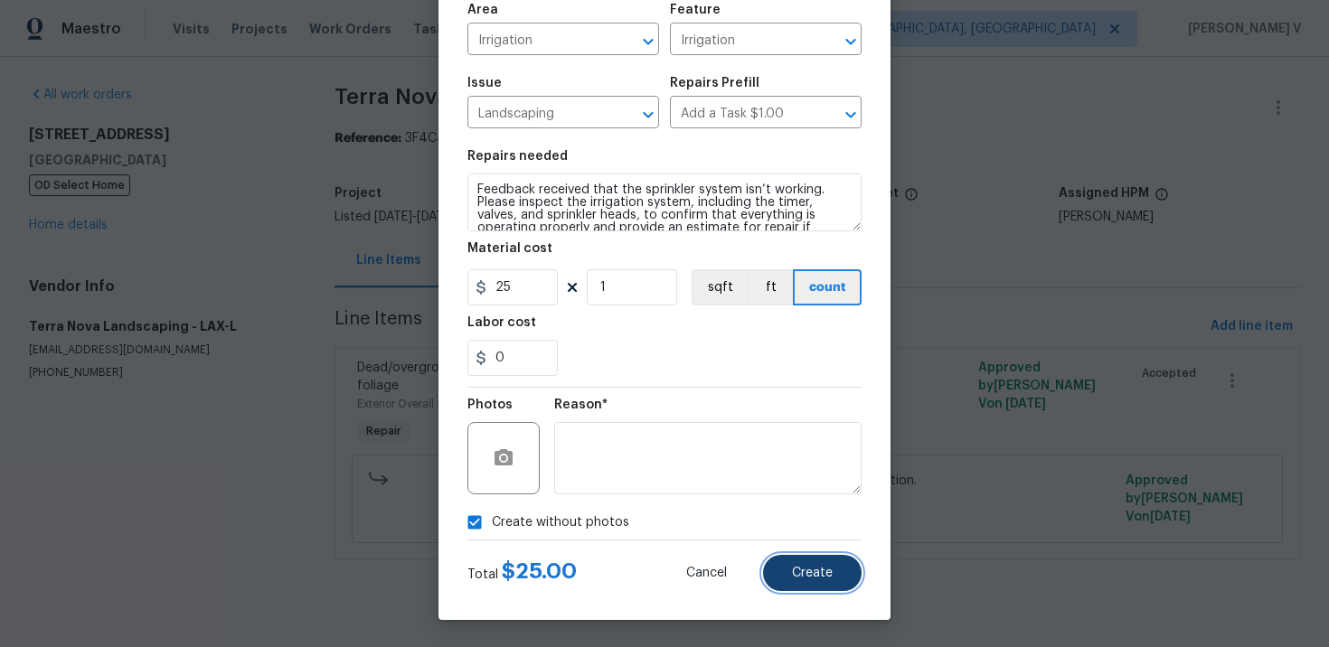
click at [784, 559] on button "Create" at bounding box center [812, 573] width 99 height 36
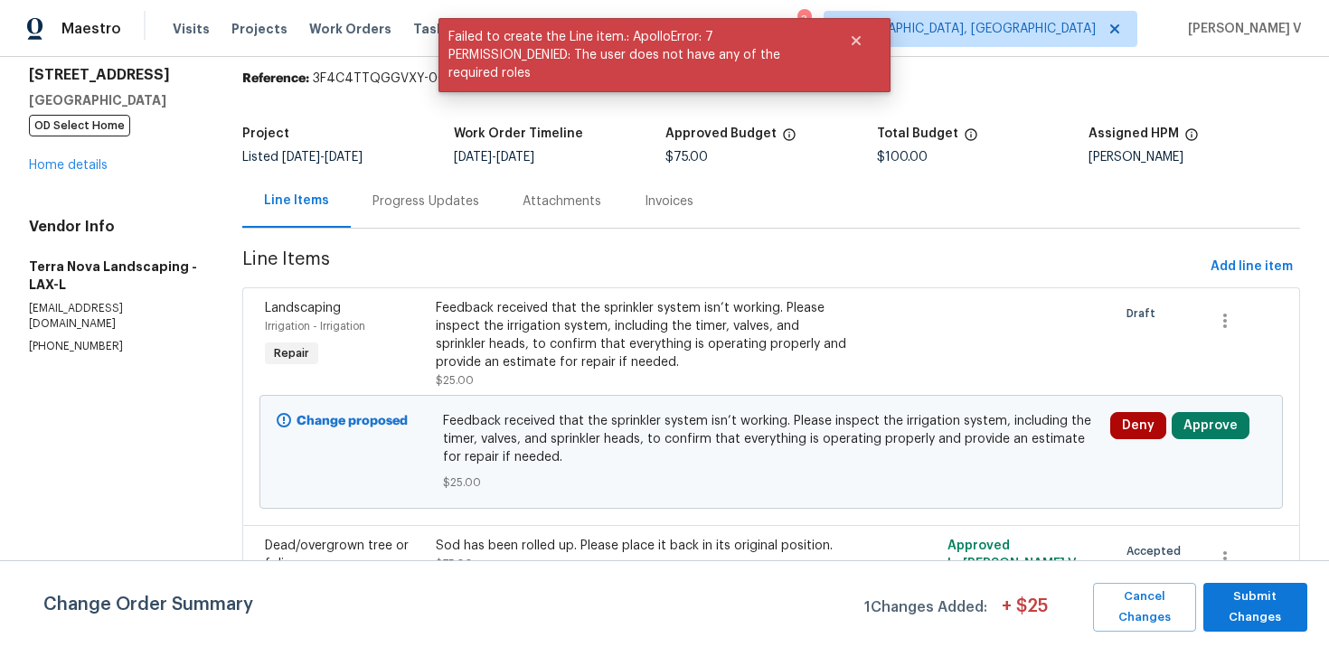
scroll to position [97, 0]
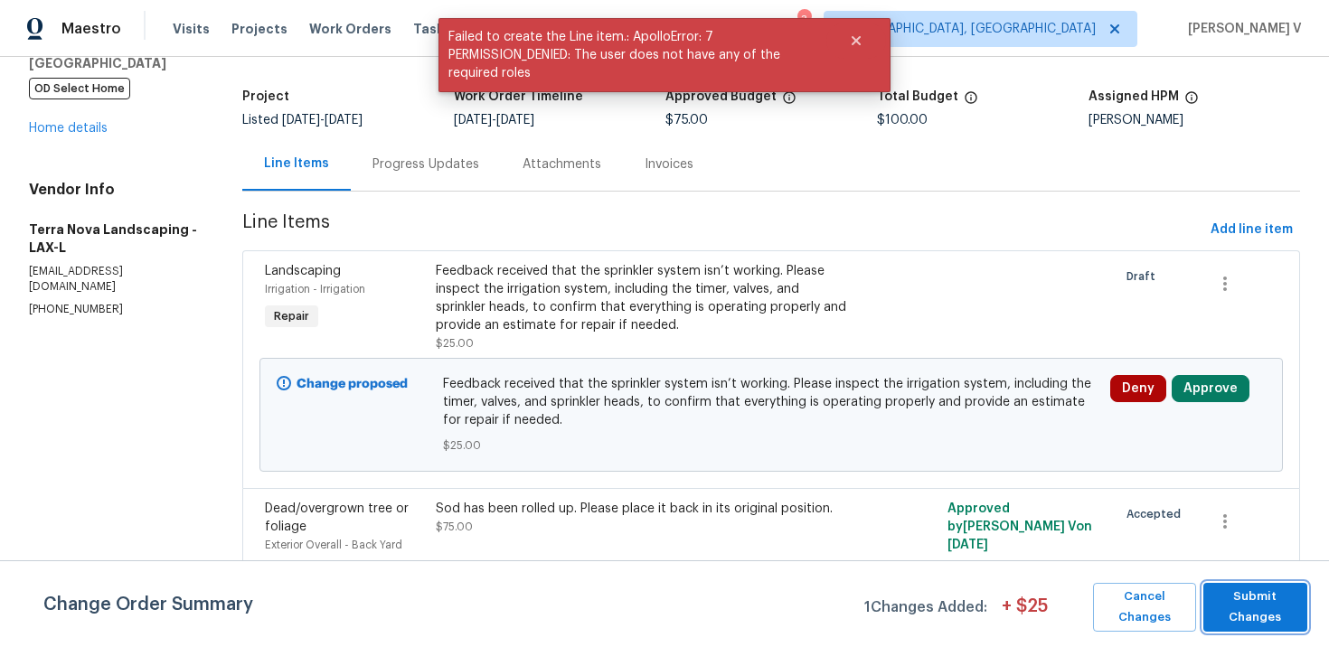
click at [1257, 597] on span "Submit Changes" at bounding box center [1256, 608] width 86 height 42
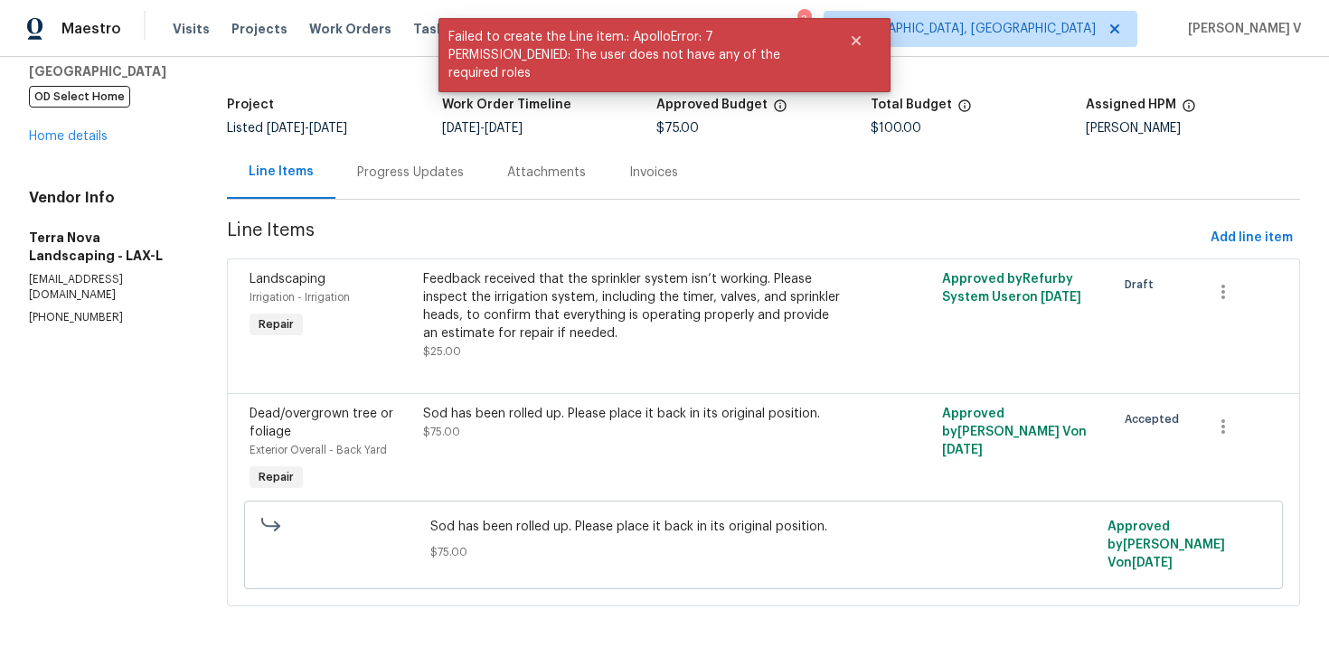
click at [400, 185] on div "Progress Updates" at bounding box center [410, 172] width 150 height 53
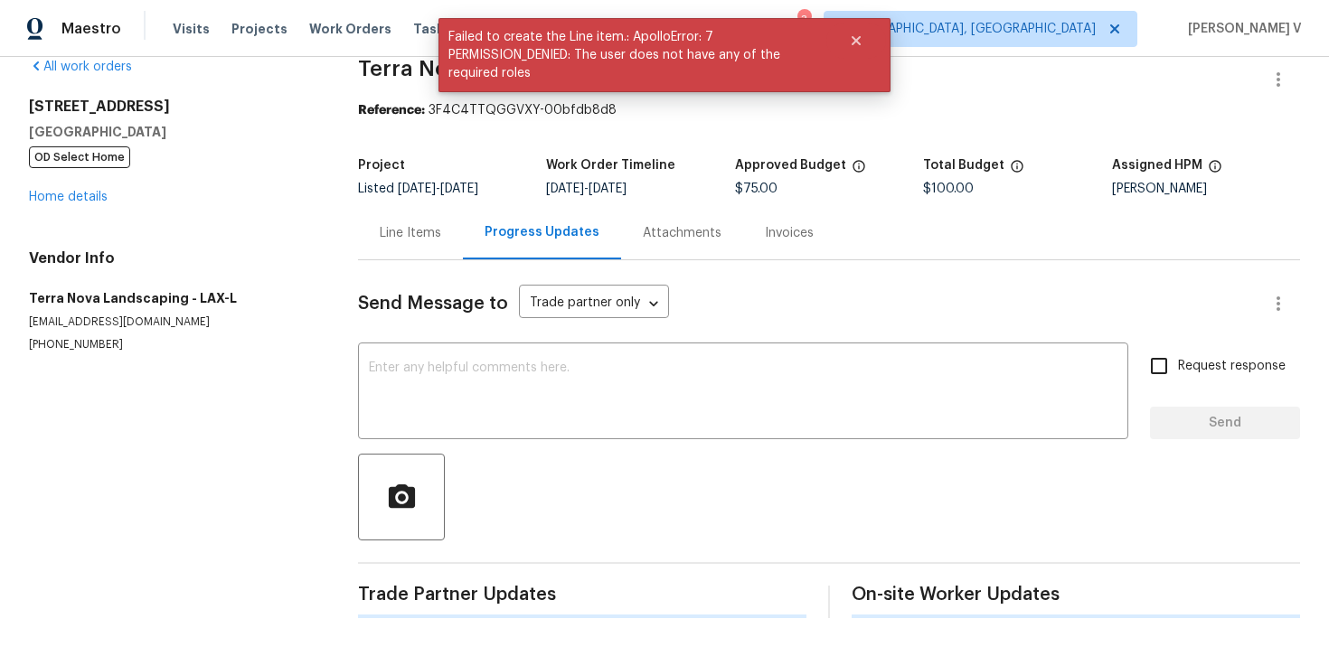
scroll to position [97, 0]
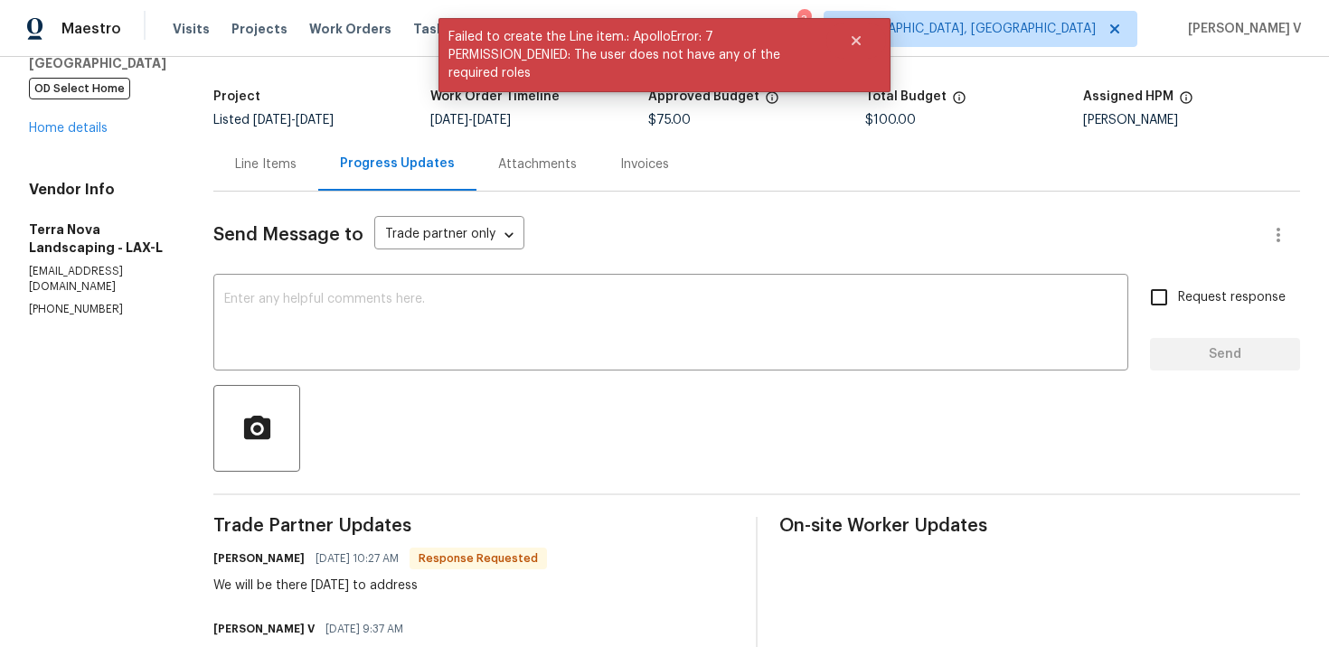
click at [473, 430] on div at bounding box center [756, 428] width 1087 height 87
click at [450, 370] on div "x ​" at bounding box center [670, 325] width 915 height 92
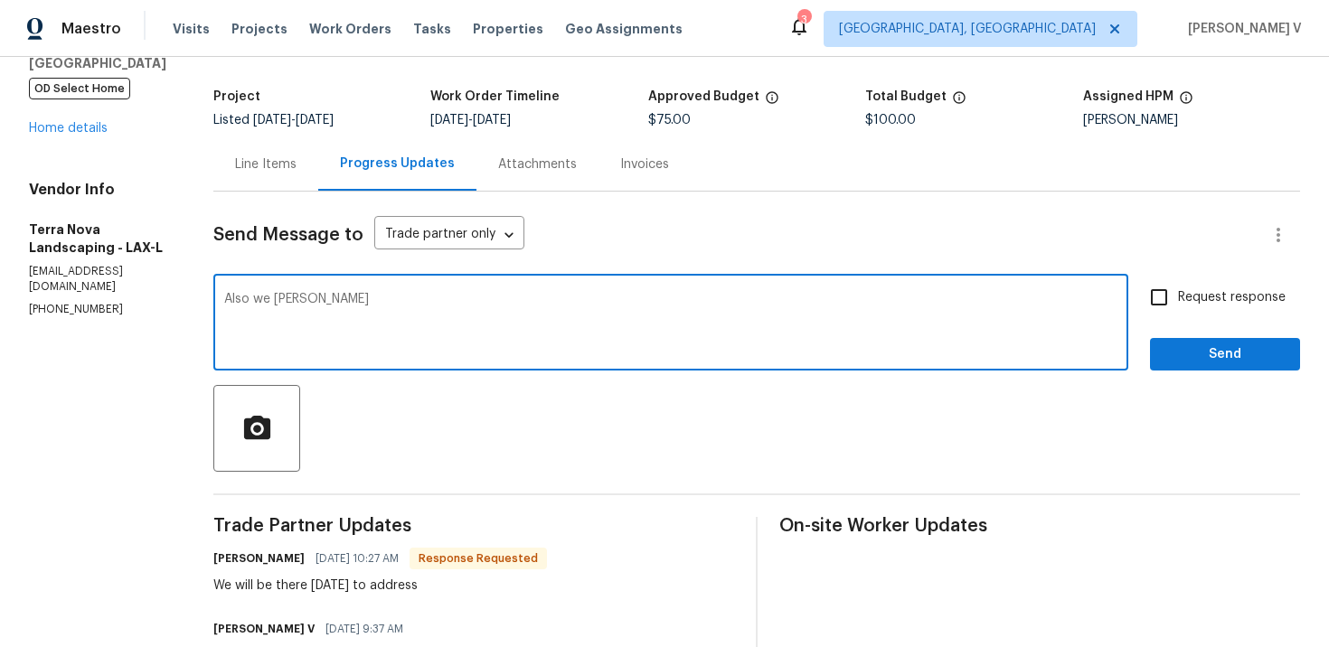
paste textarea "Feedback received that the sprinkler system isn’t working. Please inspect the i…"
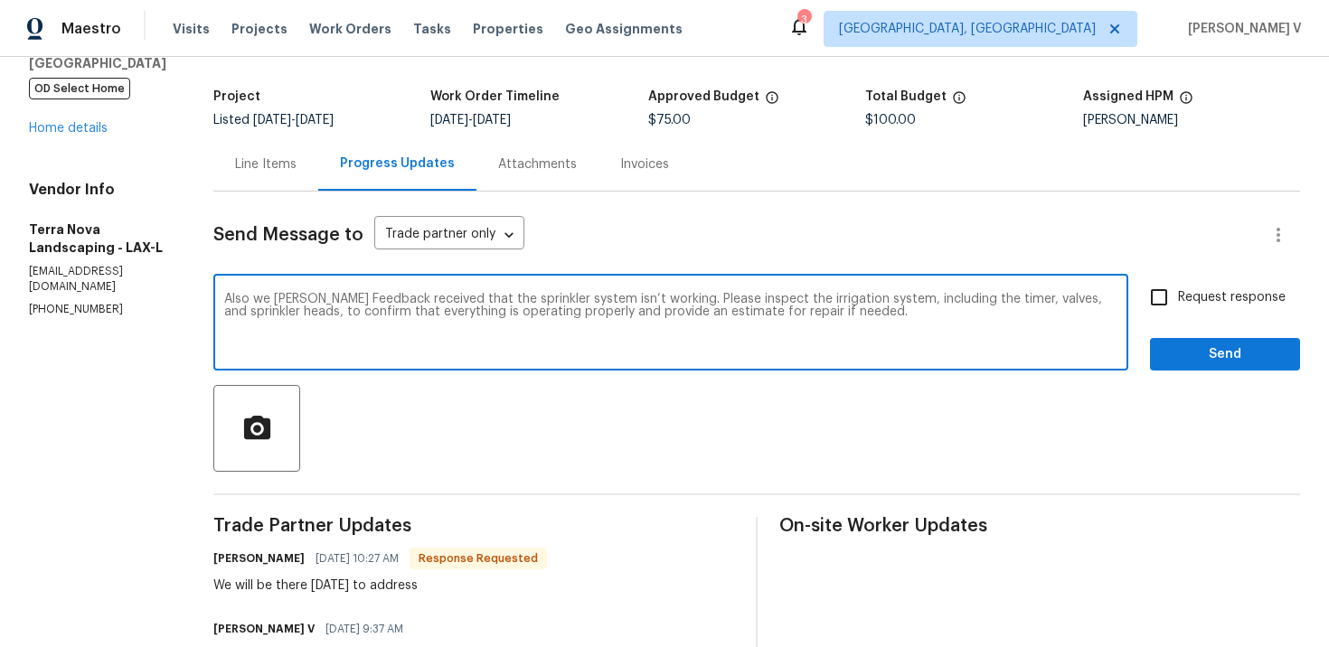
click at [306, 297] on textarea "Also we haver Feedback received that the sprinkler system isn’t working. Please…" at bounding box center [670, 324] width 893 height 63
click at [0, 0] on span "received" at bounding box center [0, 0] width 0 height 0
drag, startPoint x: 341, startPoint y: 298, endPoint x: 270, endPoint y: 296, distance: 70.6
click at [270, 296] on textarea "Also we have another feedback received feedback that the sprinkler system isn’t…" at bounding box center [670, 324] width 893 height 63
click at [0, 0] on span "feedback" at bounding box center [0, 0] width 0 height 0
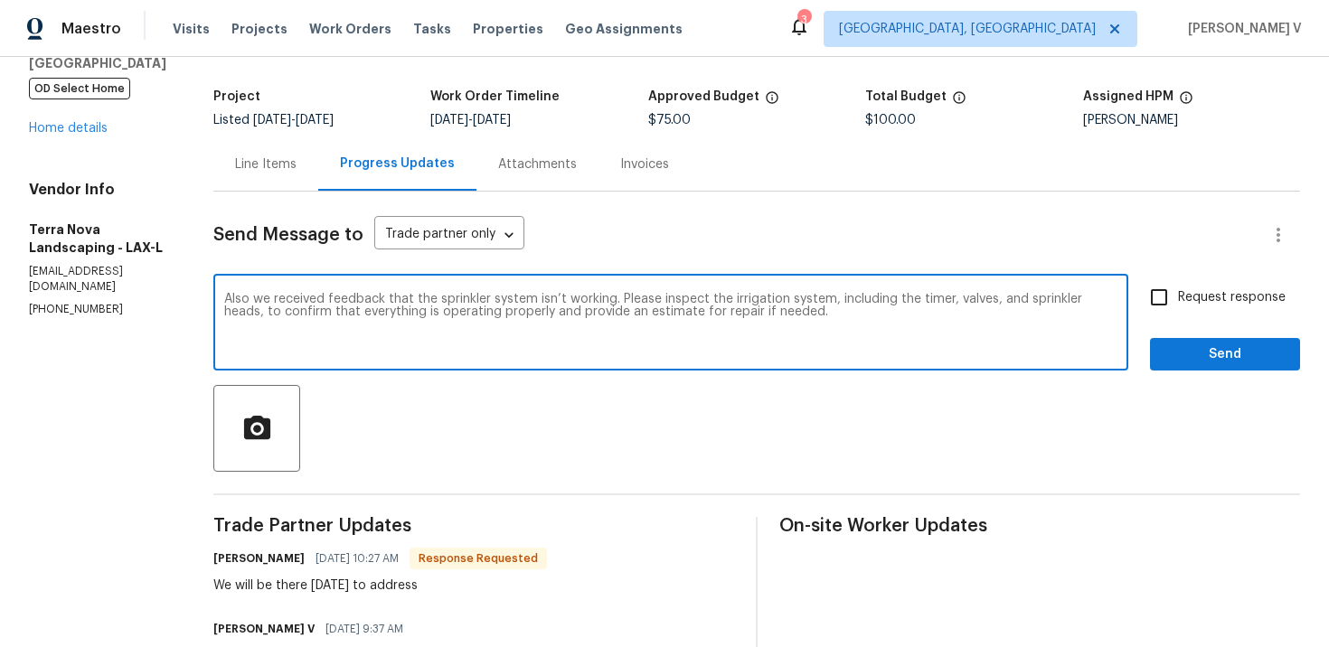
type textarea "Also we received feedback that the sprinkler system isn’t working. Please inspe…"
click at [1157, 294] on input "Request response" at bounding box center [1159, 298] width 38 height 38
checkbox input "true"
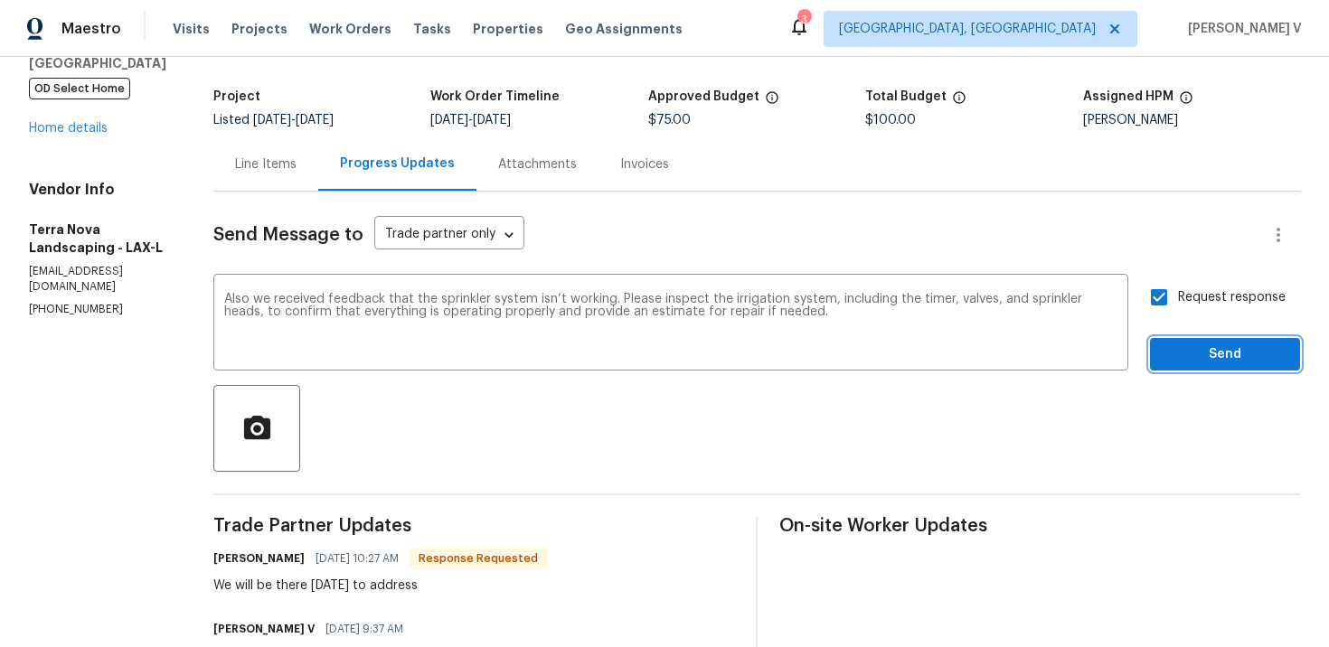
click at [1228, 364] on span "Send" at bounding box center [1225, 355] width 121 height 23
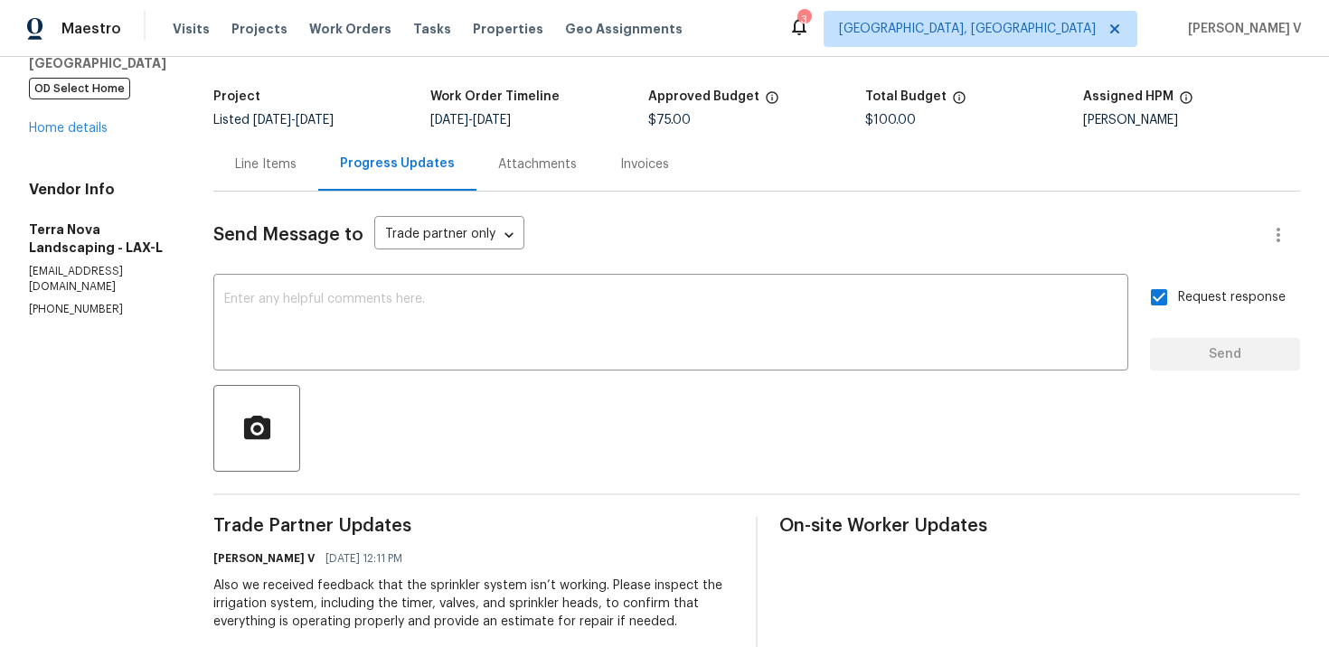
click at [274, 175] on div "Line Items" at bounding box center [265, 163] width 105 height 53
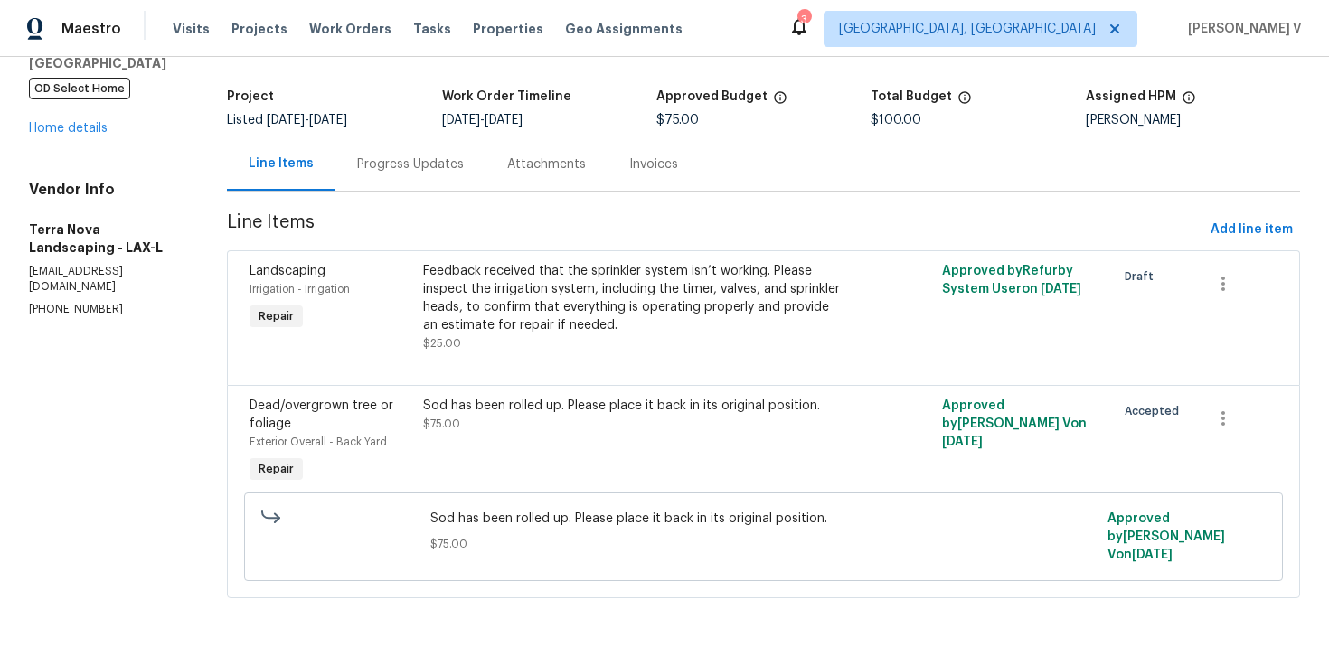
scroll to position [89, 0]
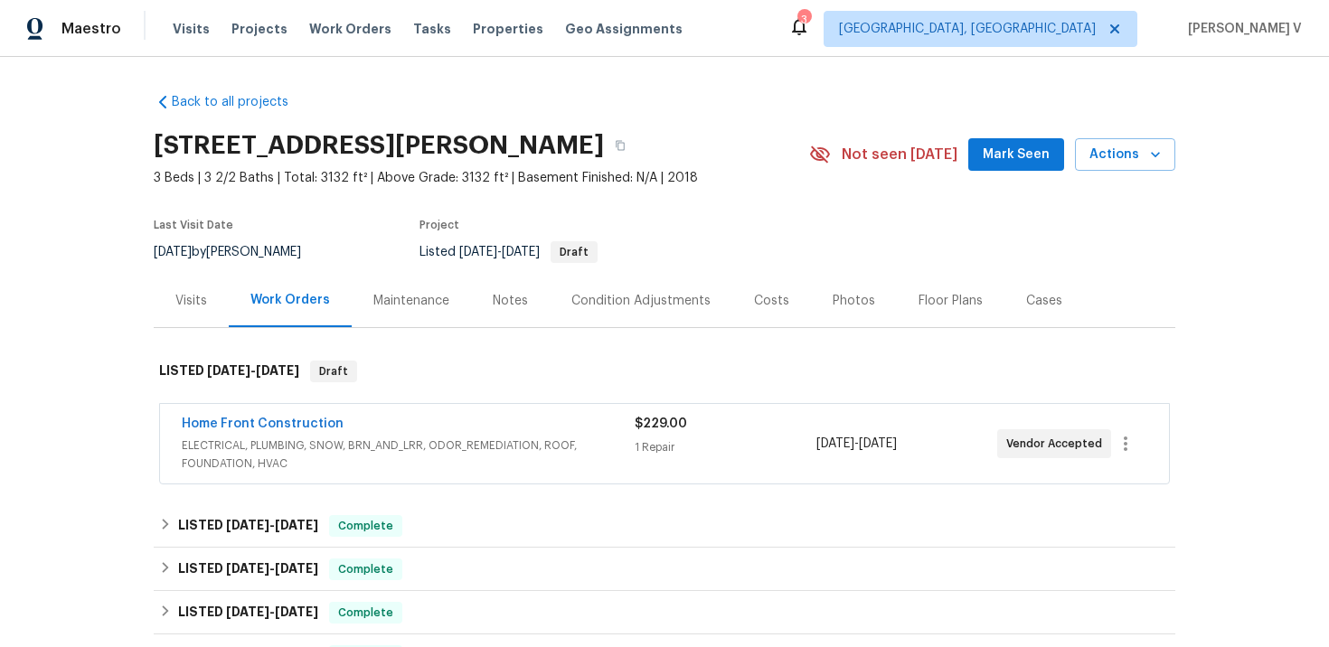
click at [373, 426] on div "Home Front Construction" at bounding box center [408, 426] width 453 height 22
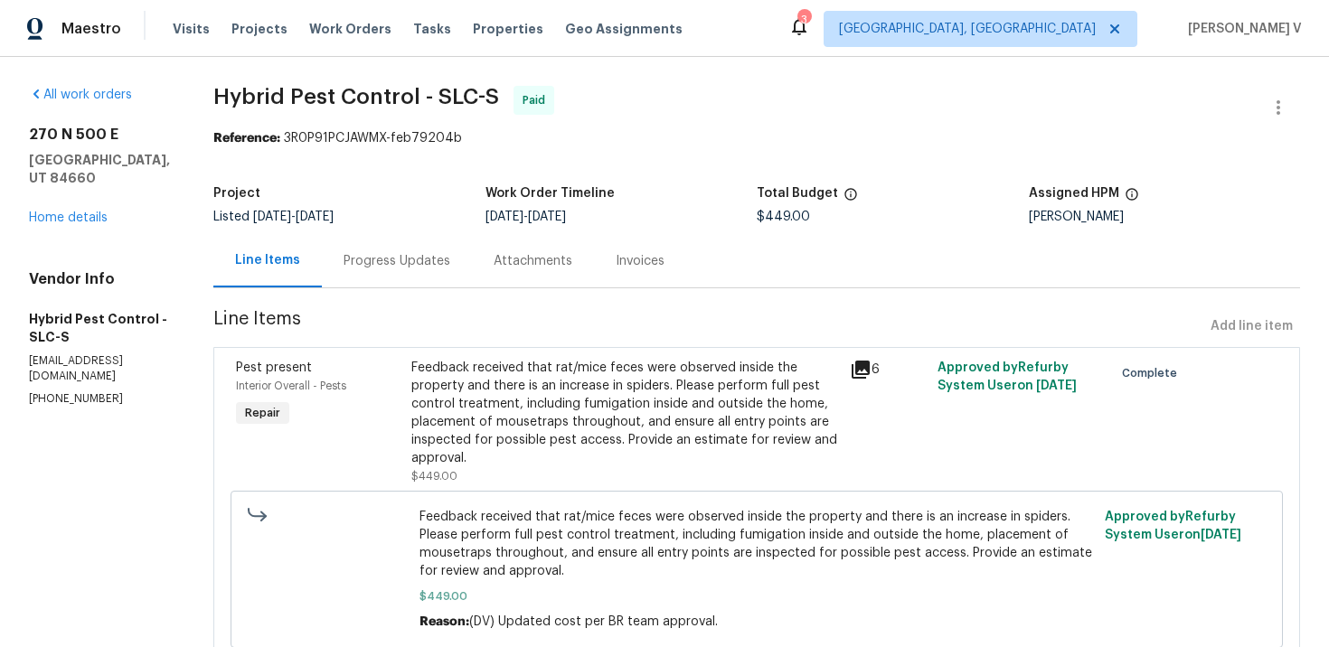
click at [402, 259] on div "Progress Updates" at bounding box center [397, 261] width 107 height 18
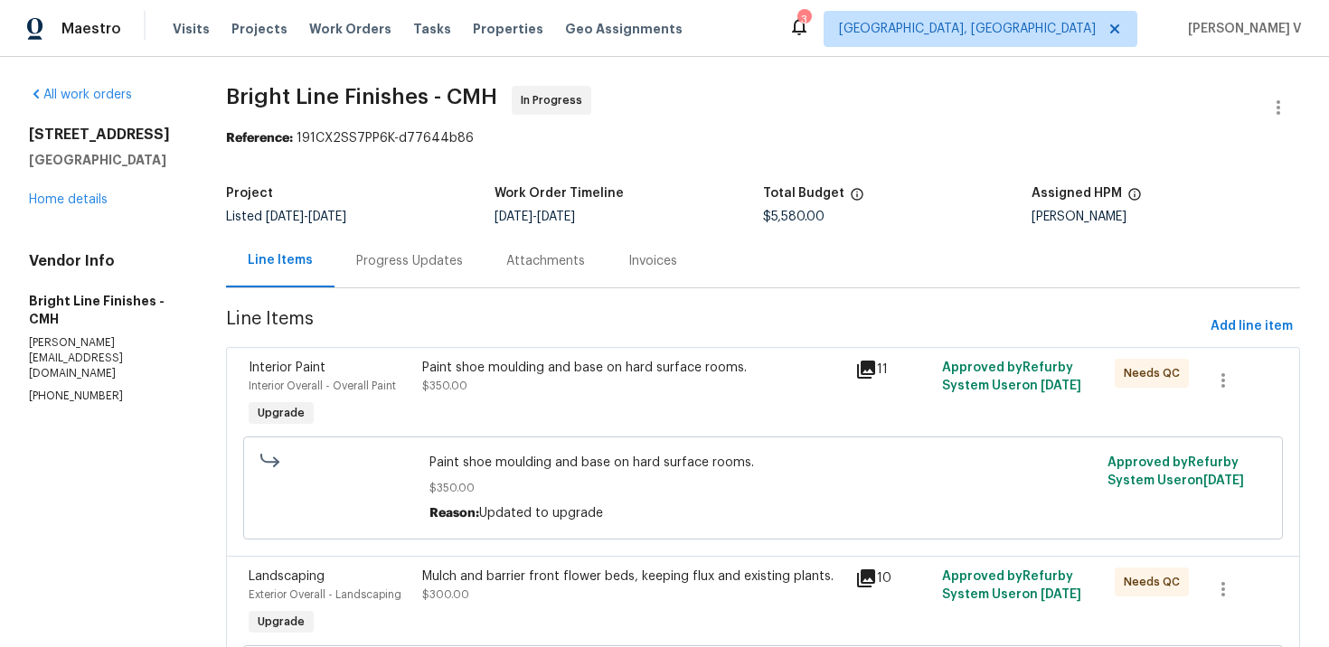
click at [446, 252] on div "Progress Updates" at bounding box center [409, 261] width 107 height 18
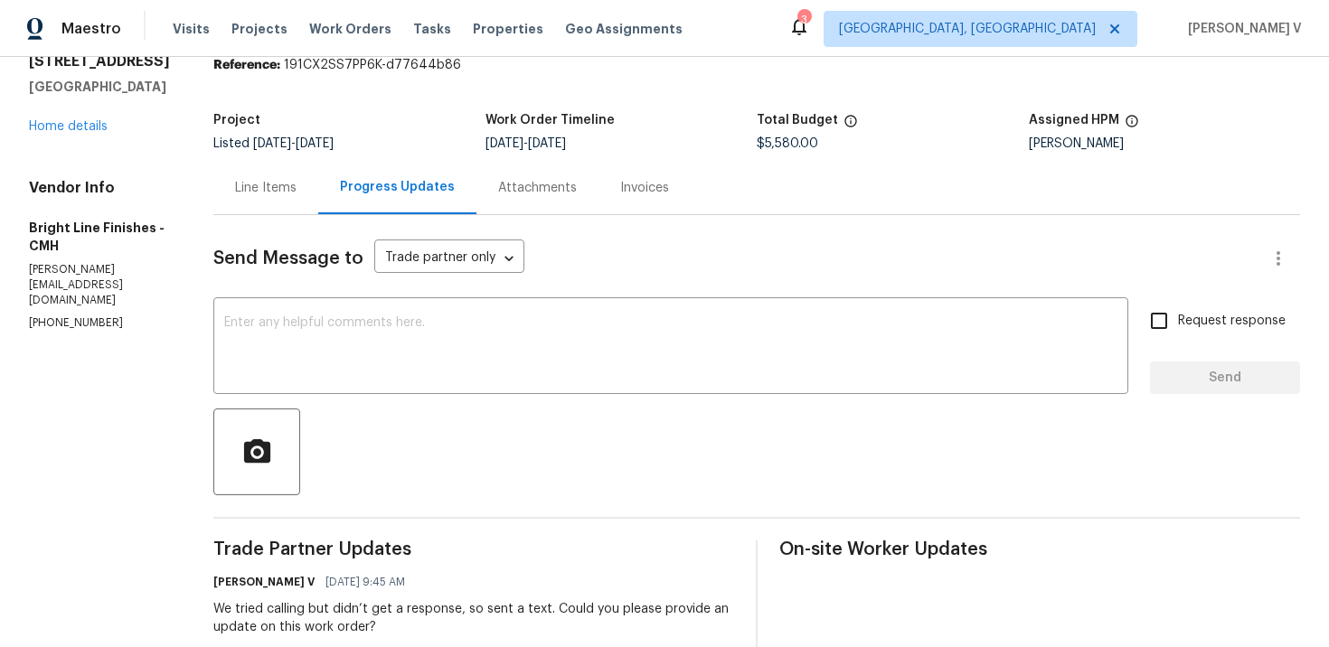
scroll to position [103, 0]
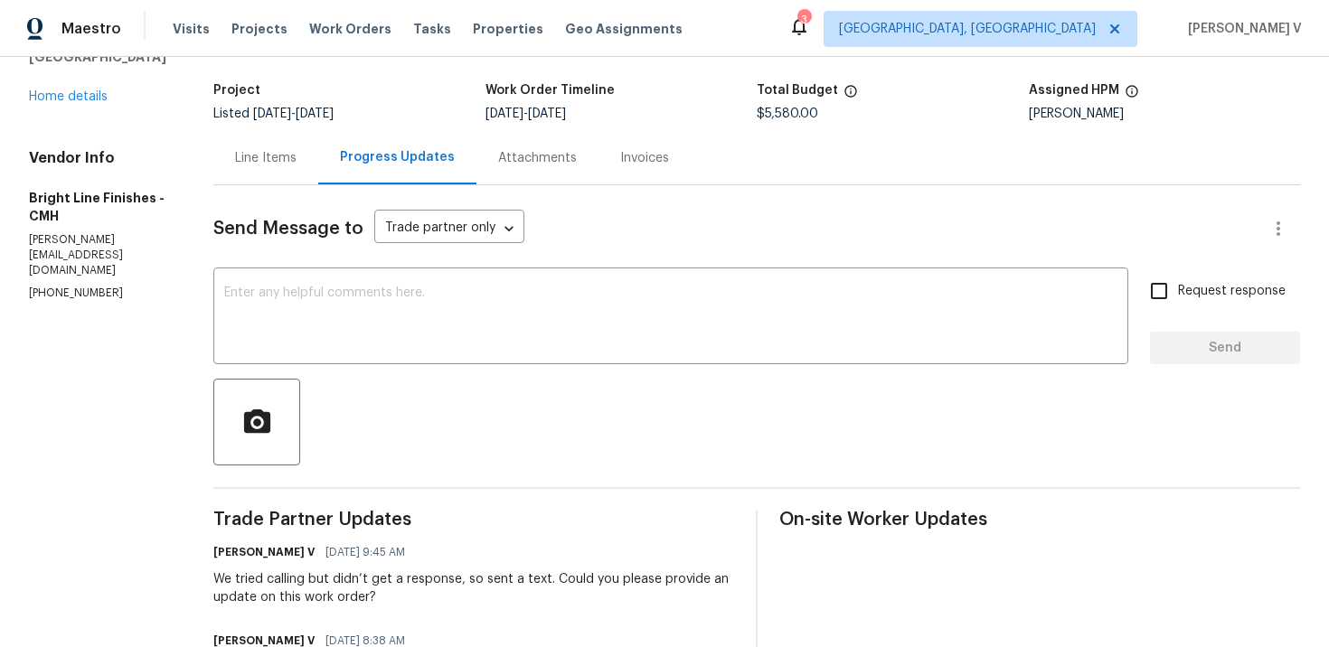
click at [299, 165] on div "Line Items" at bounding box center [265, 157] width 105 height 53
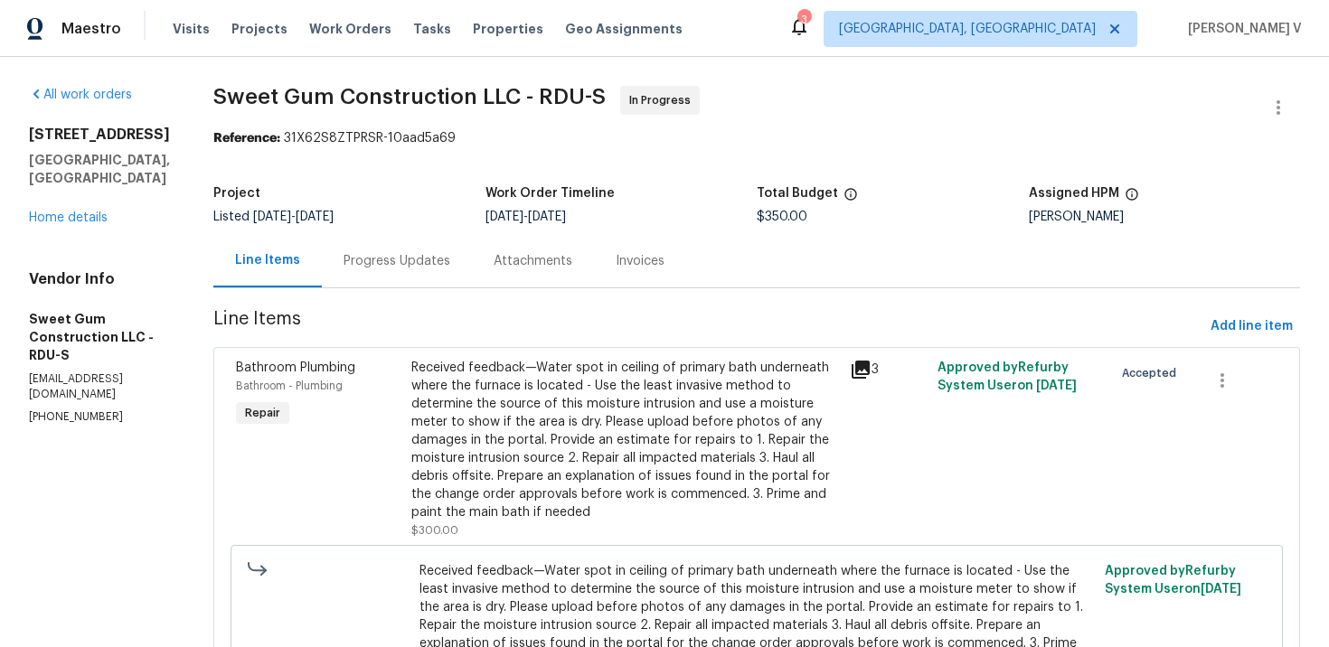
click at [463, 231] on div "Project Listed [DATE] - [DATE] Work Order Timeline [DATE] - [DATE] Total Budget…" at bounding box center [756, 205] width 1087 height 58
click at [459, 240] on div "Progress Updates" at bounding box center [397, 260] width 150 height 53
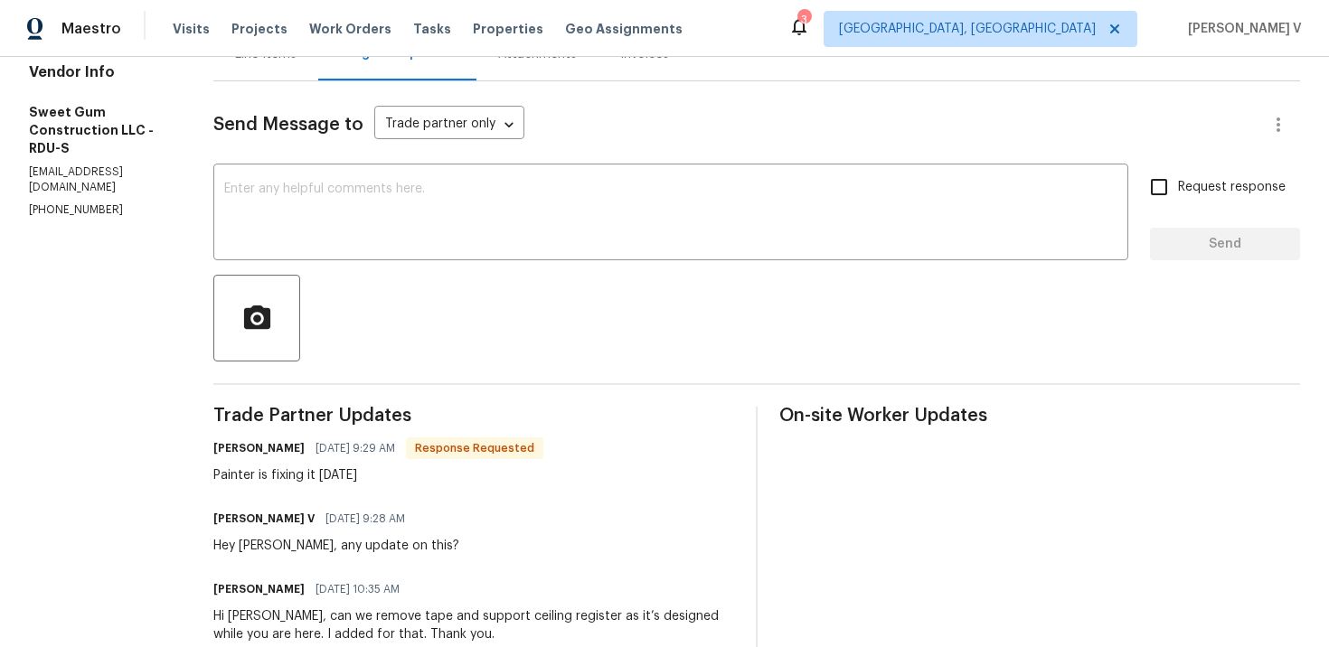
scroll to position [206, 0]
click at [439, 192] on textarea at bounding box center [670, 215] width 893 height 63
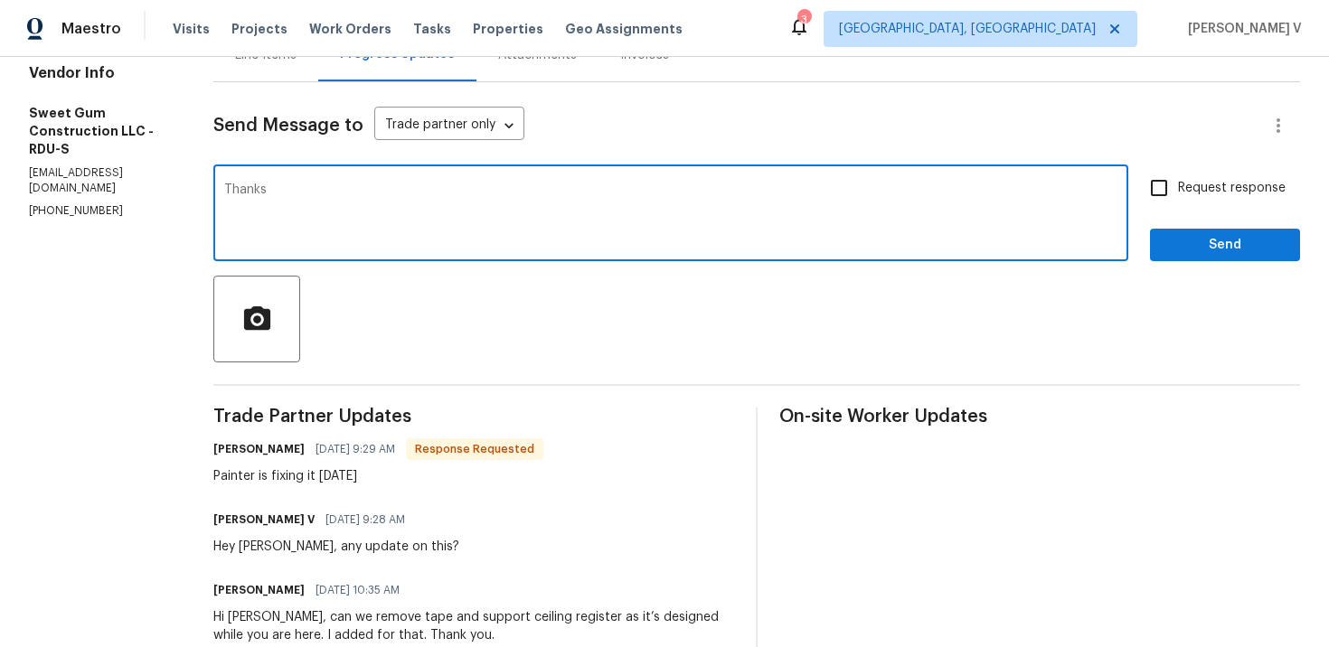
click at [268, 449] on h6 "[PERSON_NAME]" at bounding box center [258, 449] width 91 height 18
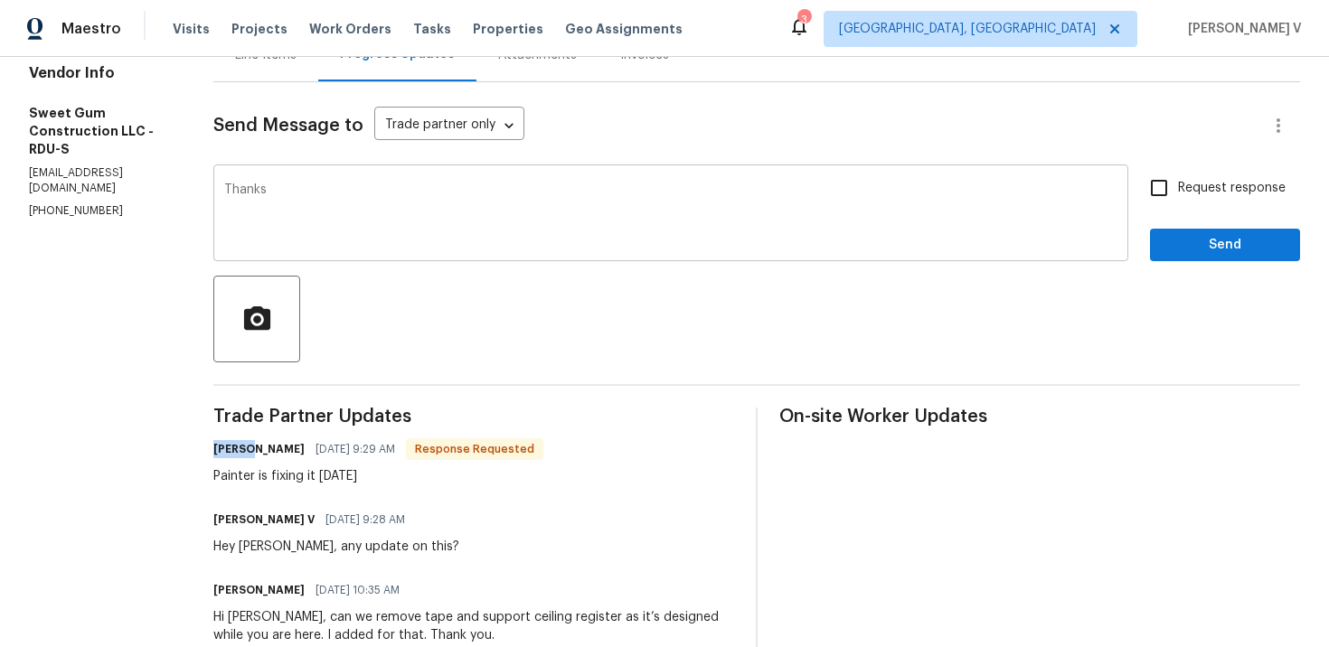
copy h6 "[PERSON_NAME]"
click at [417, 243] on textarea "Thanks" at bounding box center [670, 215] width 893 height 63
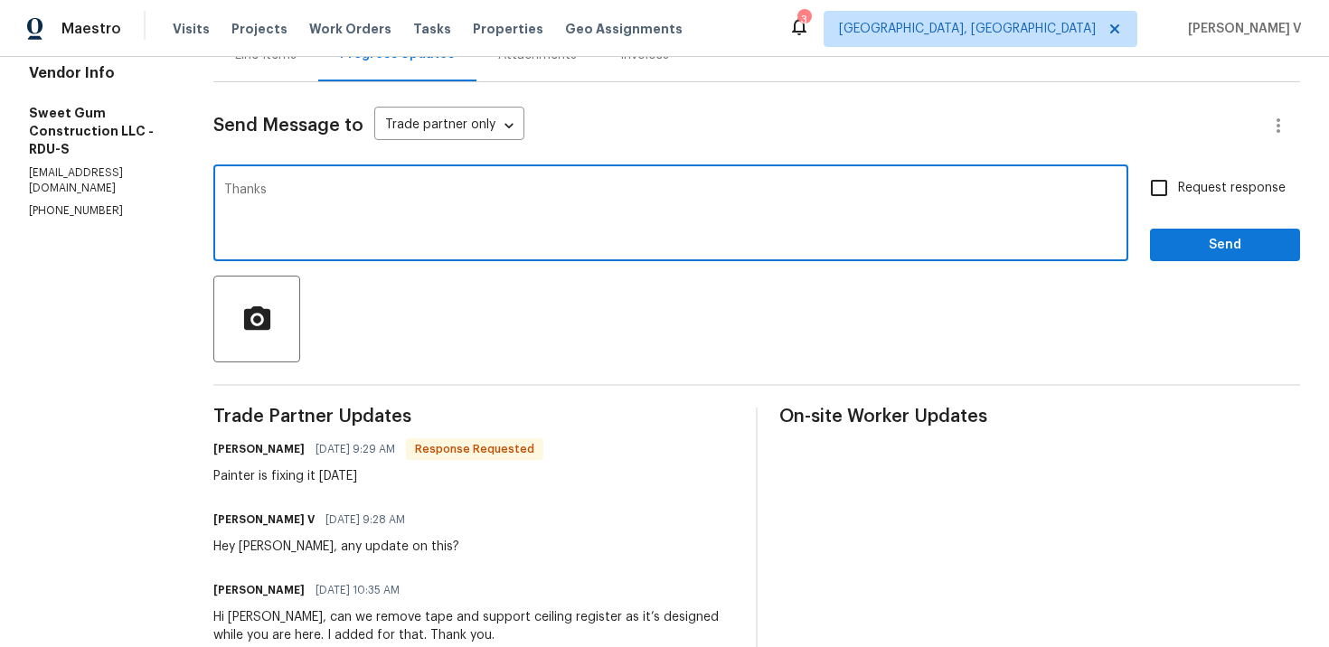
paste textarea "[PERSON_NAME]"
type textarea "Thanks [PERSON_NAME]"
click at [1177, 260] on button "Send" at bounding box center [1225, 245] width 150 height 33
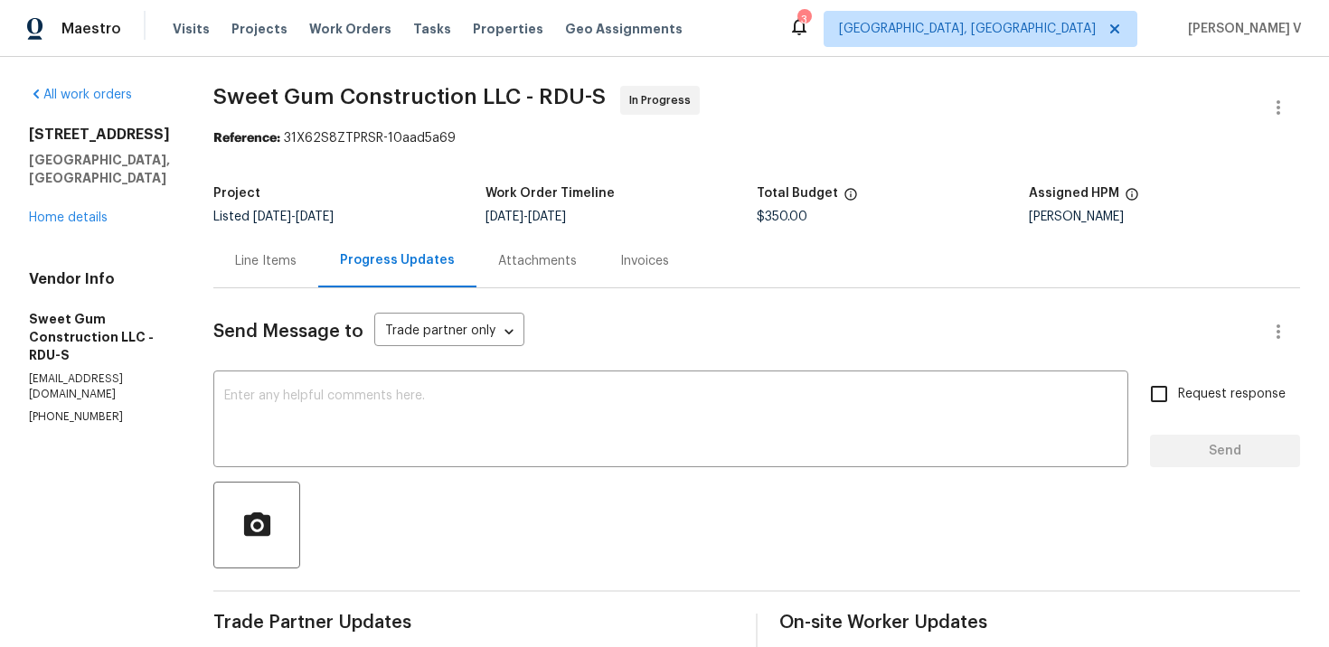
scroll to position [469, 0]
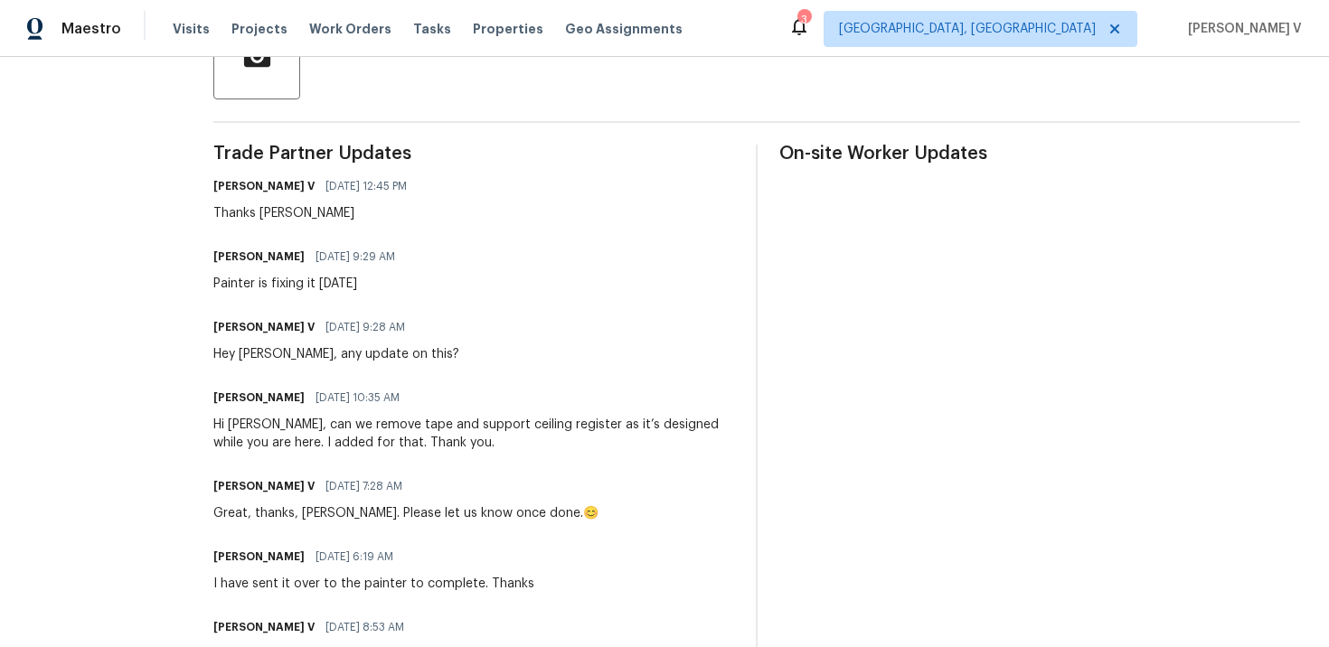
click at [292, 279] on div "Painter is fixing it [DATE]" at bounding box center [309, 284] width 193 height 18
copy div "Painter is fixing it [DATE]"
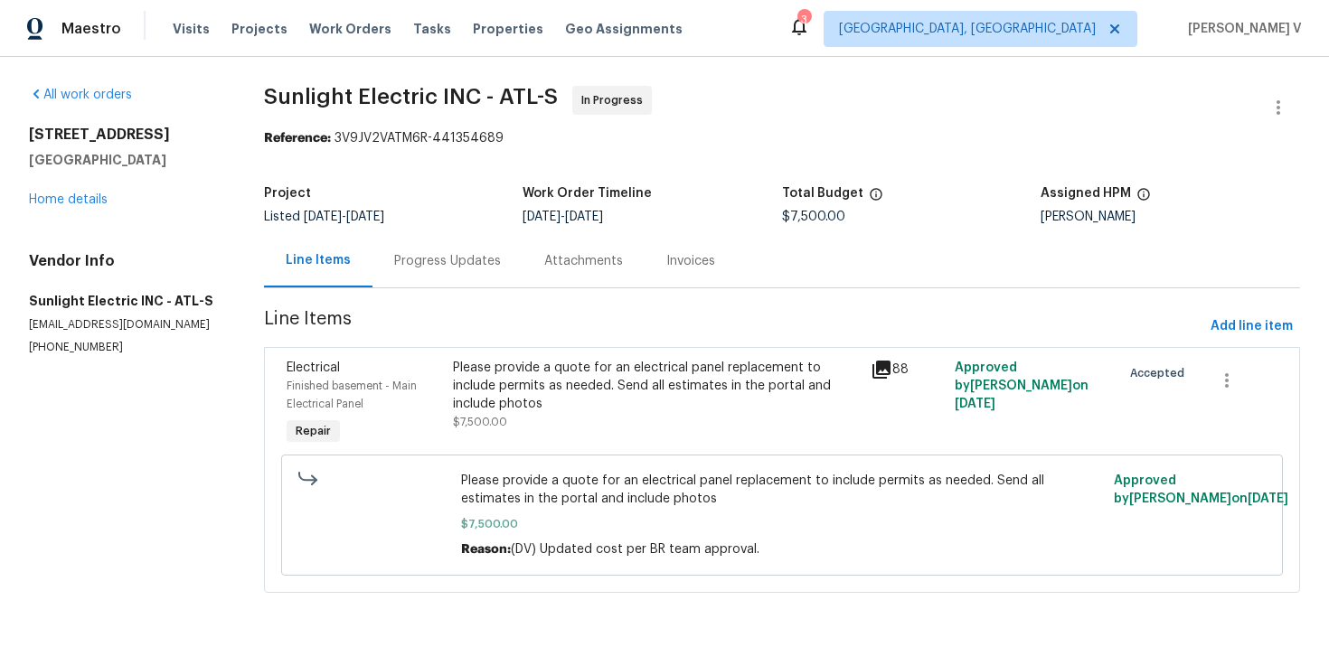
click at [507, 256] on div "Progress Updates" at bounding box center [448, 260] width 150 height 53
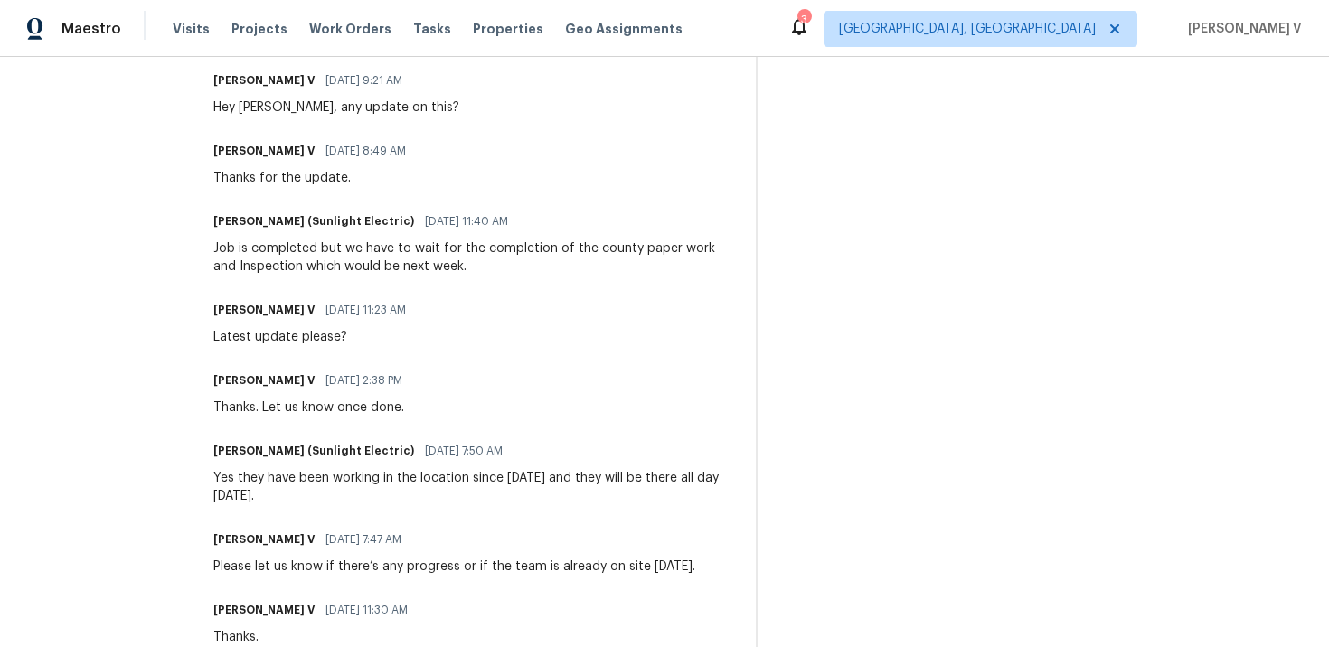
scroll to position [592, 0]
